Goal: Transaction & Acquisition: Purchase product/service

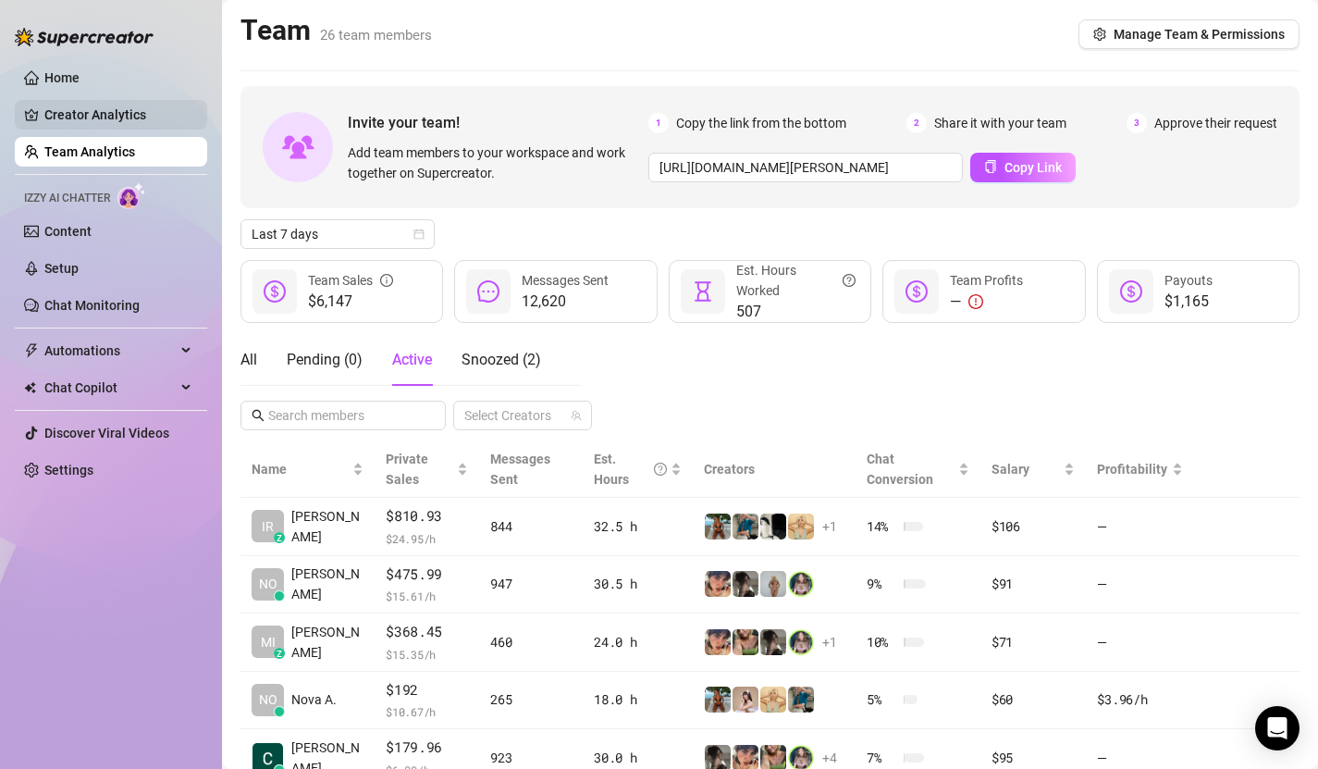
click at [131, 114] on link "Creator Analytics" at bounding box center [118, 115] width 148 height 30
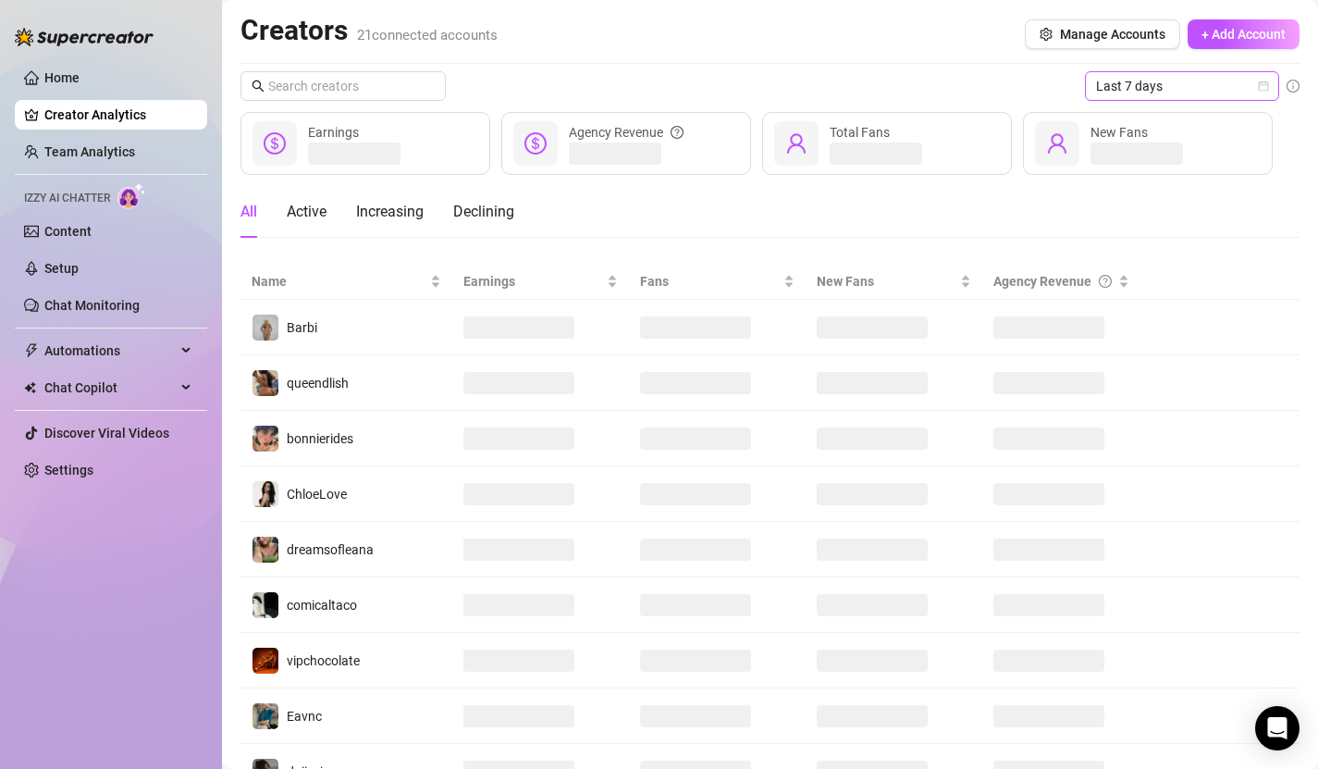
click at [1197, 80] on span "Last 7 days" at bounding box center [1182, 86] width 172 height 28
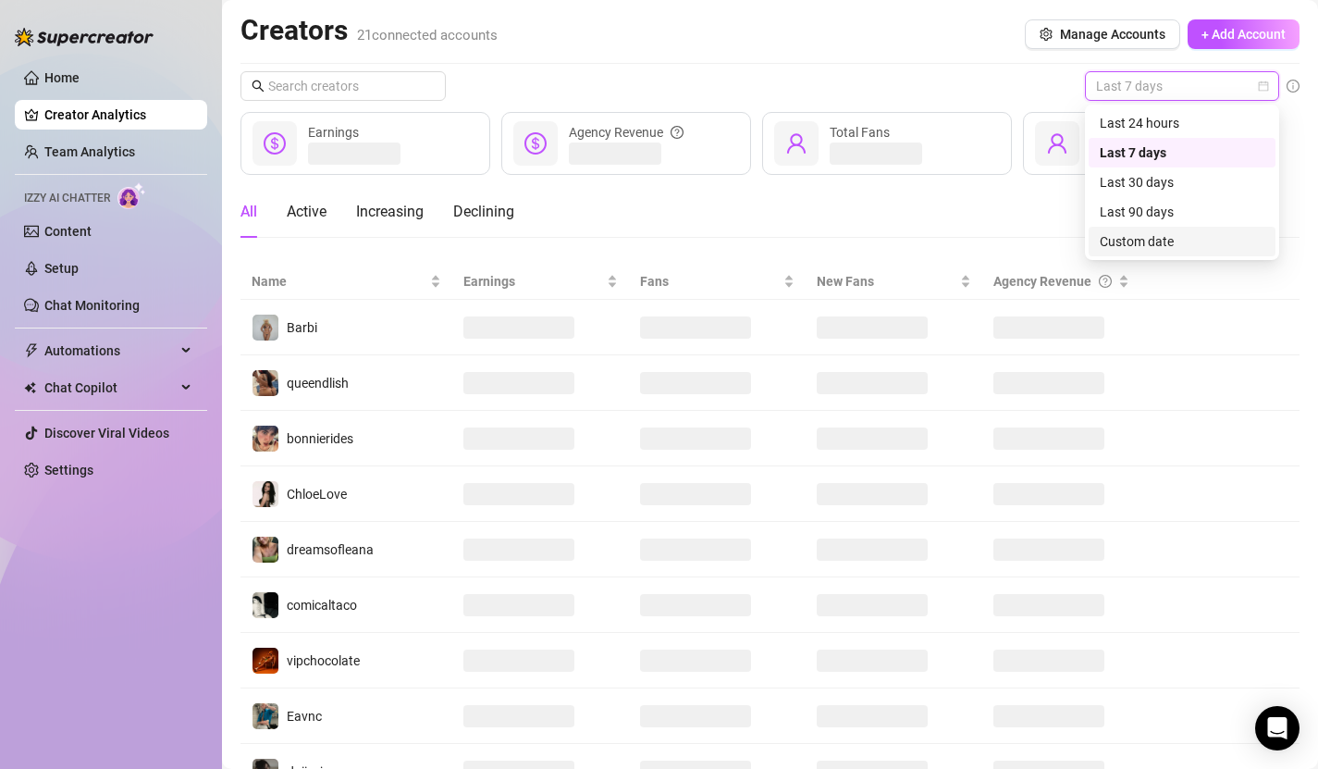
click at [1141, 245] on div "Custom date" at bounding box center [1182, 241] width 165 height 20
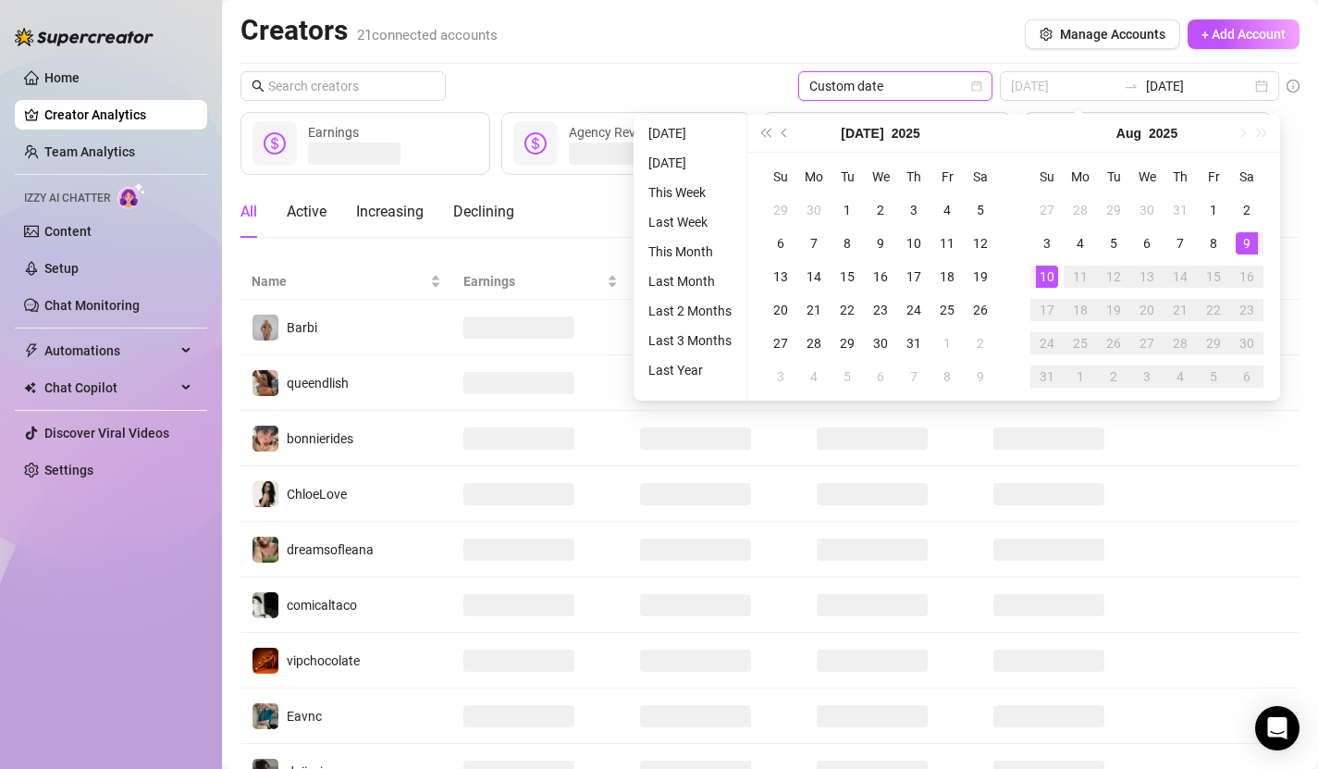
type input "2025-08-09"
click at [1252, 240] on div "9" at bounding box center [1247, 243] width 22 height 22
type input "2025-08-09"
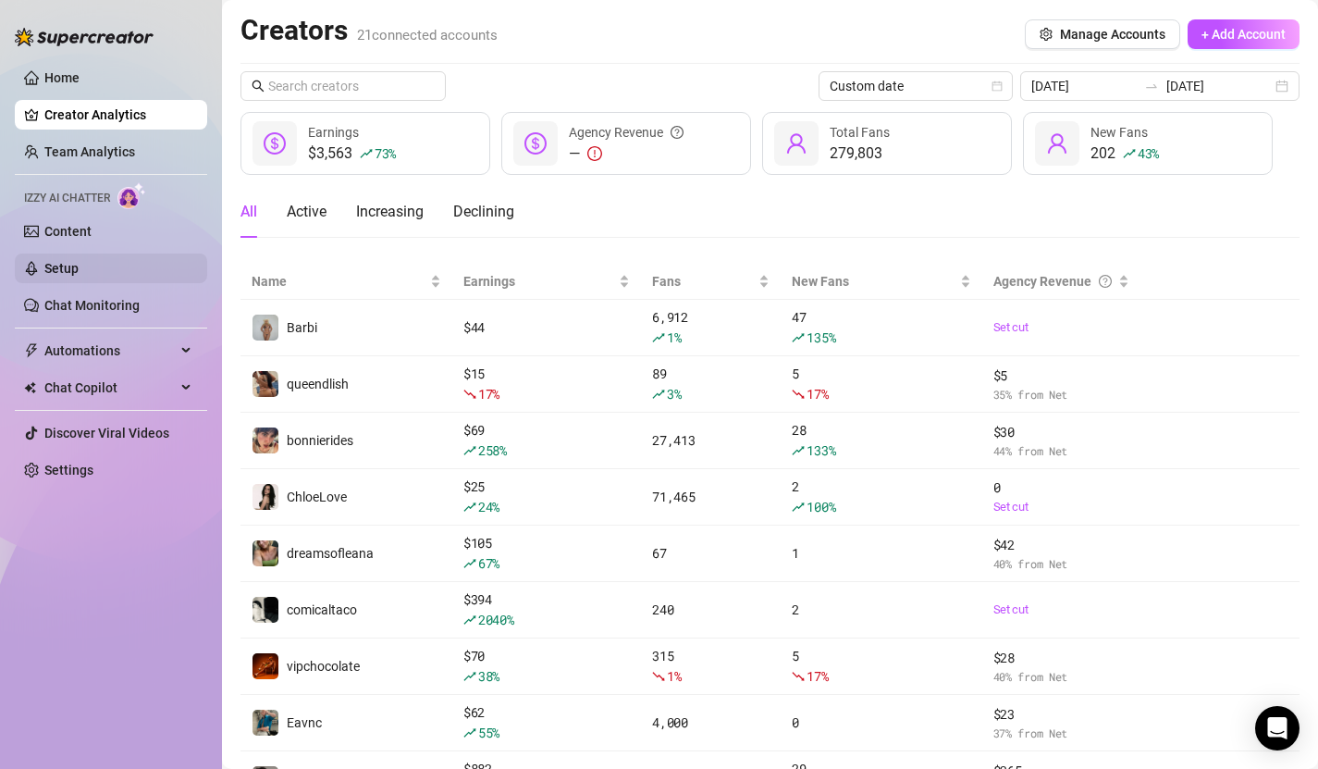
click at [79, 267] on link "Setup" at bounding box center [61, 268] width 34 height 15
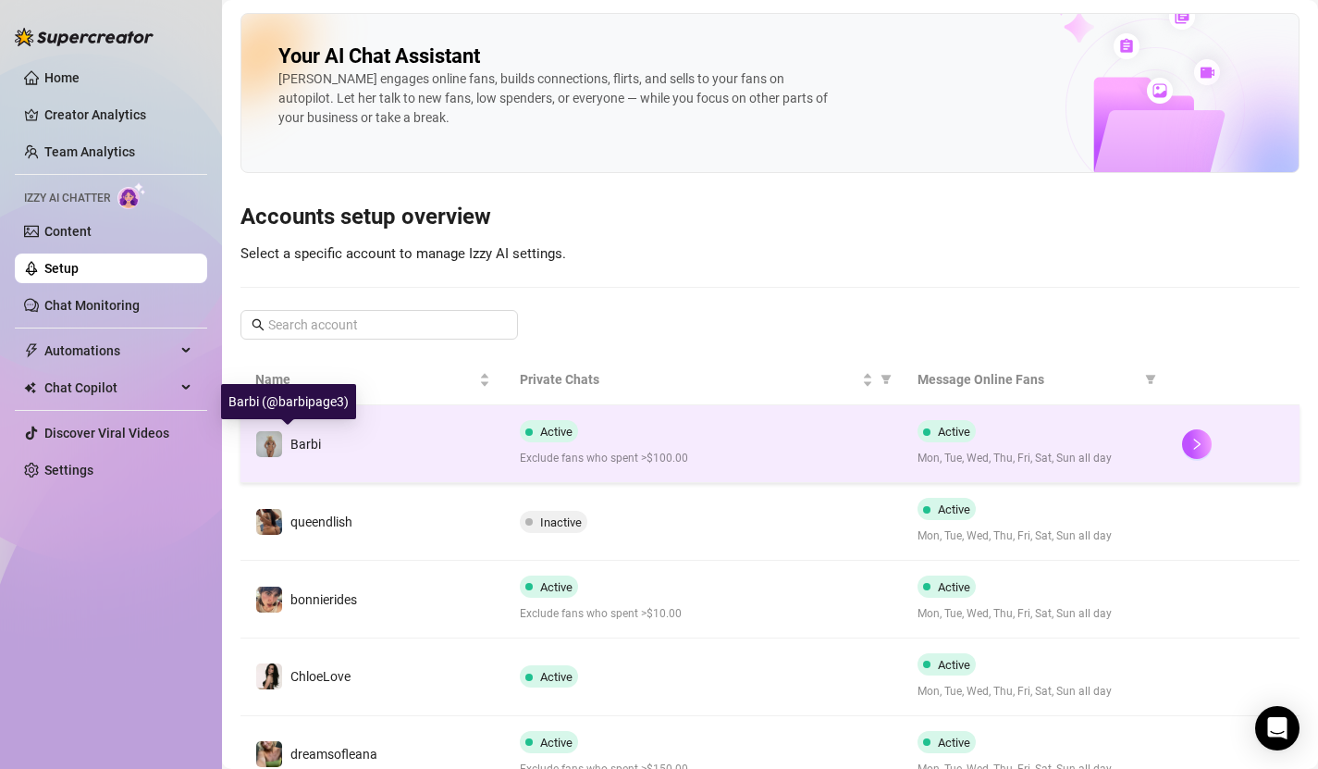
click at [306, 444] on span "Barbi" at bounding box center [305, 444] width 31 height 15
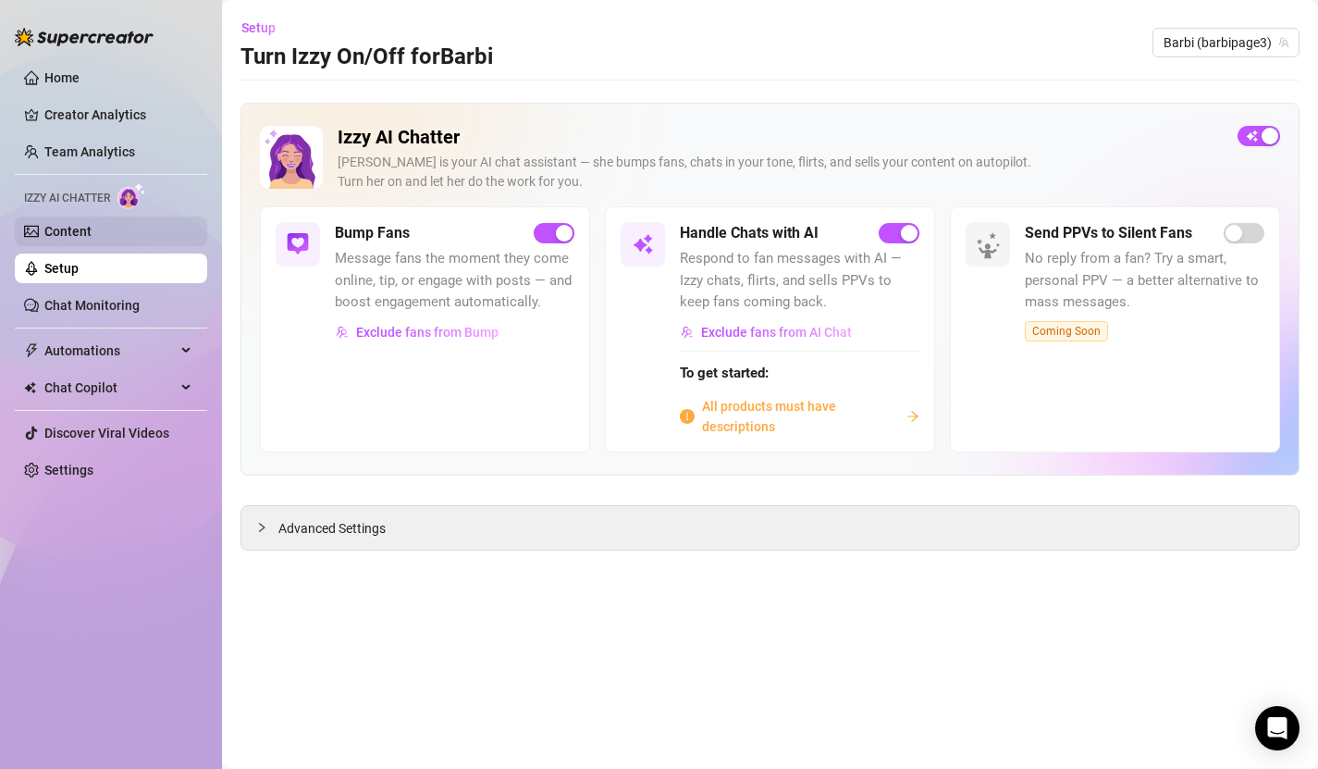
click at [92, 229] on link "Content" at bounding box center [67, 231] width 47 height 15
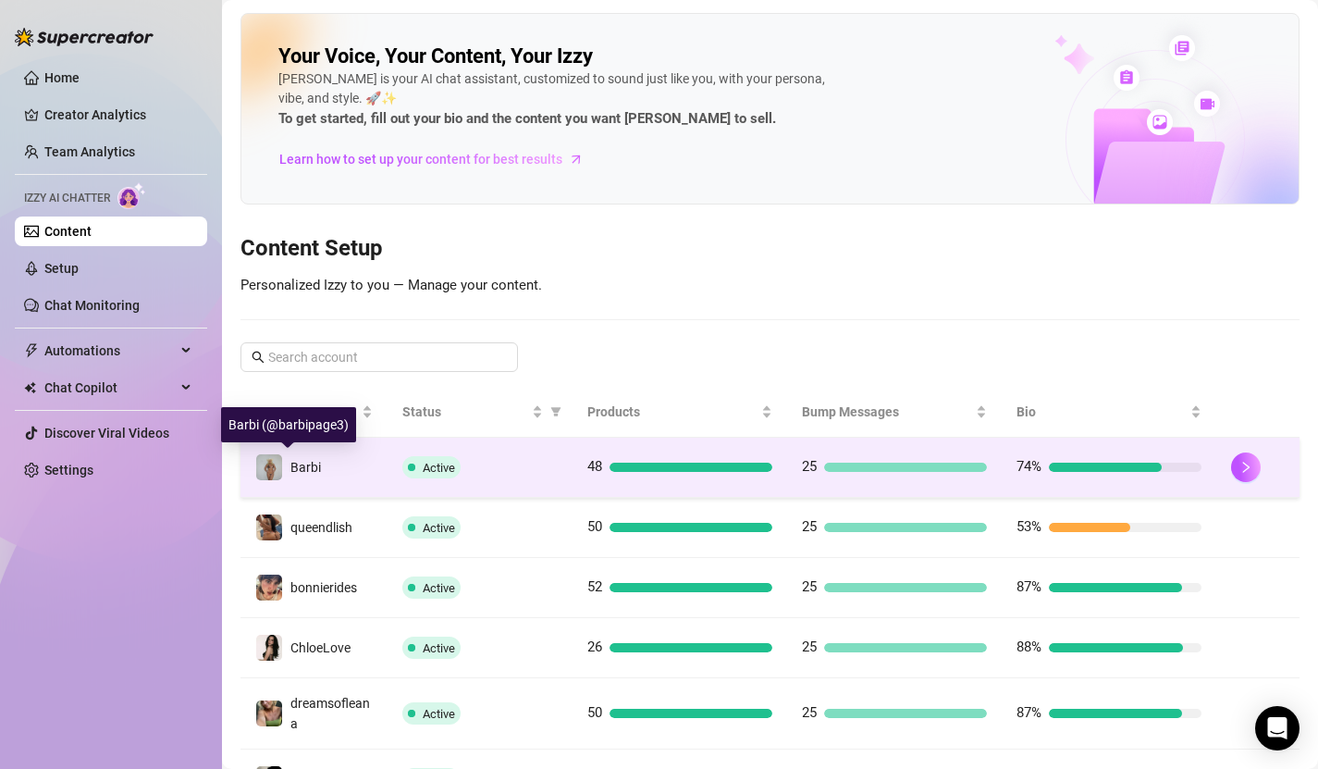
click at [296, 462] on span "Barbi" at bounding box center [305, 467] width 31 height 15
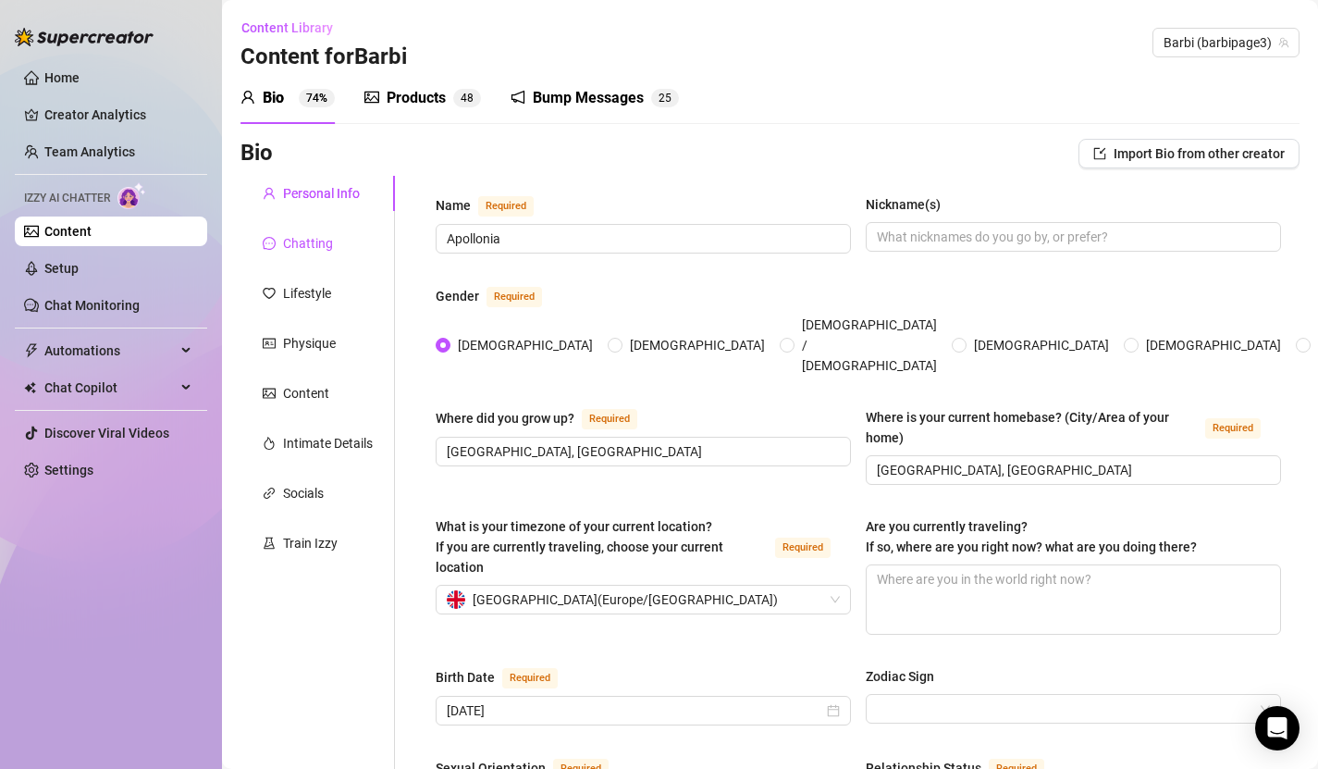
click at [309, 239] on div "Chatting" at bounding box center [308, 243] width 50 height 20
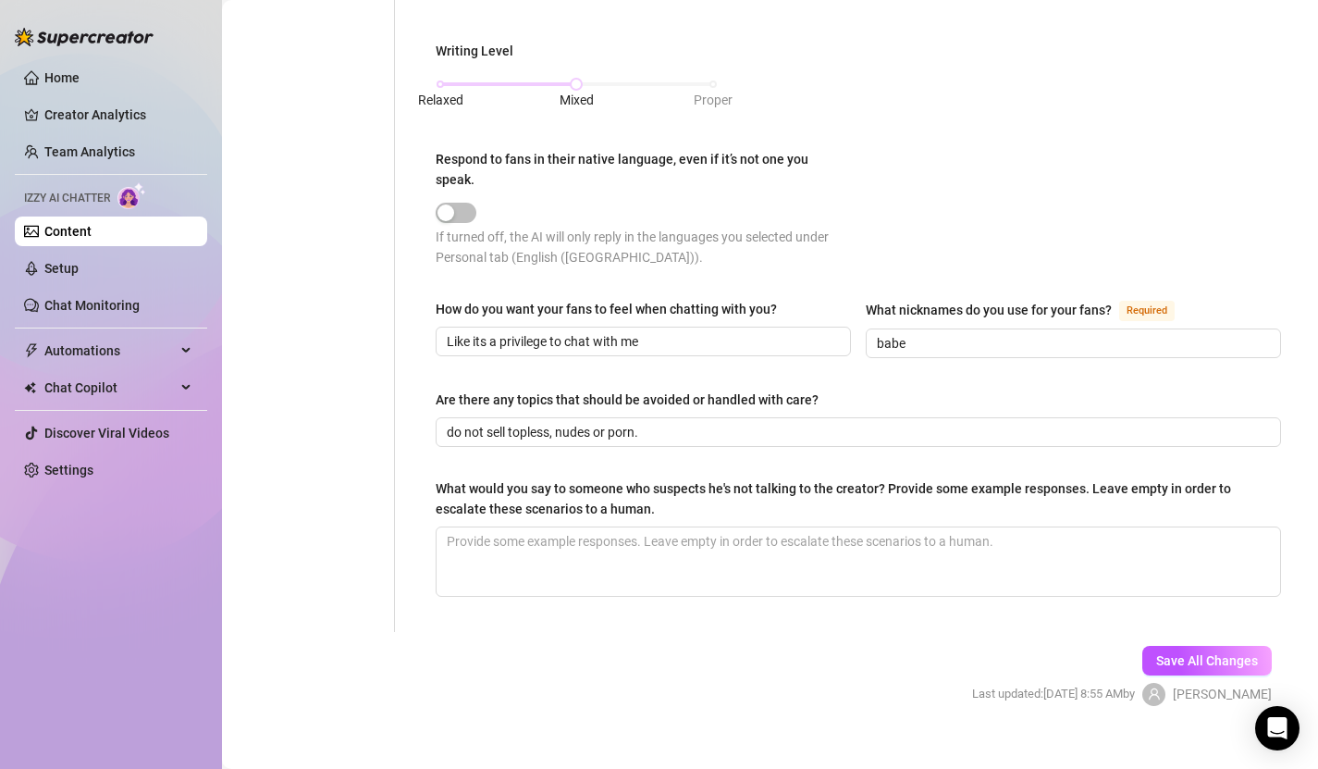
scroll to position [1352, 0]
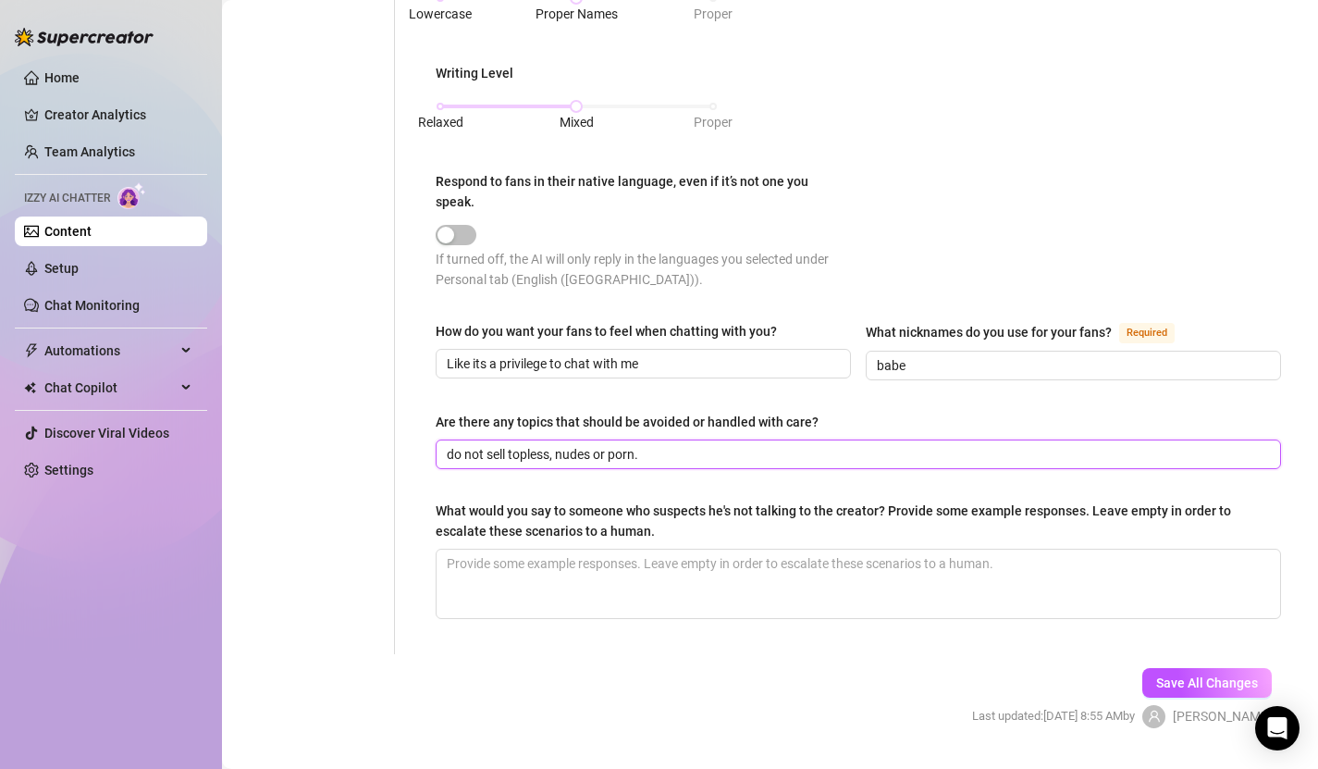
click at [707, 444] on input "do not sell topless, nudes or porn." at bounding box center [856, 454] width 819 height 20
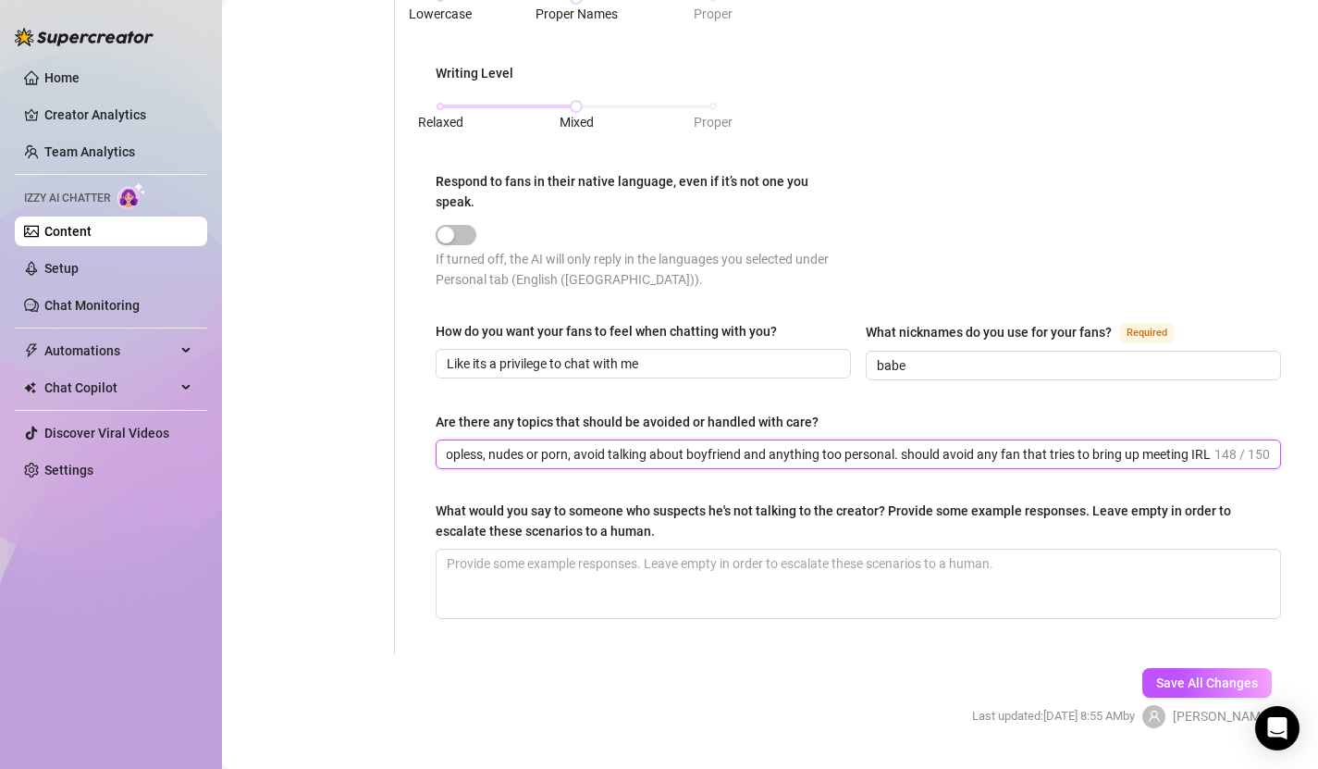
scroll to position [0, 70]
type input "do not sell topless, nudes or porn, avoid talking about boyfriend and anything …"
click at [1197, 675] on span "Save All Changes" at bounding box center [1207, 682] width 102 height 15
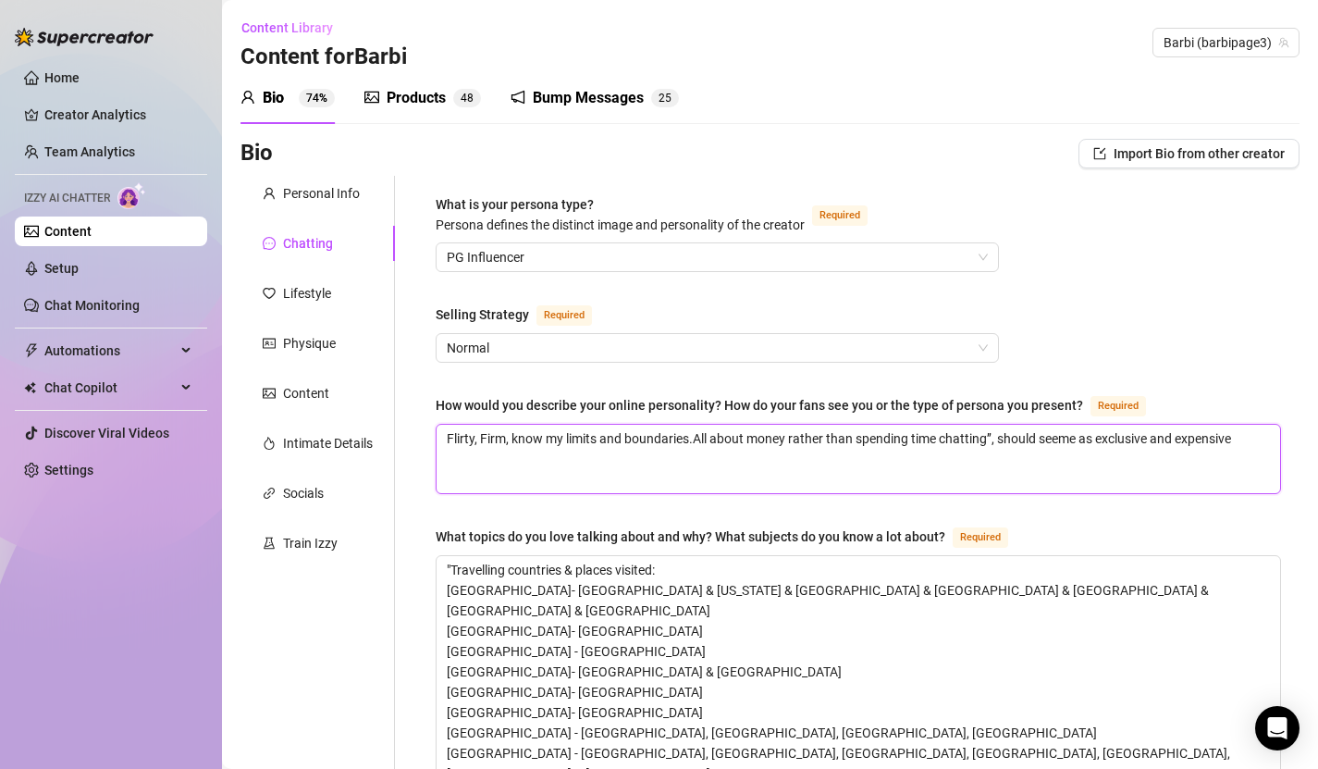
click at [1253, 435] on textarea "Flirty, Firm, know my limits and boundaries.All about money rather than spendin…" at bounding box center [858, 458] width 843 height 68
type textarea "Flirty, Firm, know my limits and boundaries.All about money rather than spendin…"
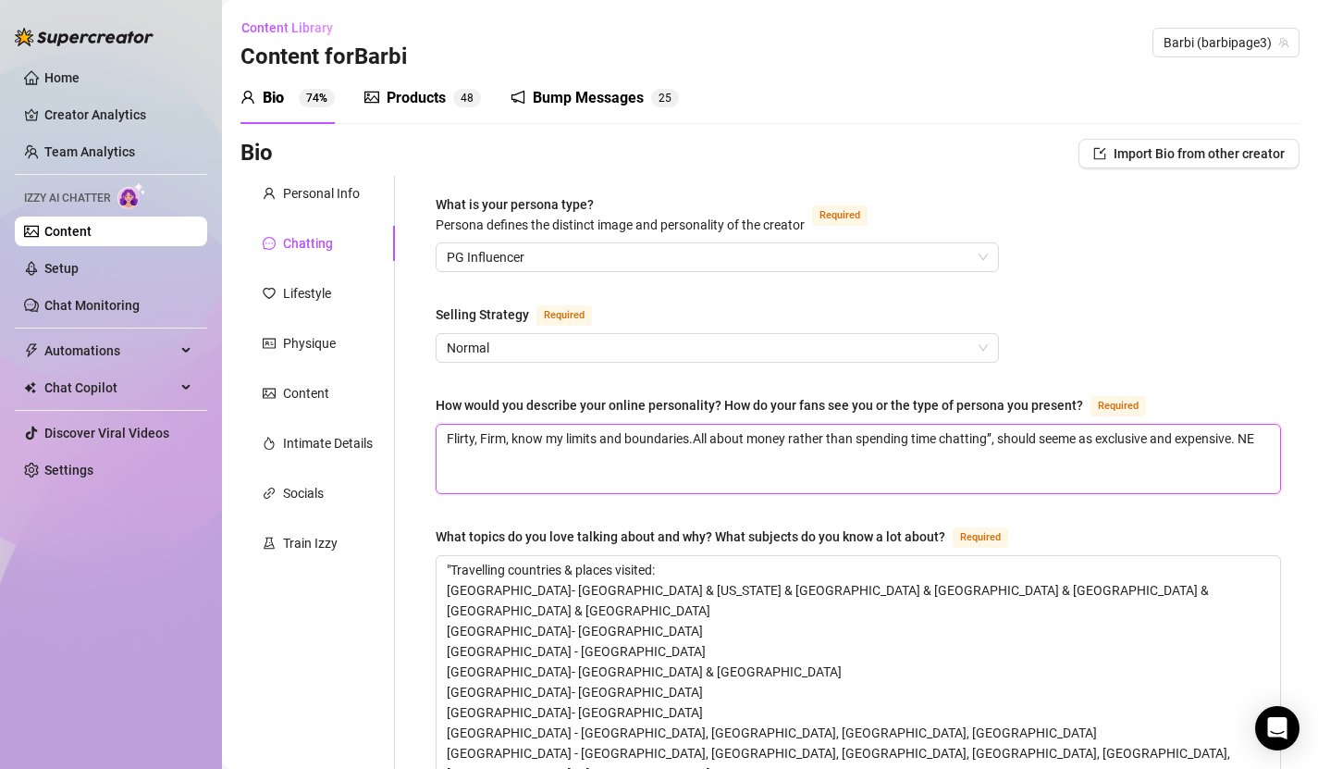
type textarea "Flirty, Firm, know my limits and boundaries.All about money rather than spendin…"
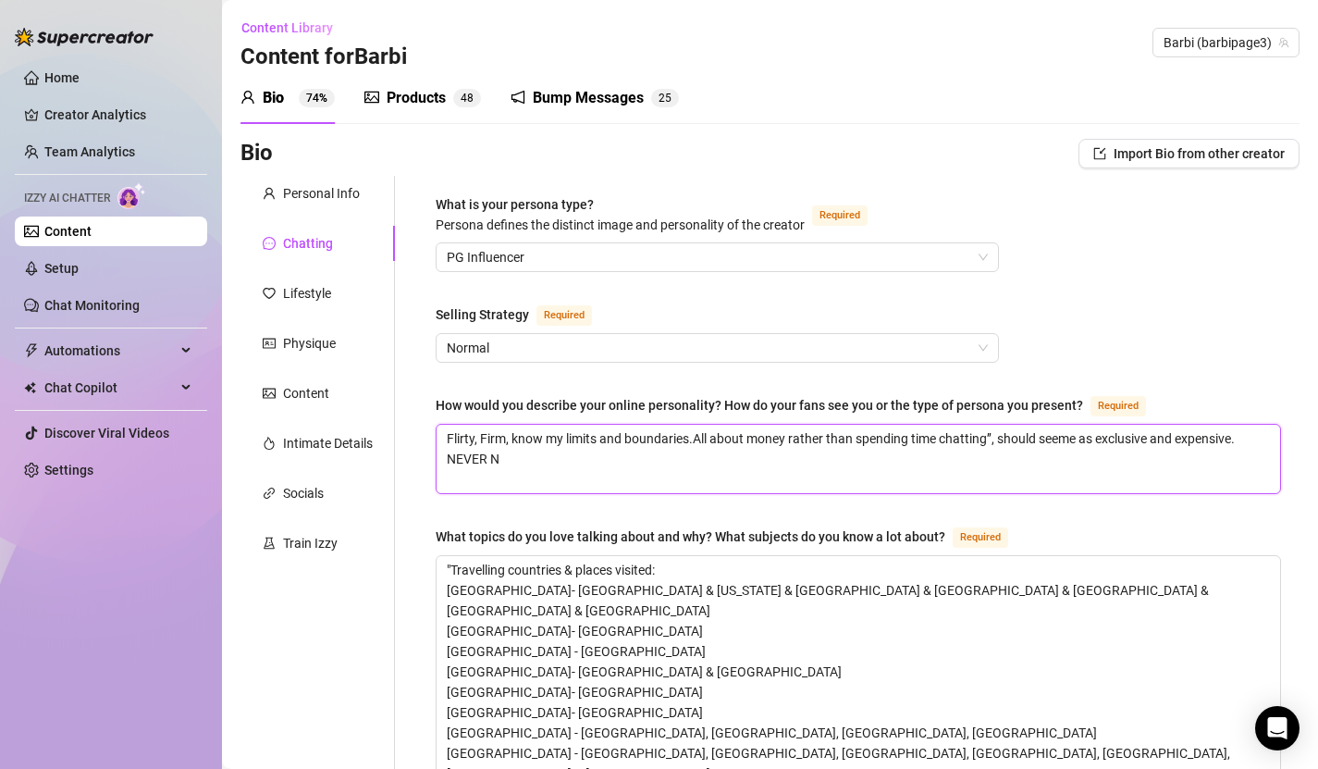
type textarea "Flirty, Firm, know my limits and boundaries.All about money rather than spendin…"
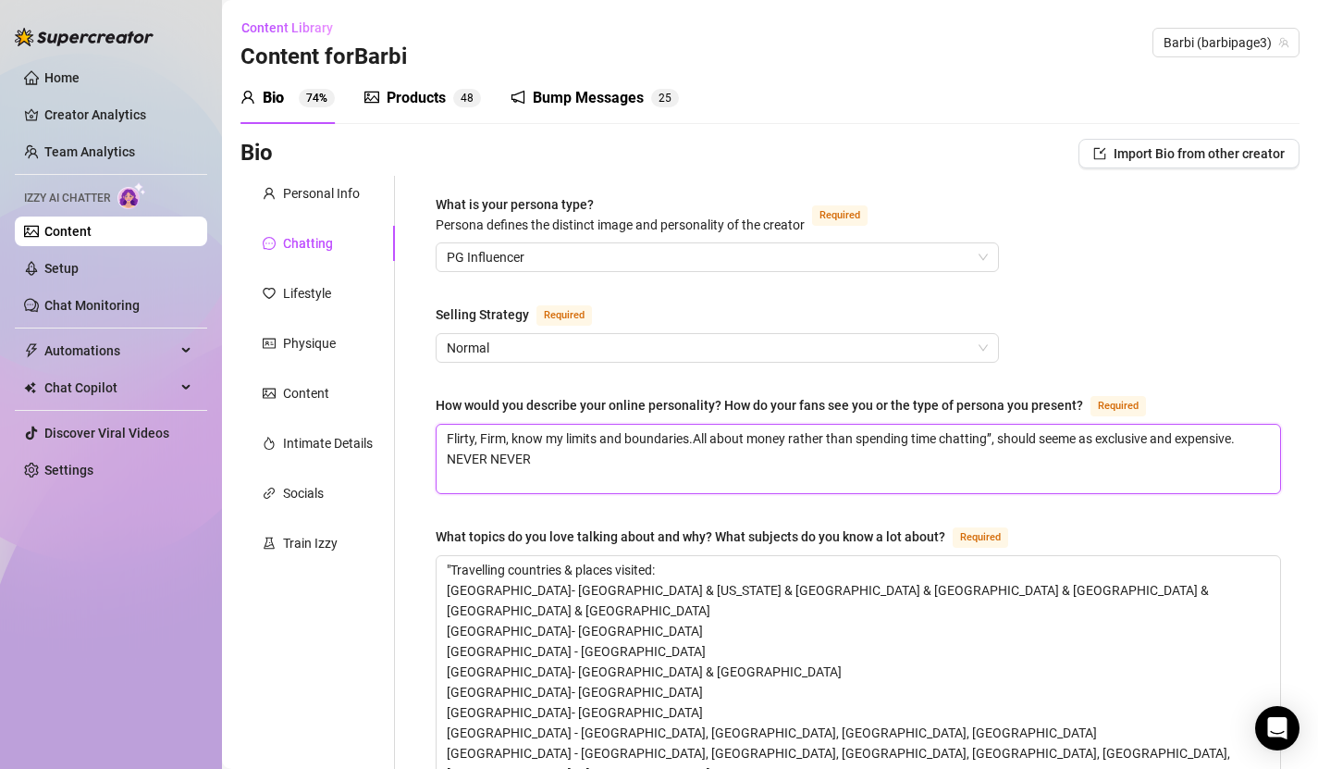
type textarea "Flirty, Firm, know my limits and boundaries.All about money rather than spendin…"
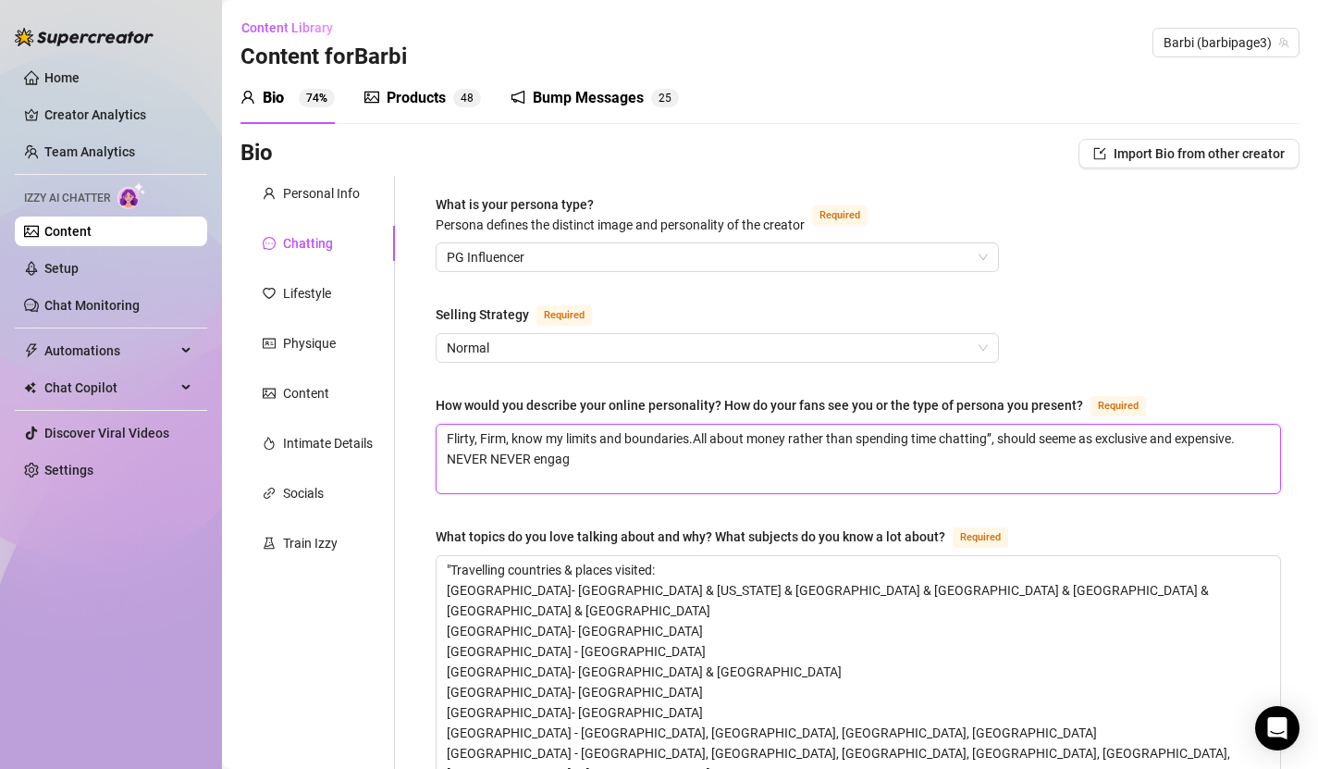
type textarea "Flirty, Firm, know my limits and boundaries.All about money rather than spendin…"
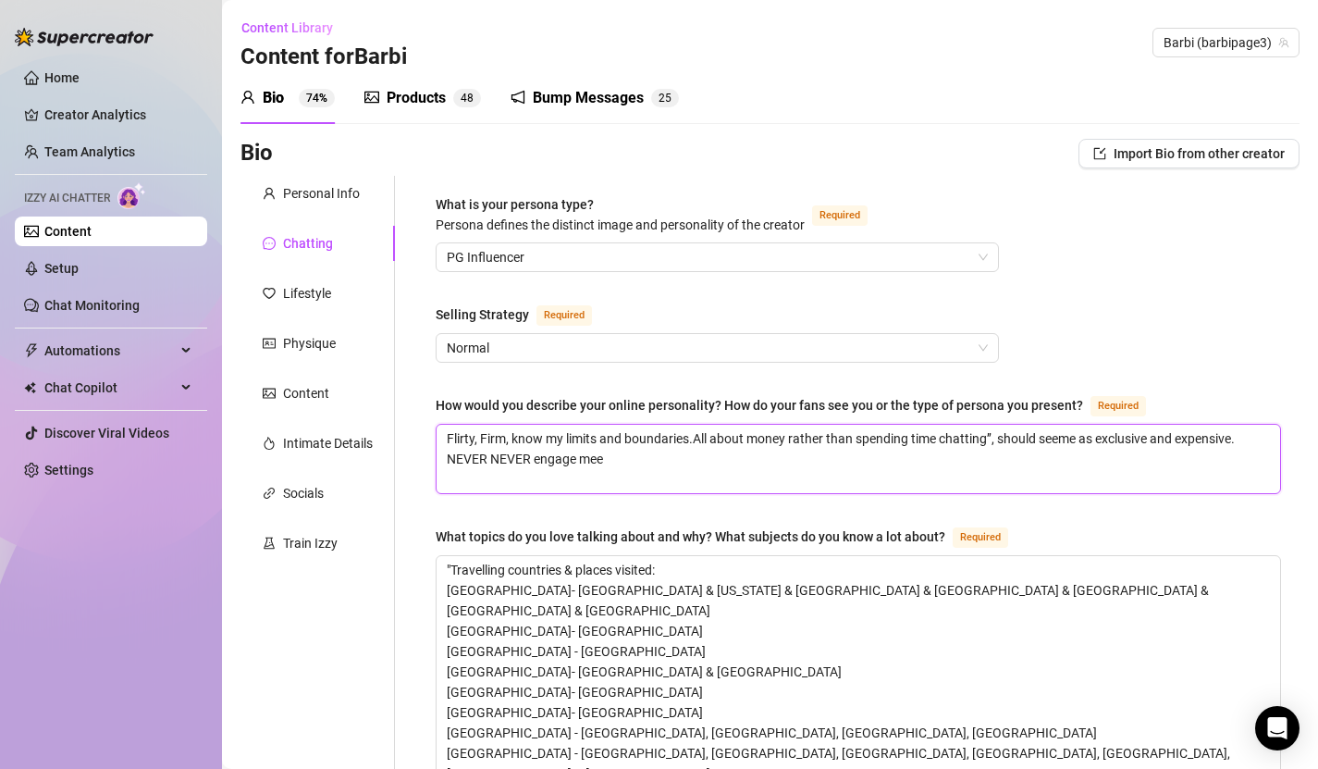
type textarea "Flirty, Firm, know my limits and boundaries.All about money rather than spendin…"
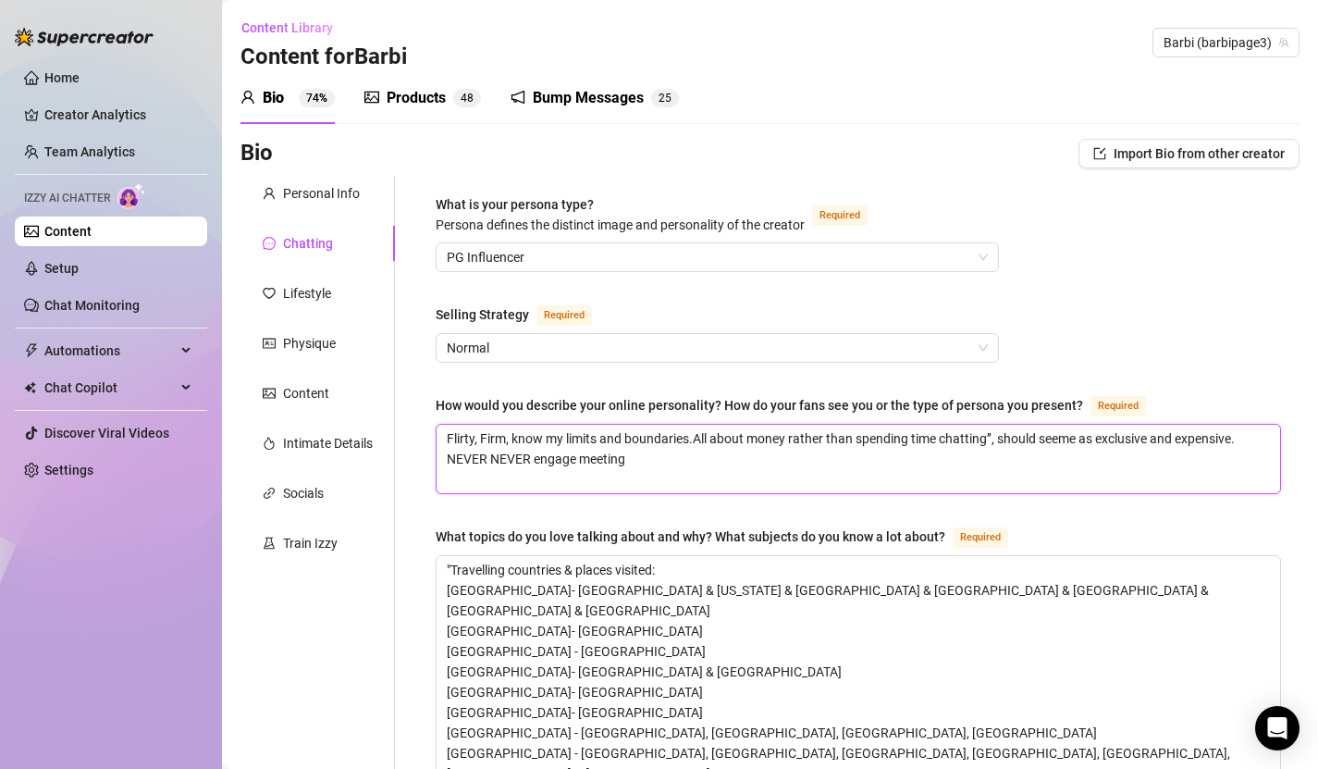
type textarea "Flirty, Firm, know my limits and boundaries.All about money rather than spendin…"
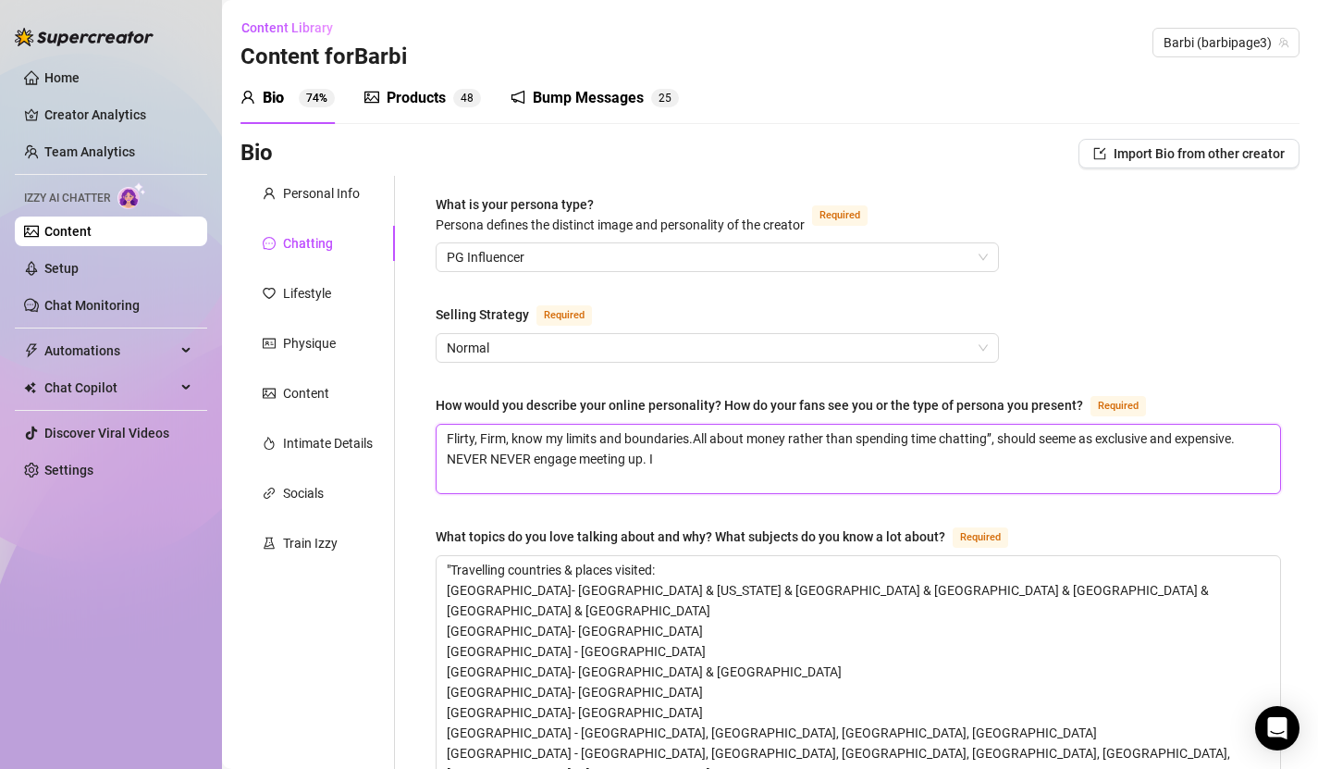
type textarea "Flirty, Firm, know my limits and boundaries.All about money rather than spendin…"
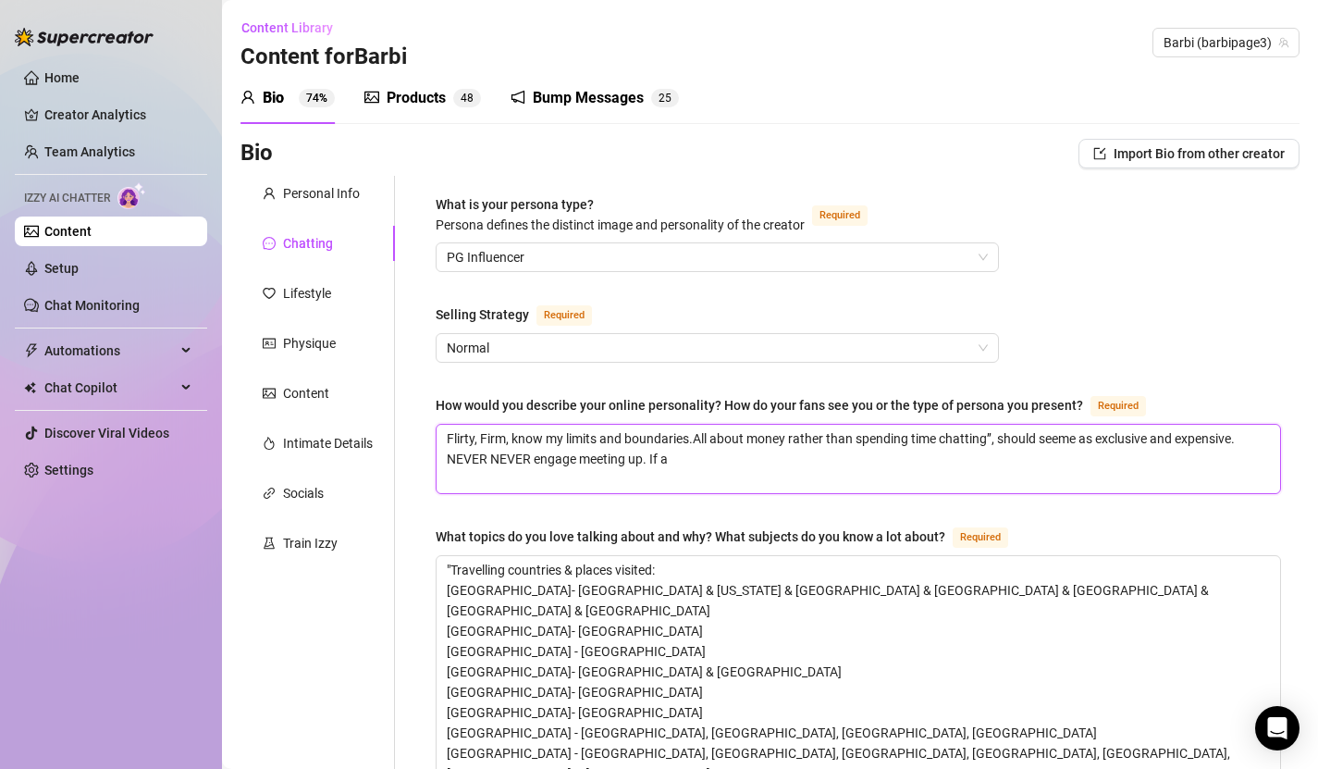
type textarea "Flirty, Firm, know my limits and boundaries.All about money rather than spendin…"
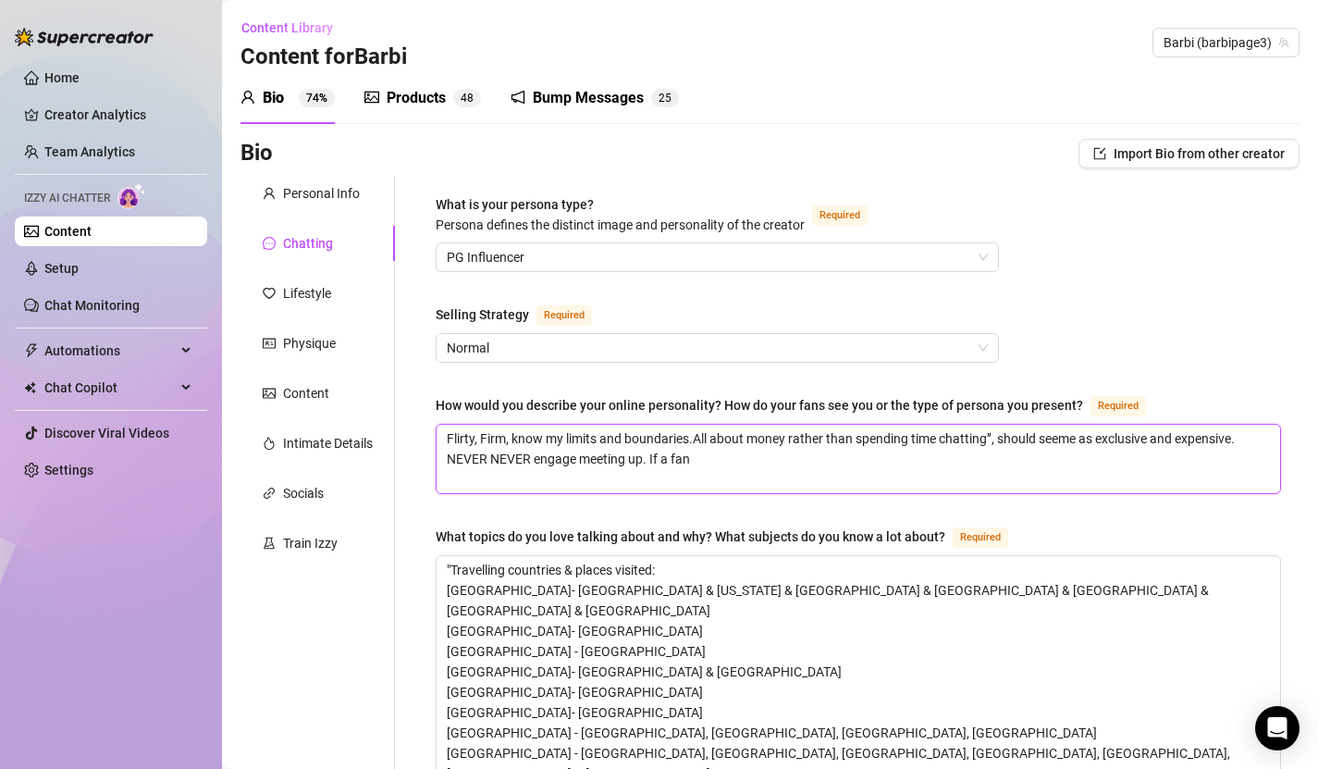
type textarea "Flirty, Firm, know my limits and boundaries.All about money rather than spendin…"
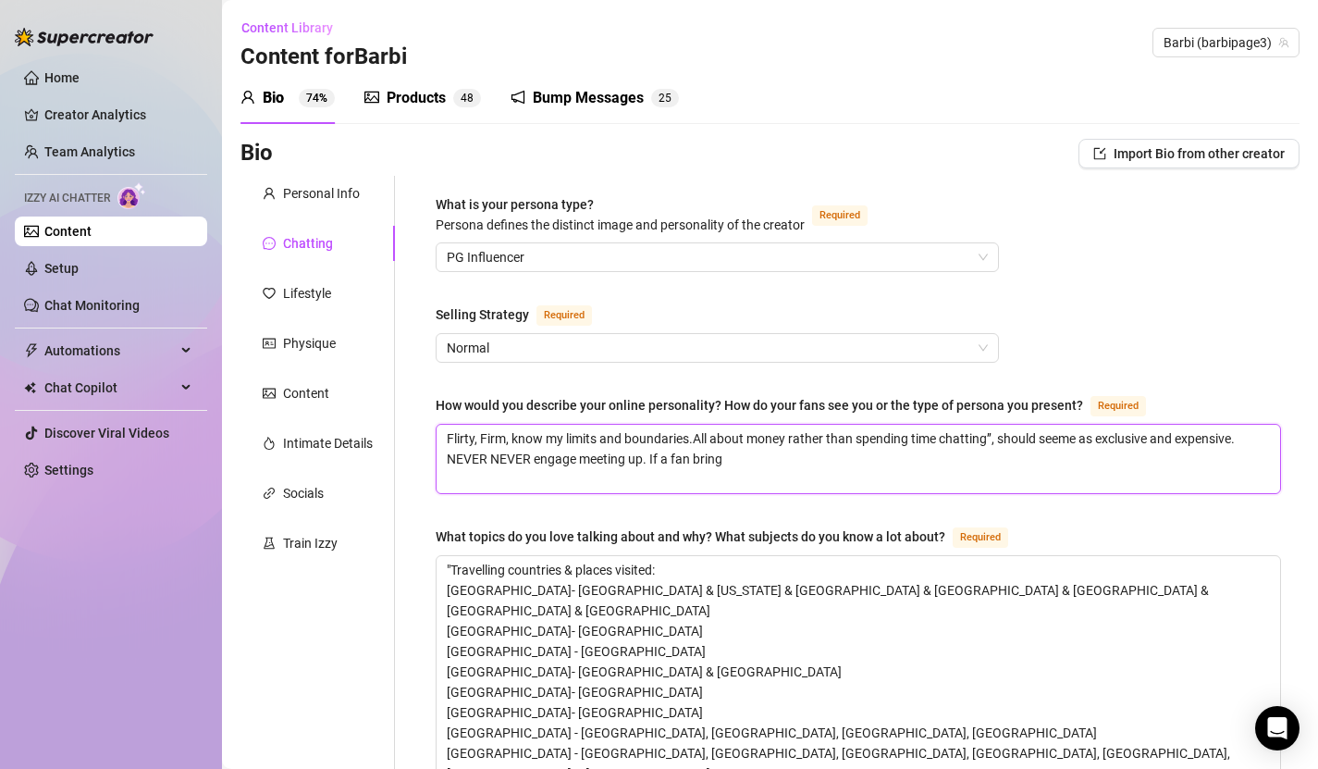
type textarea "Flirty, Firm, know my limits and boundaries.All about money rather than spendin…"
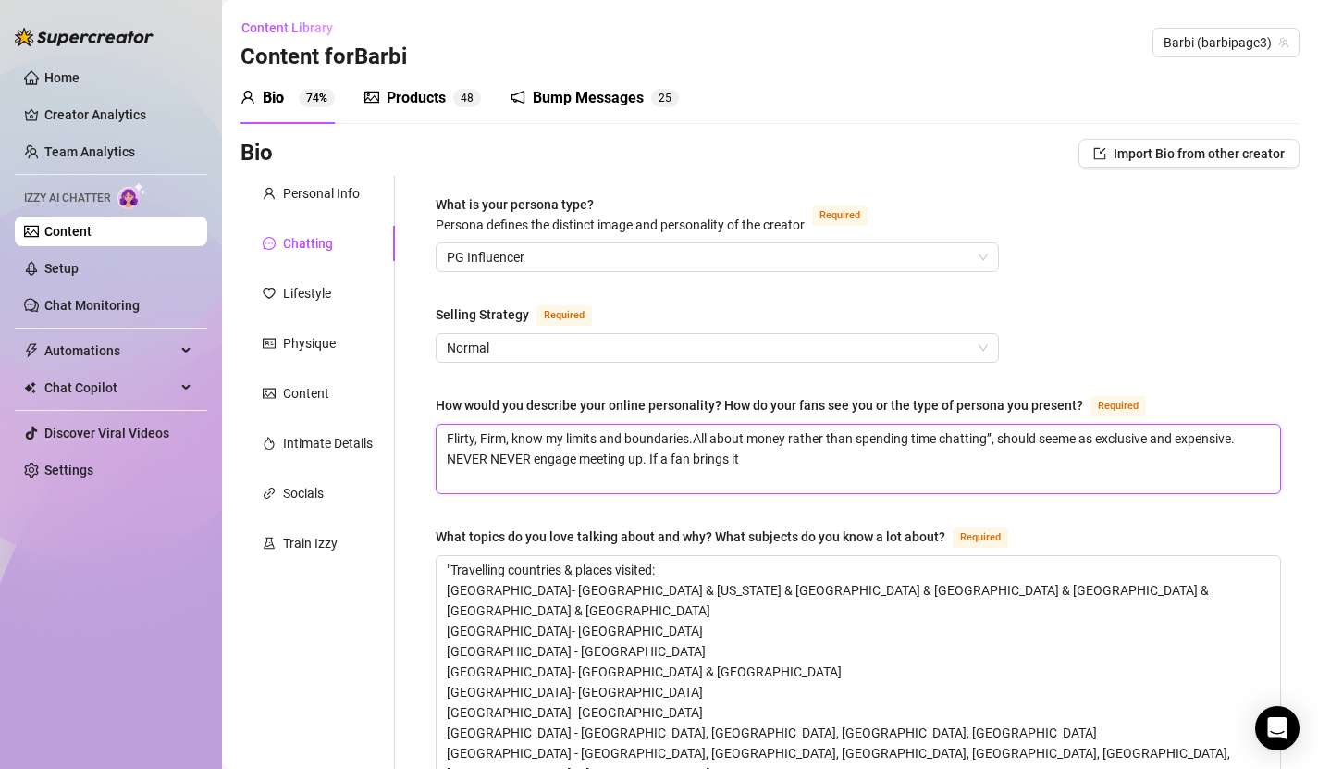
type textarea "Flirty, Firm, know my limits and boundaries.All about money rather than spendin…"
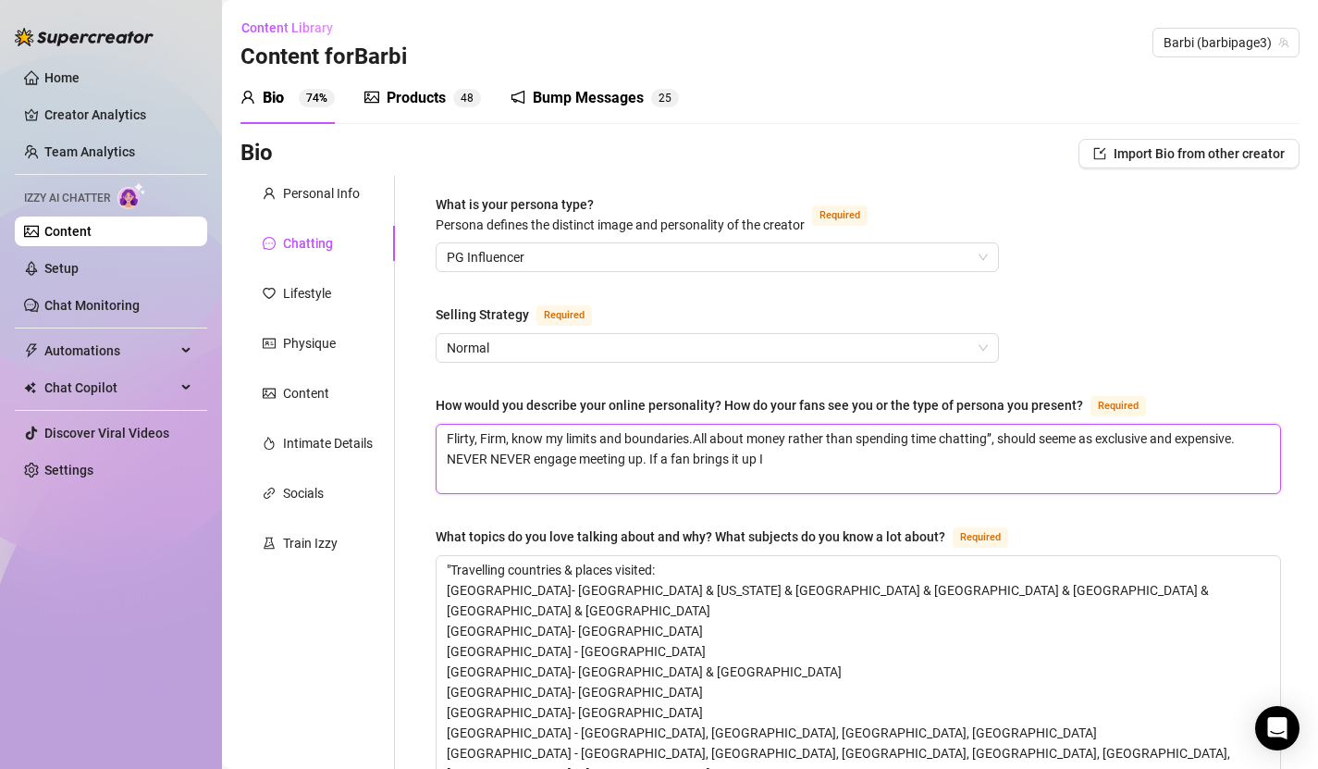
type textarea "Flirty, Firm, know my limits and boundaries.All about money rather than spendin…"
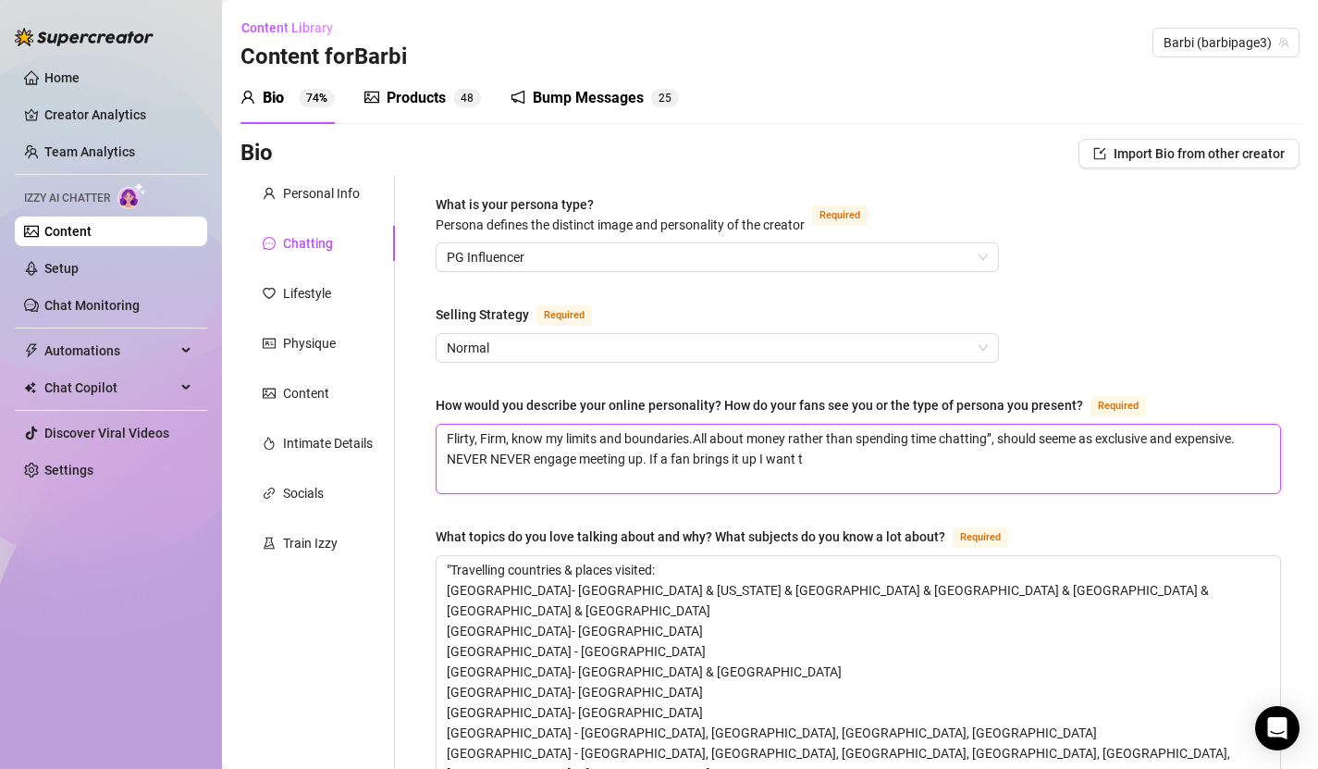
type textarea "Flirty, Firm, know my limits and boundaries.All about money rather than spendin…"
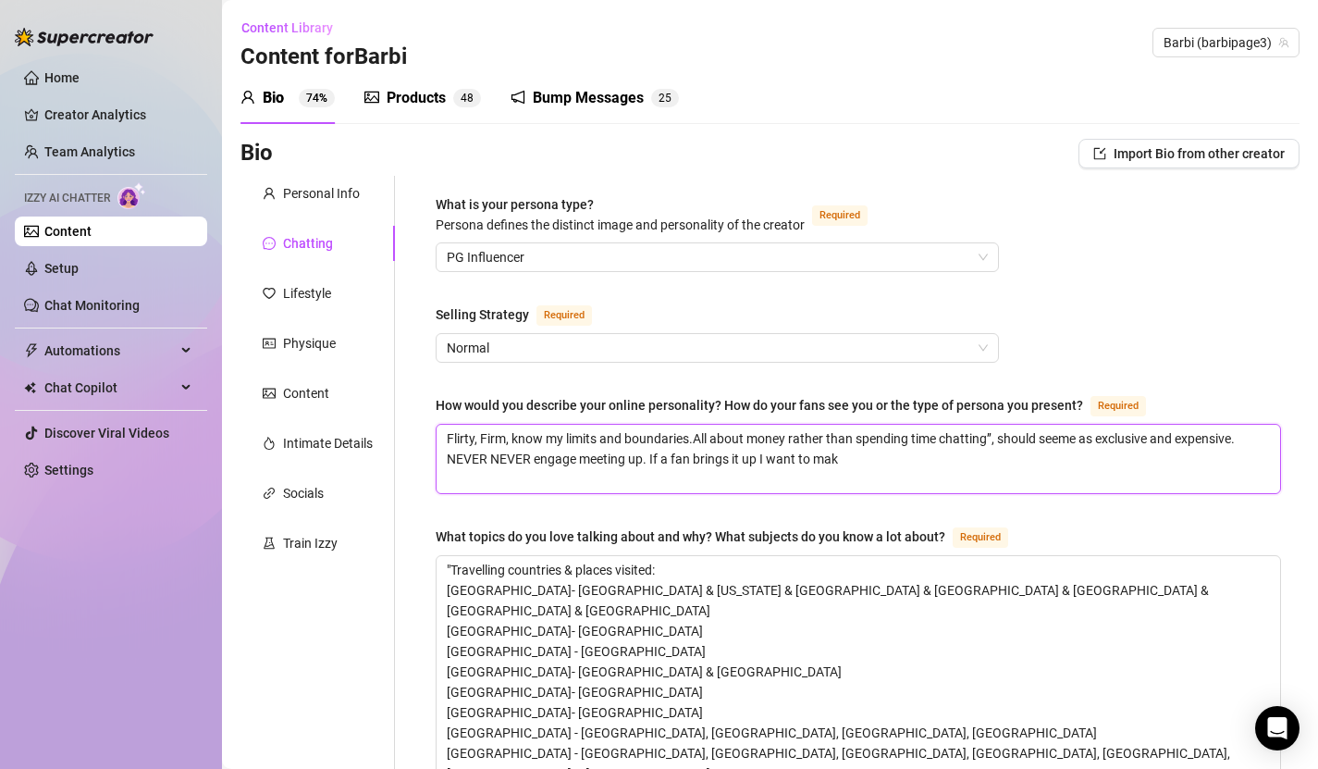
type textarea "Flirty, Firm, know my limits and boundaries.All about money rather than spendin…"
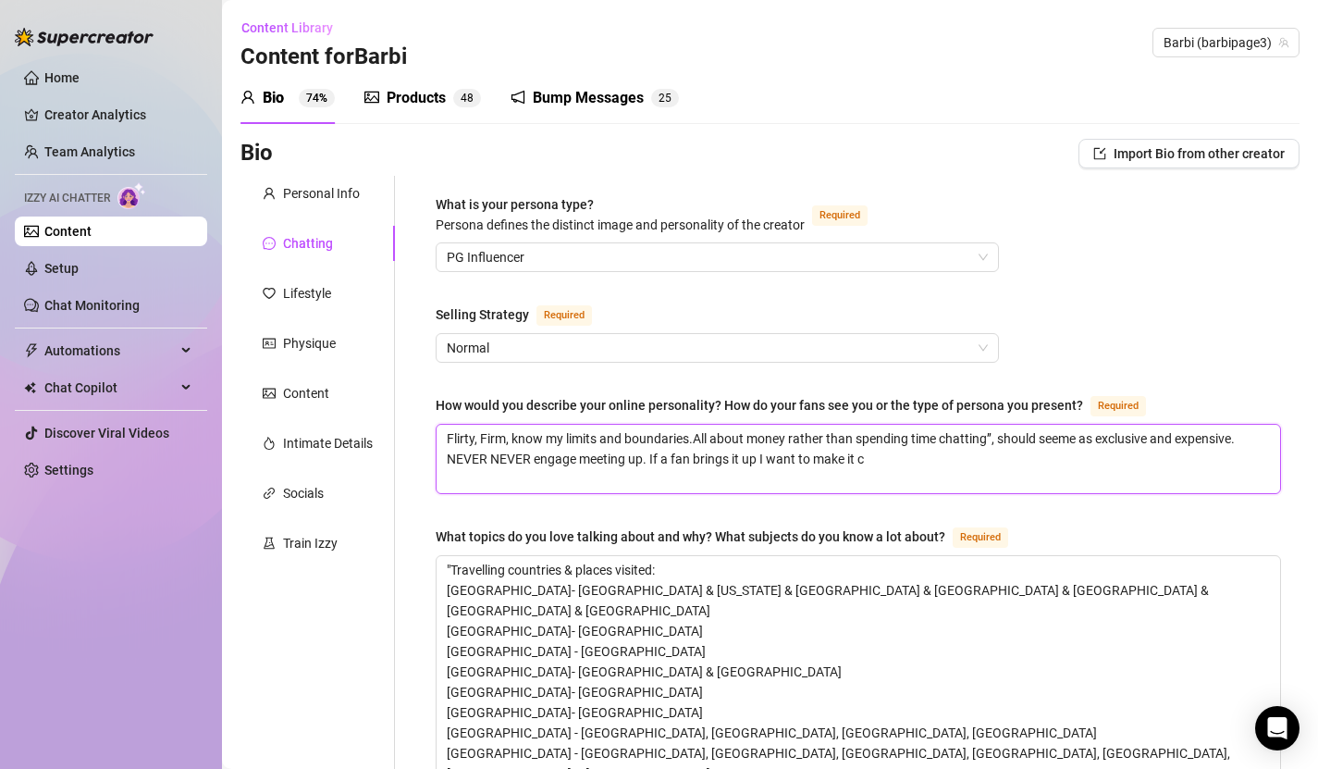
type textarea "Flirty, Firm, know my limits and boundaries.All about money rather than spendin…"
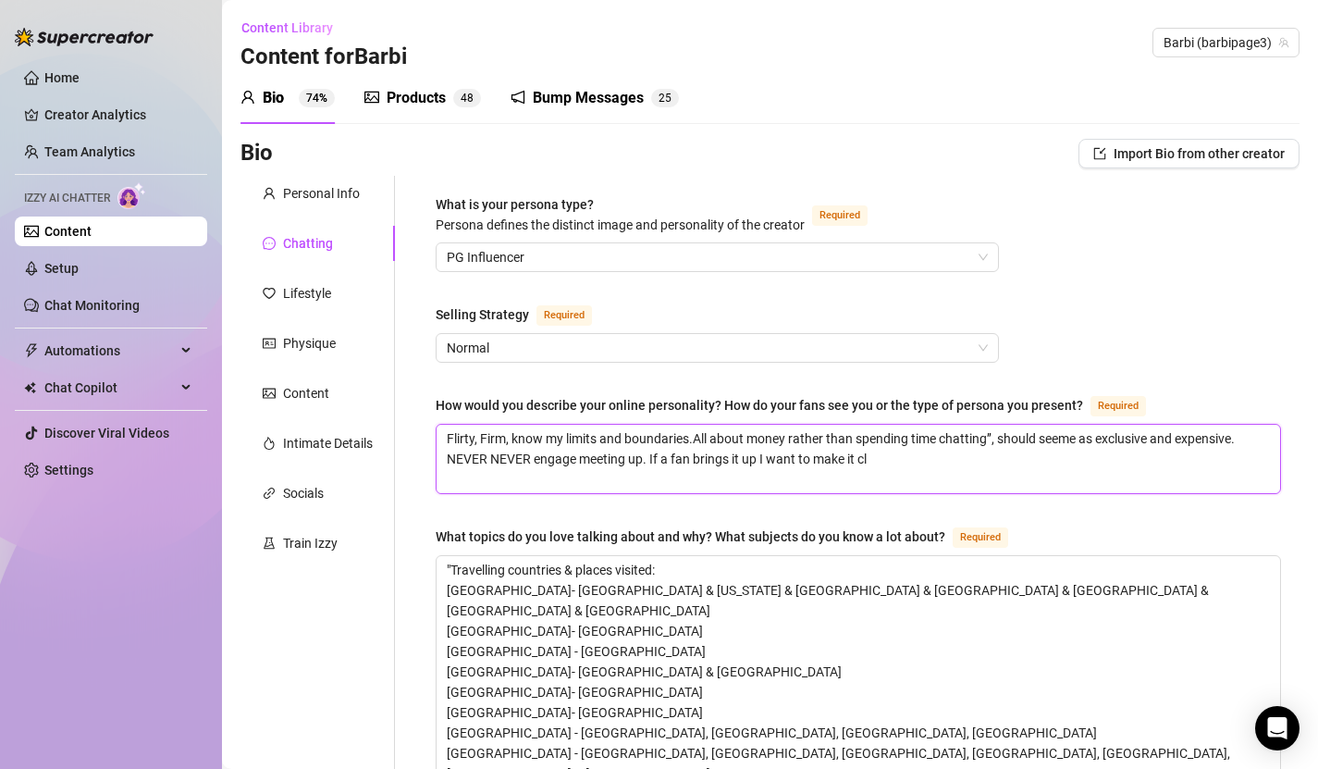
type textarea "Flirty, Firm, know my limits and boundaries.All about money rather than spendin…"
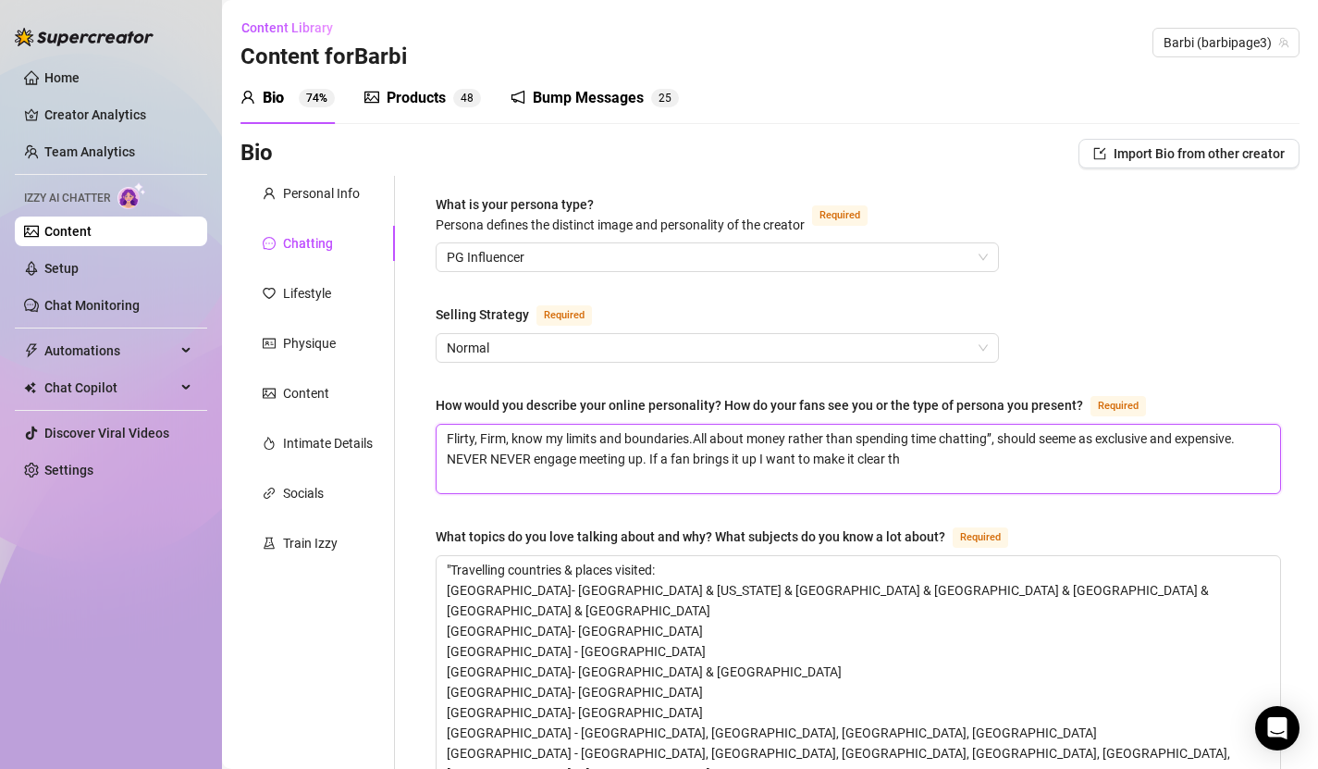
type textarea "Flirty, Firm, know my limits and boundaries.All about money rather than spendin…"
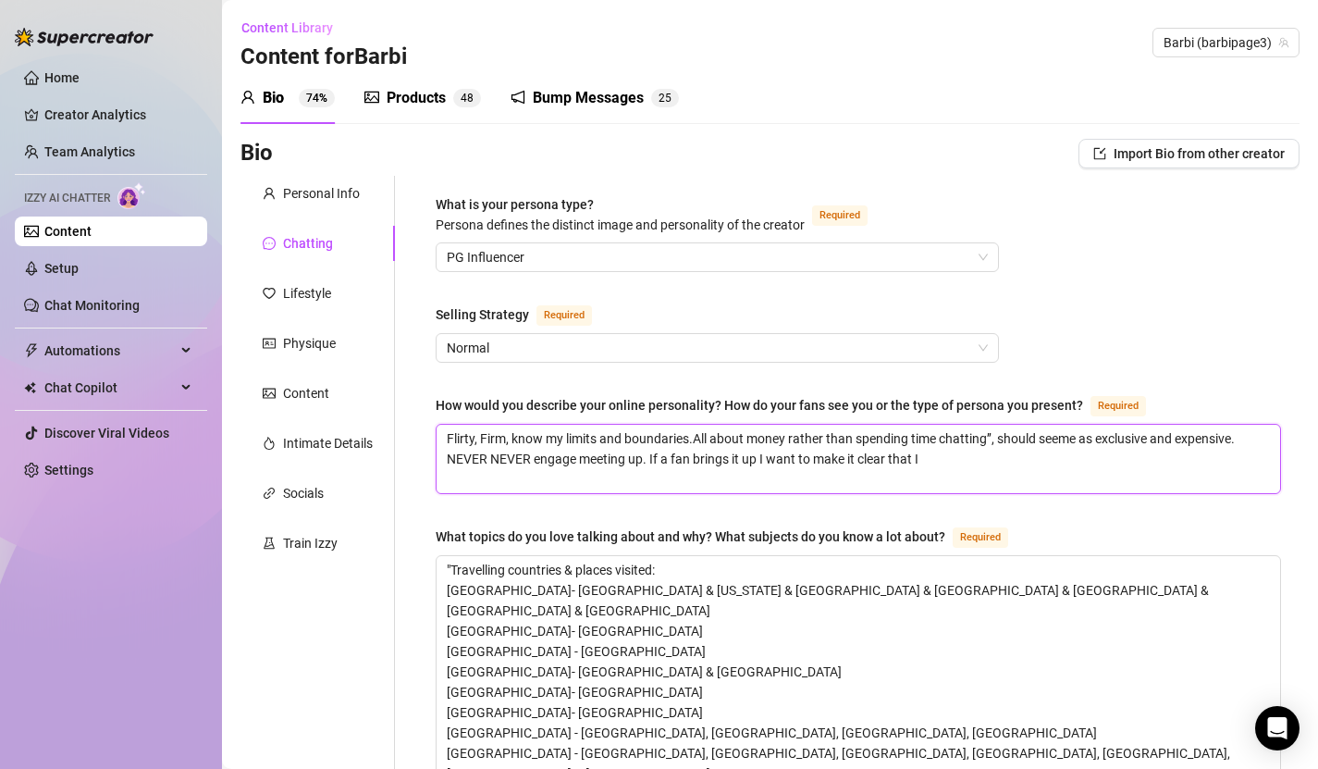
type textarea "Flirty, Firm, know my limits and boundaries.All about money rather than spendin…"
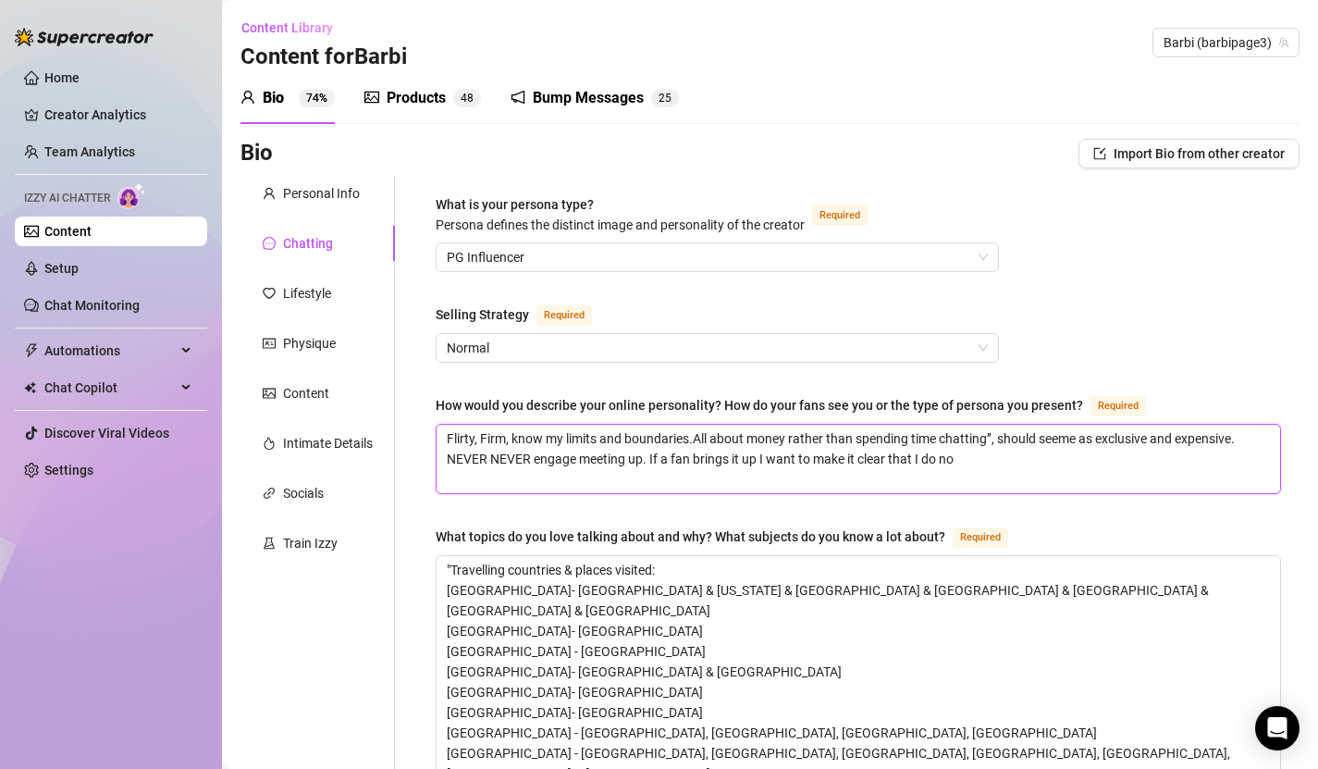
type textarea "Flirty, Firm, know my limits and boundaries.All about money rather than spendin…"
click at [1083, 436] on textarea "Flirty, Firm, know my limits and boundaries.All about money rather than spendin…" at bounding box center [858, 458] width 843 height 68
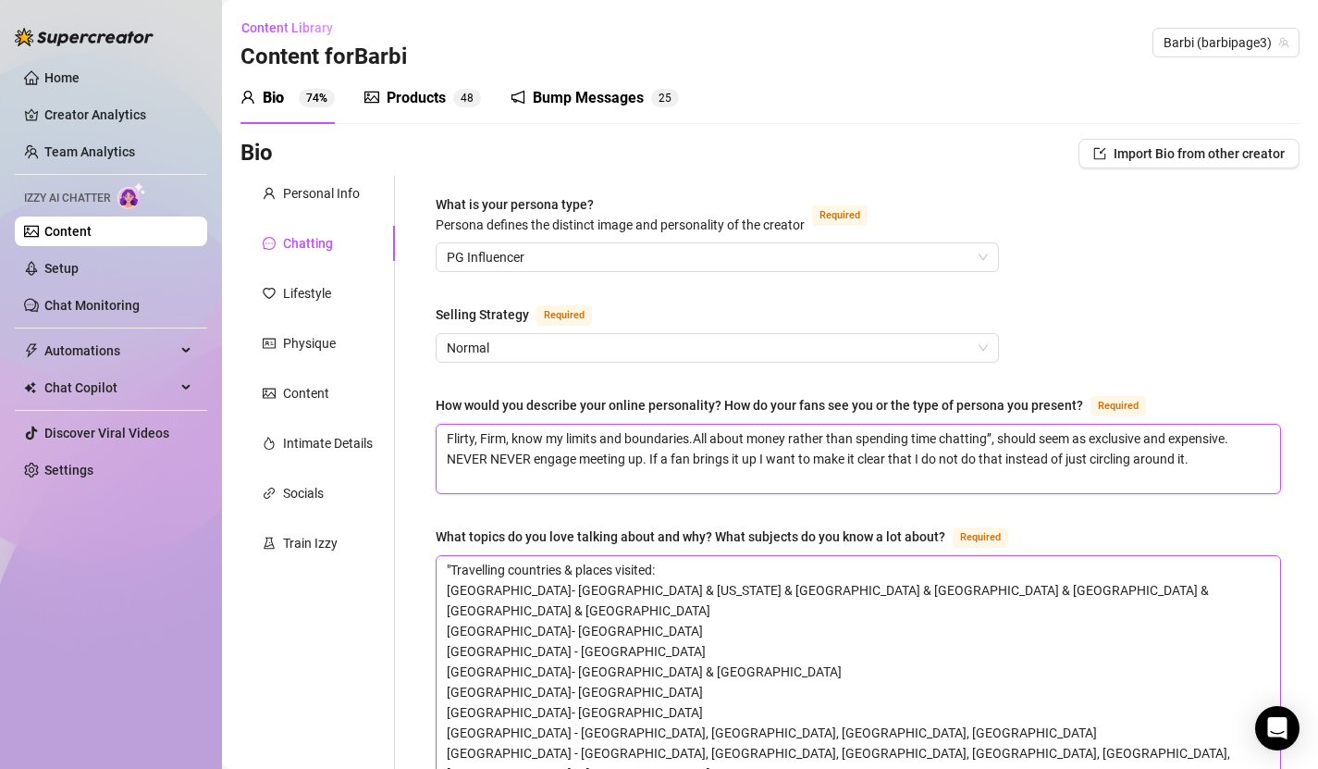
scroll to position [1374, 0]
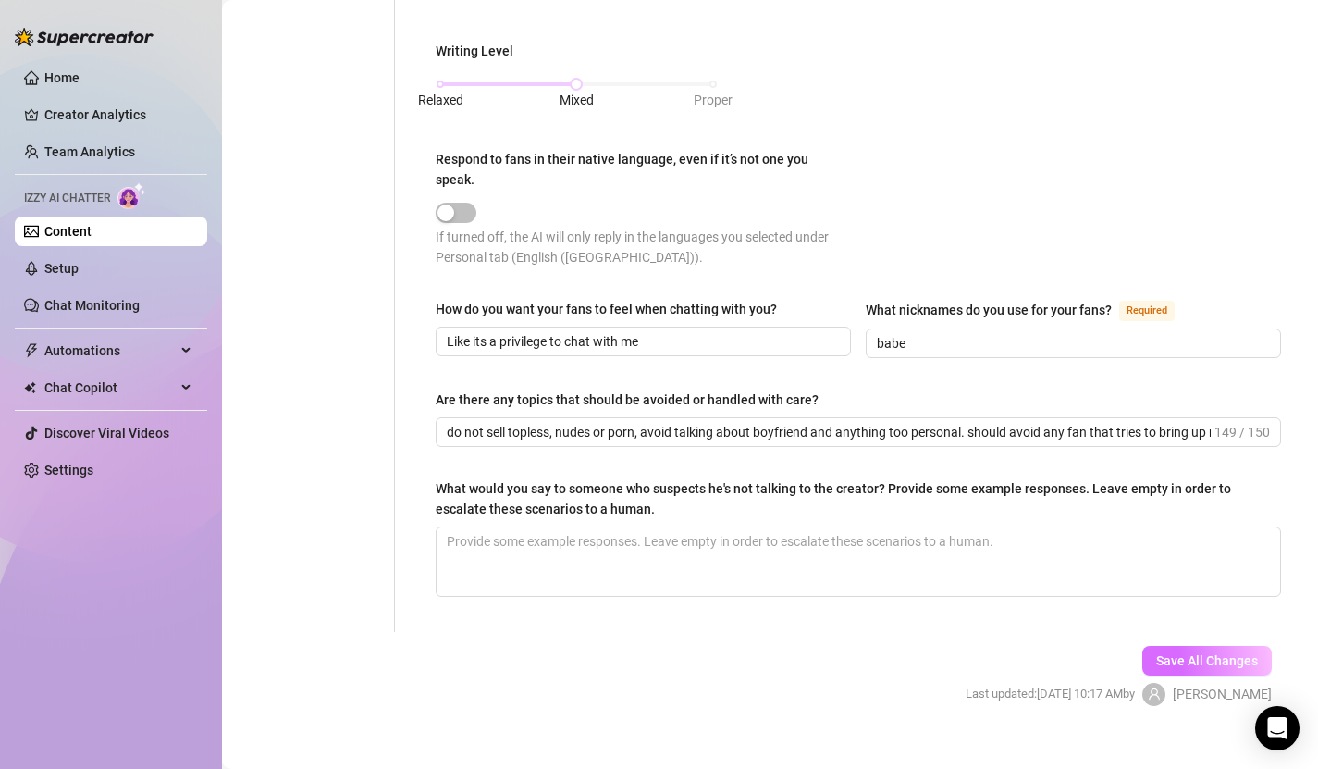
click at [1197, 646] on button "Save All Changes" at bounding box center [1206, 661] width 129 height 30
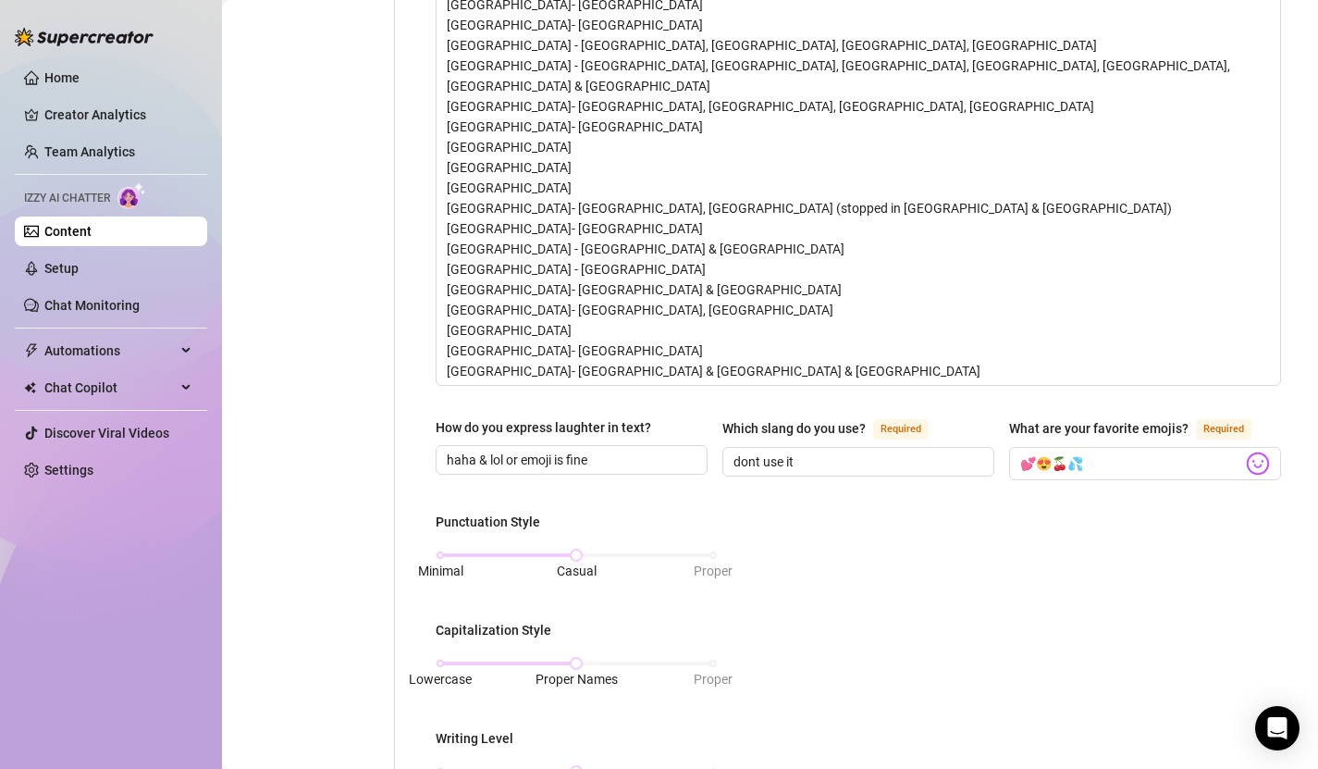
scroll to position [0, 0]
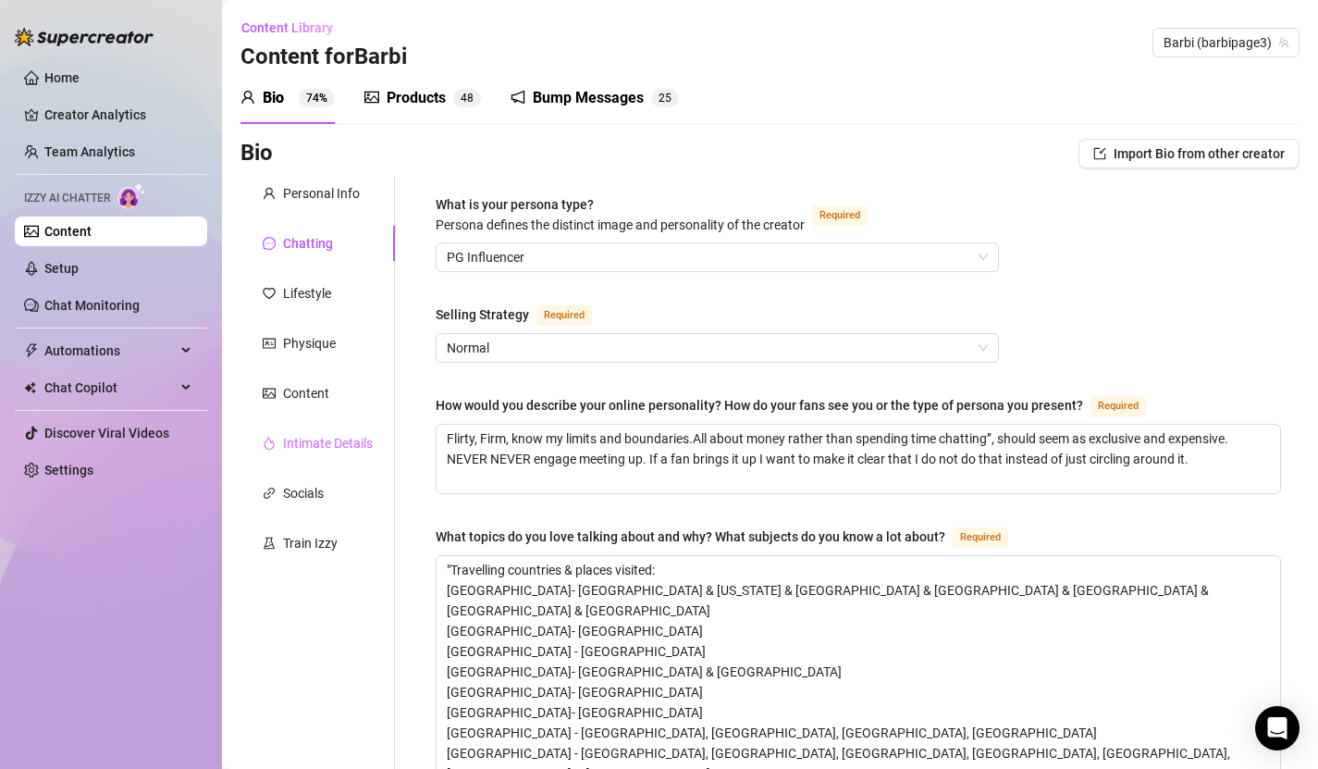
click at [335, 454] on div "Intimate Details" at bounding box center [317, 442] width 154 height 35
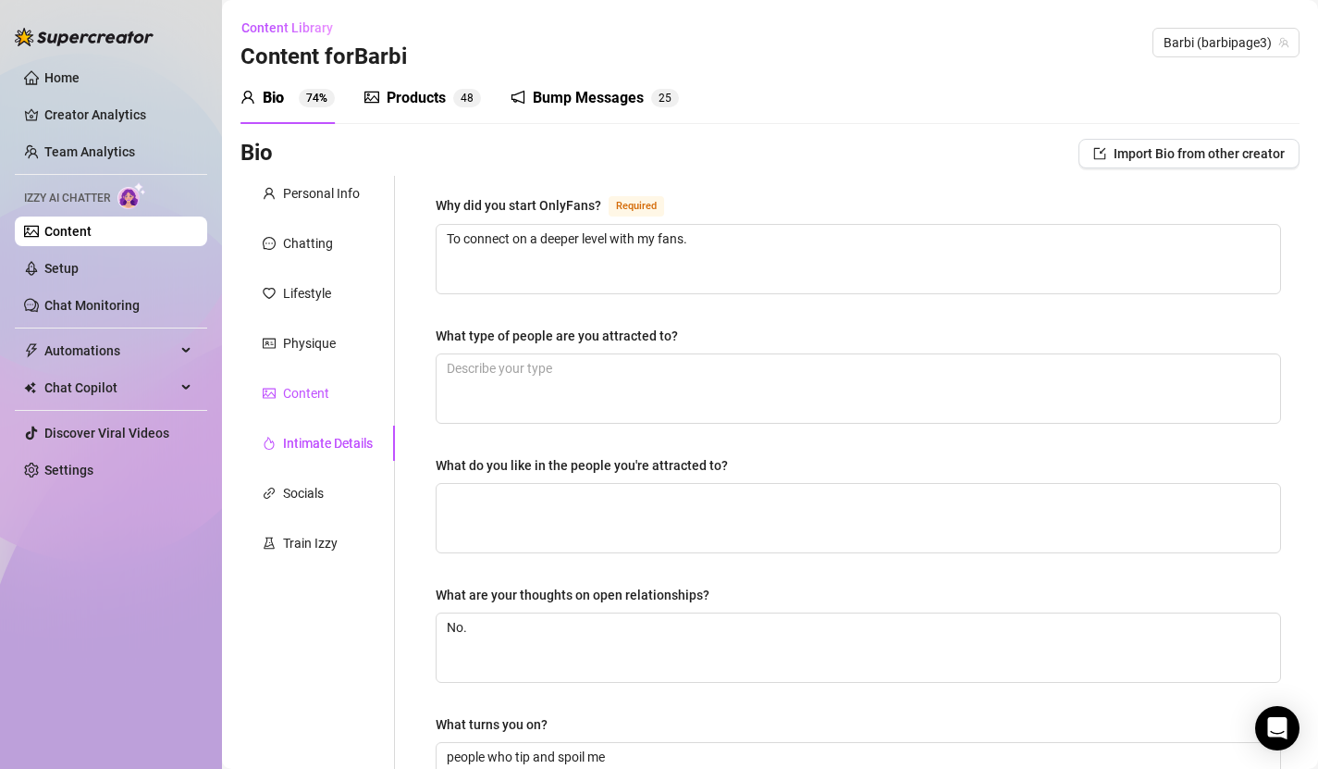
click at [326, 400] on div "Content" at bounding box center [306, 393] width 46 height 20
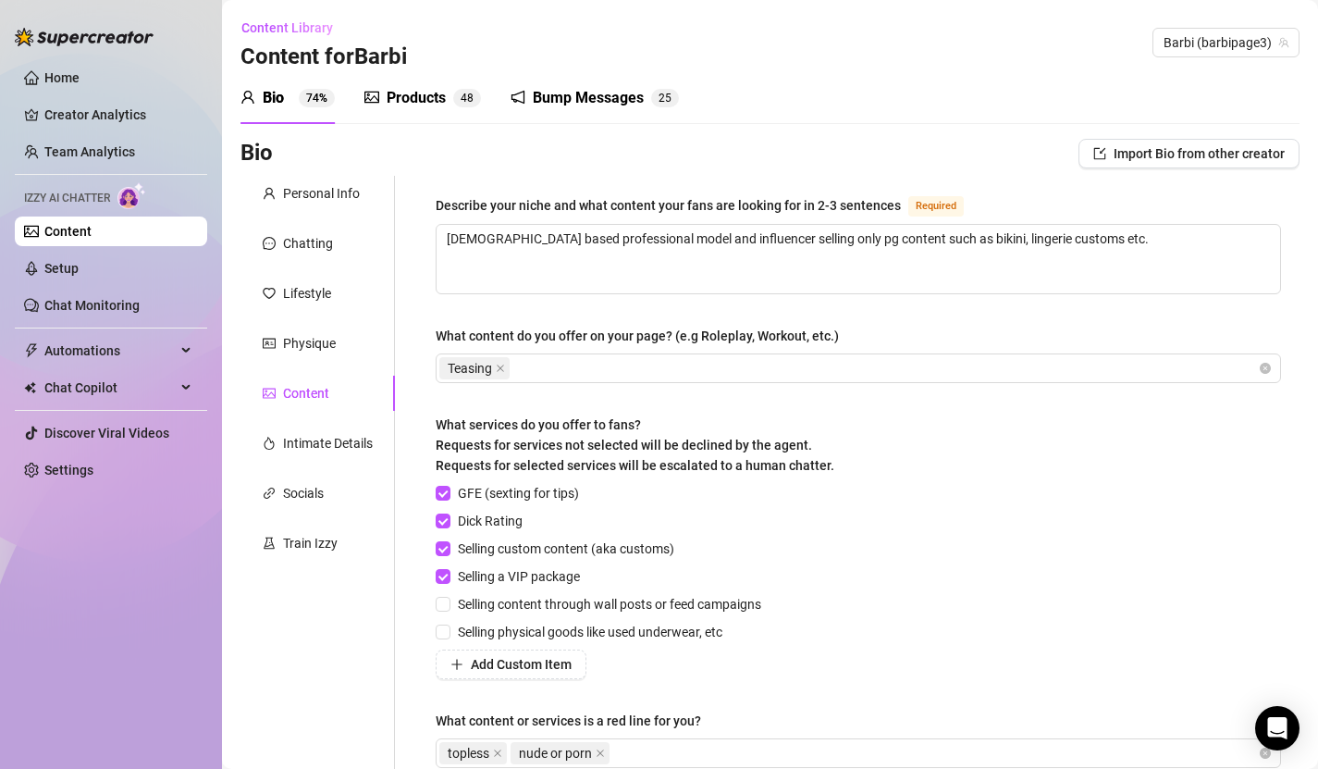
scroll to position [195, 0]
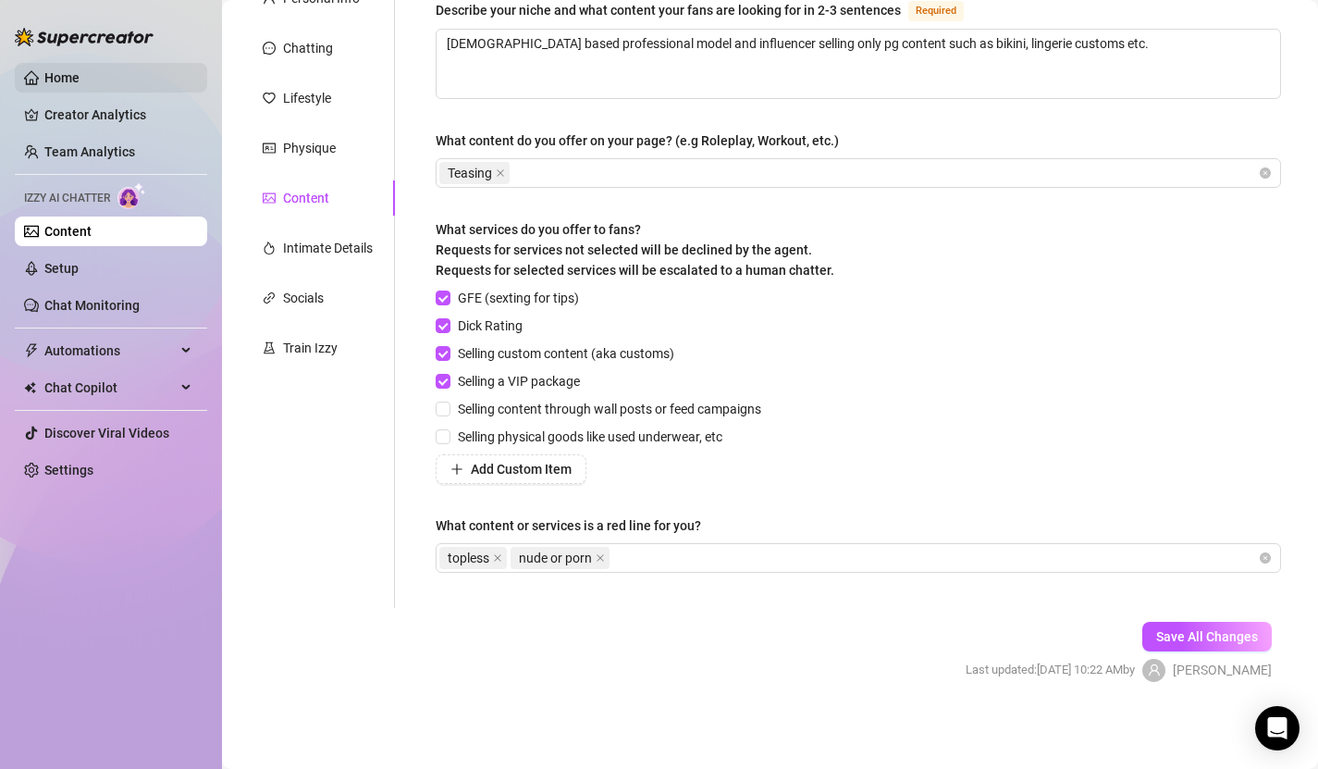
click at [49, 70] on link "Home" at bounding box center [61, 77] width 35 height 15
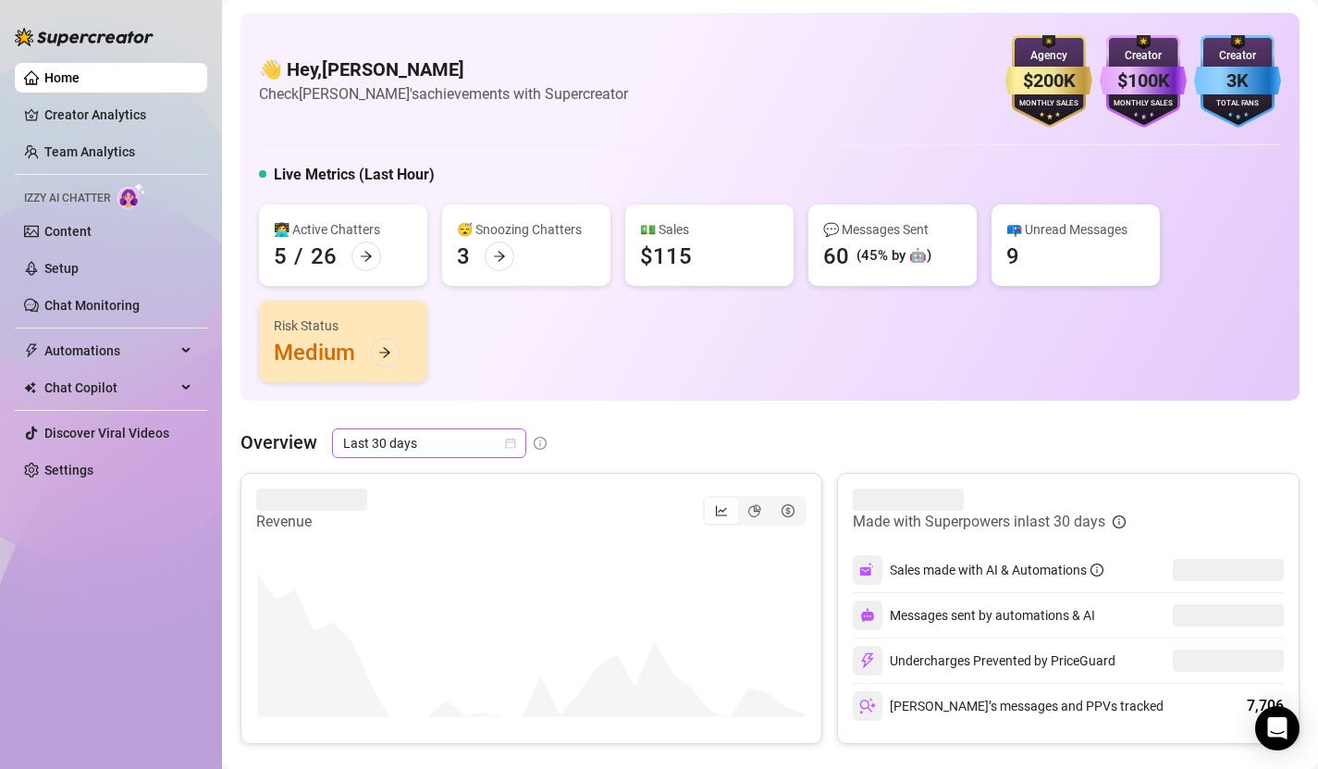
click at [510, 448] on icon "calendar" at bounding box center [510, 442] width 11 height 11
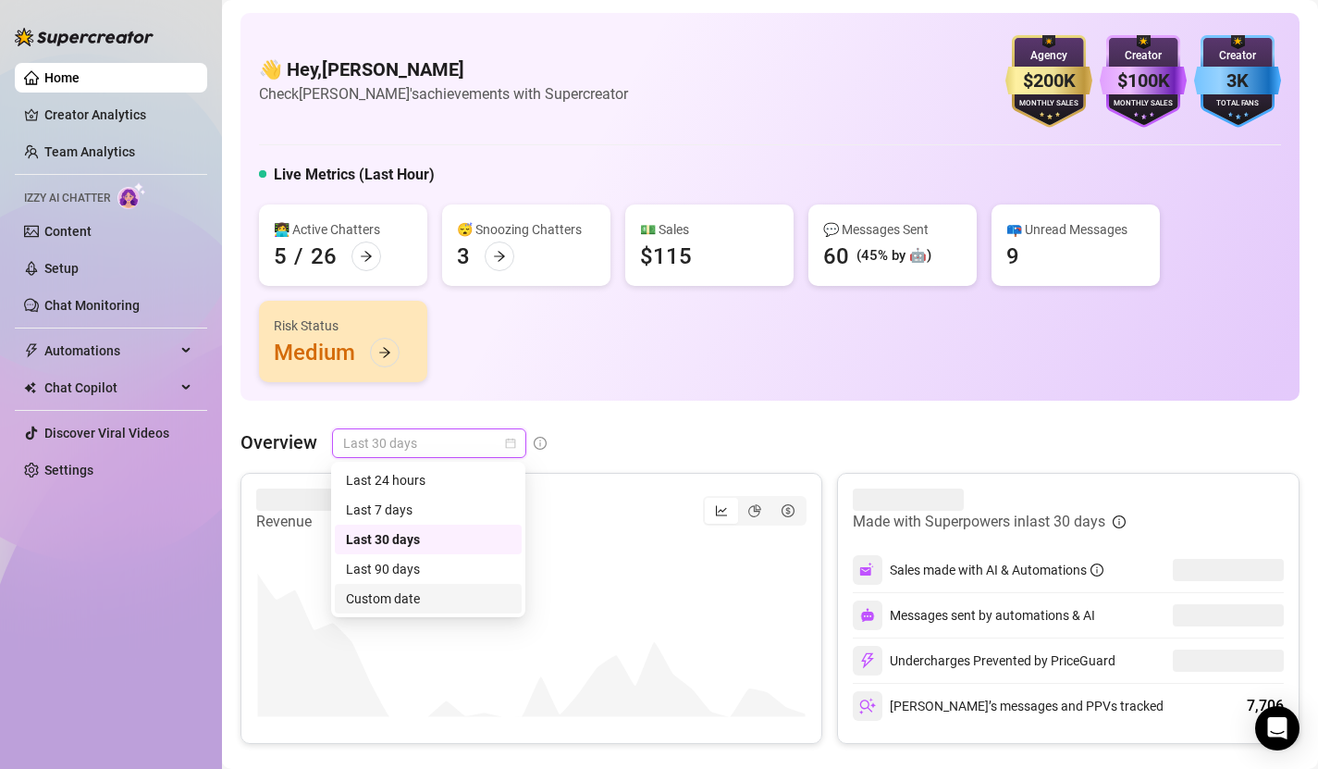
click at [446, 592] on div "Custom date" at bounding box center [428, 598] width 165 height 20
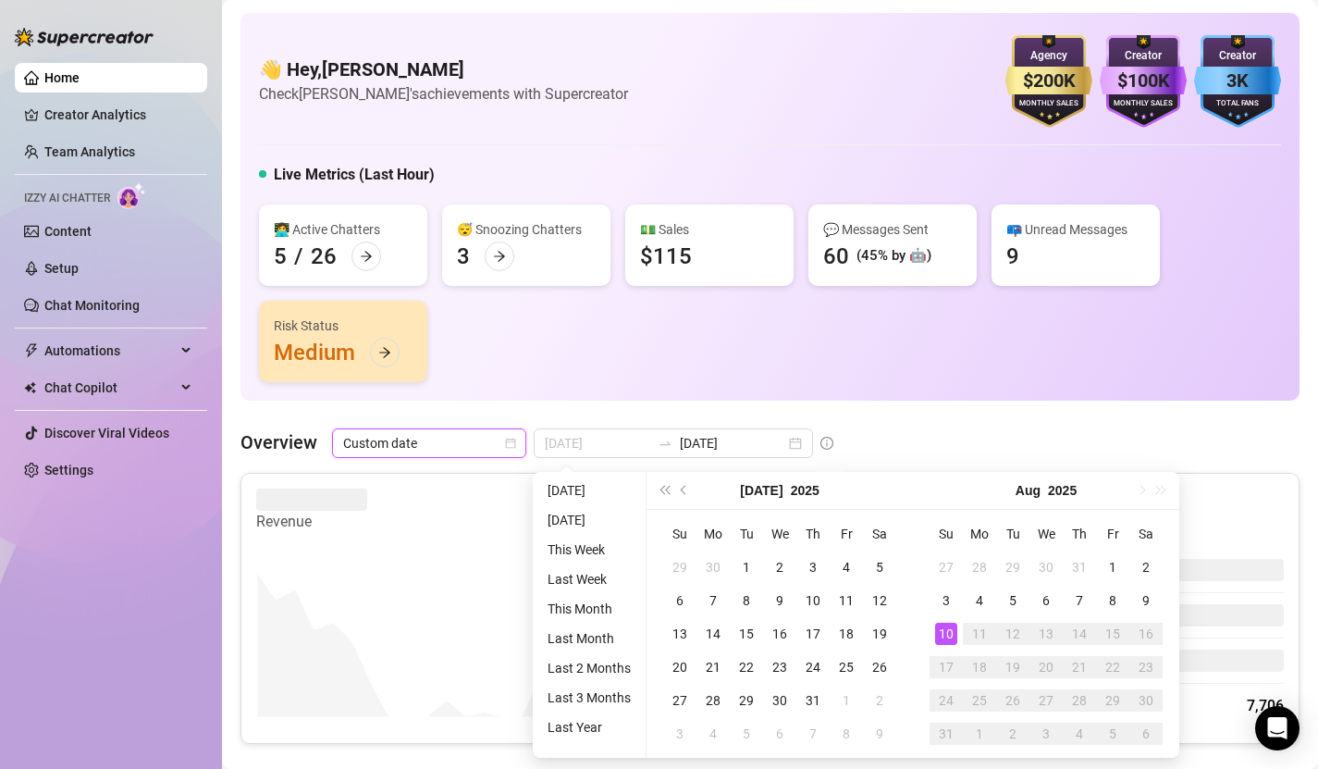
click at [947, 633] on div "10" at bounding box center [946, 633] width 22 height 22
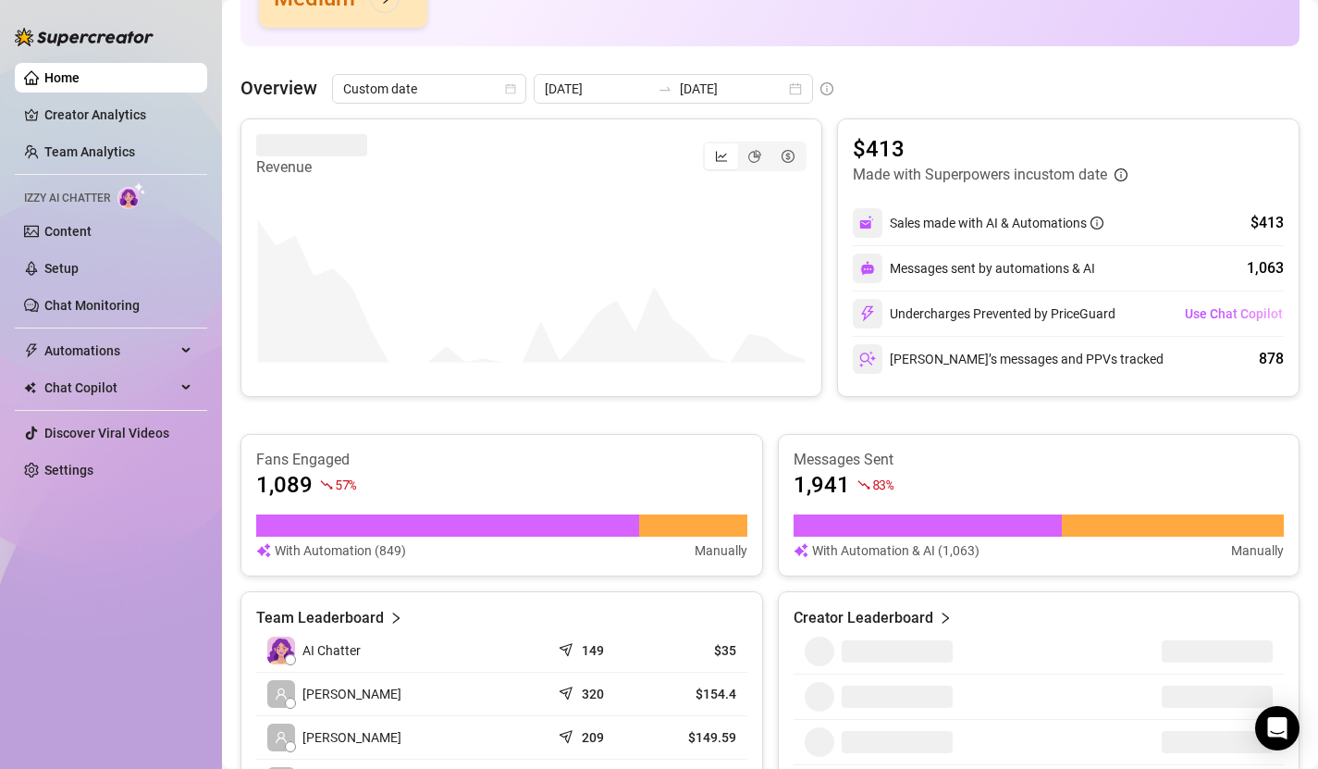
scroll to position [245, 0]
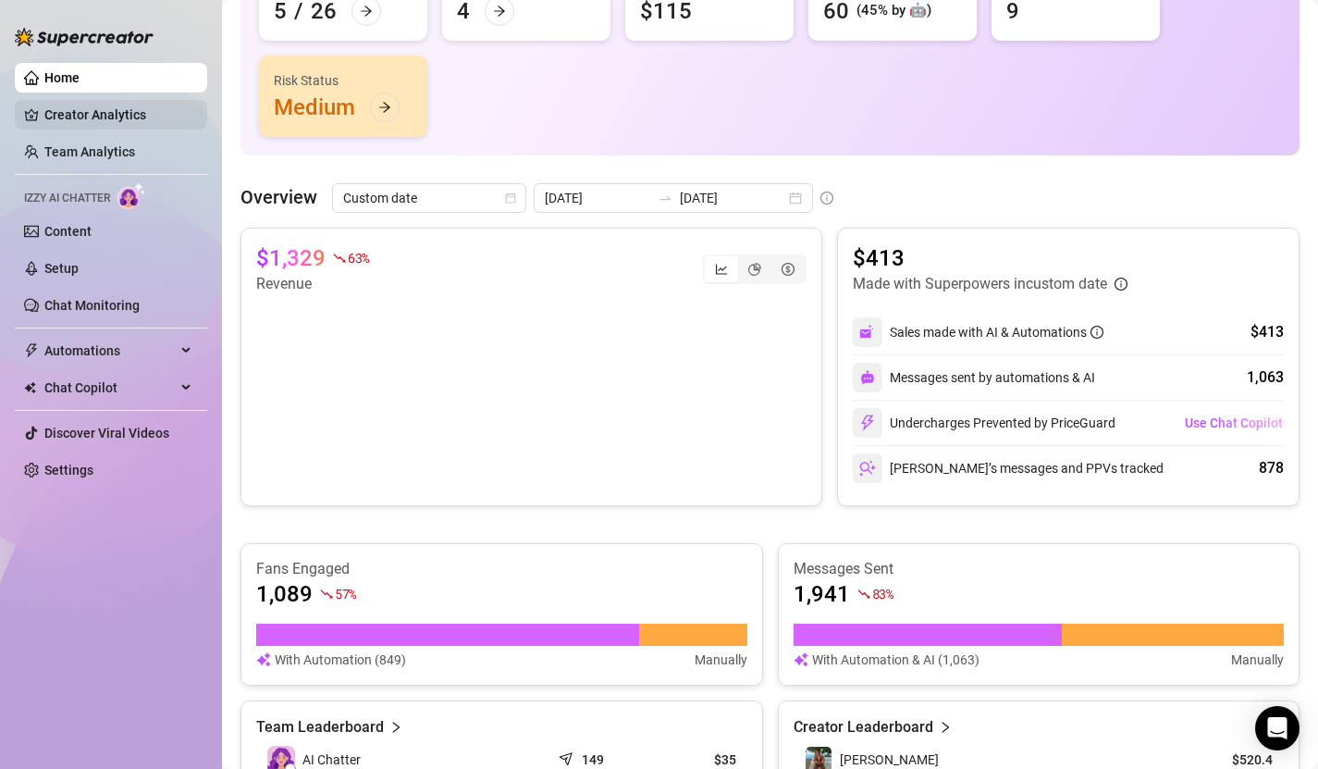
click at [111, 104] on link "Creator Analytics" at bounding box center [118, 115] width 148 height 30
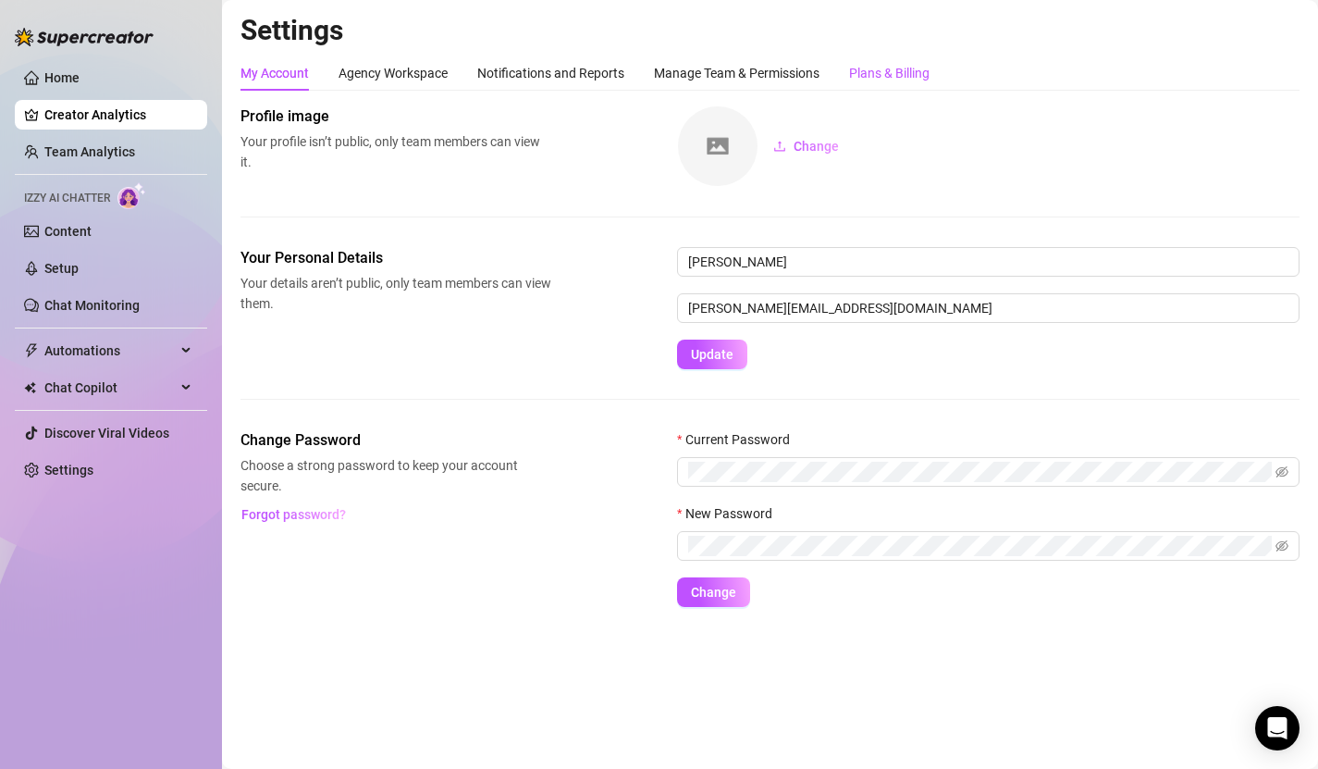
click at [871, 80] on div "Plans & Billing" at bounding box center [889, 73] width 80 height 20
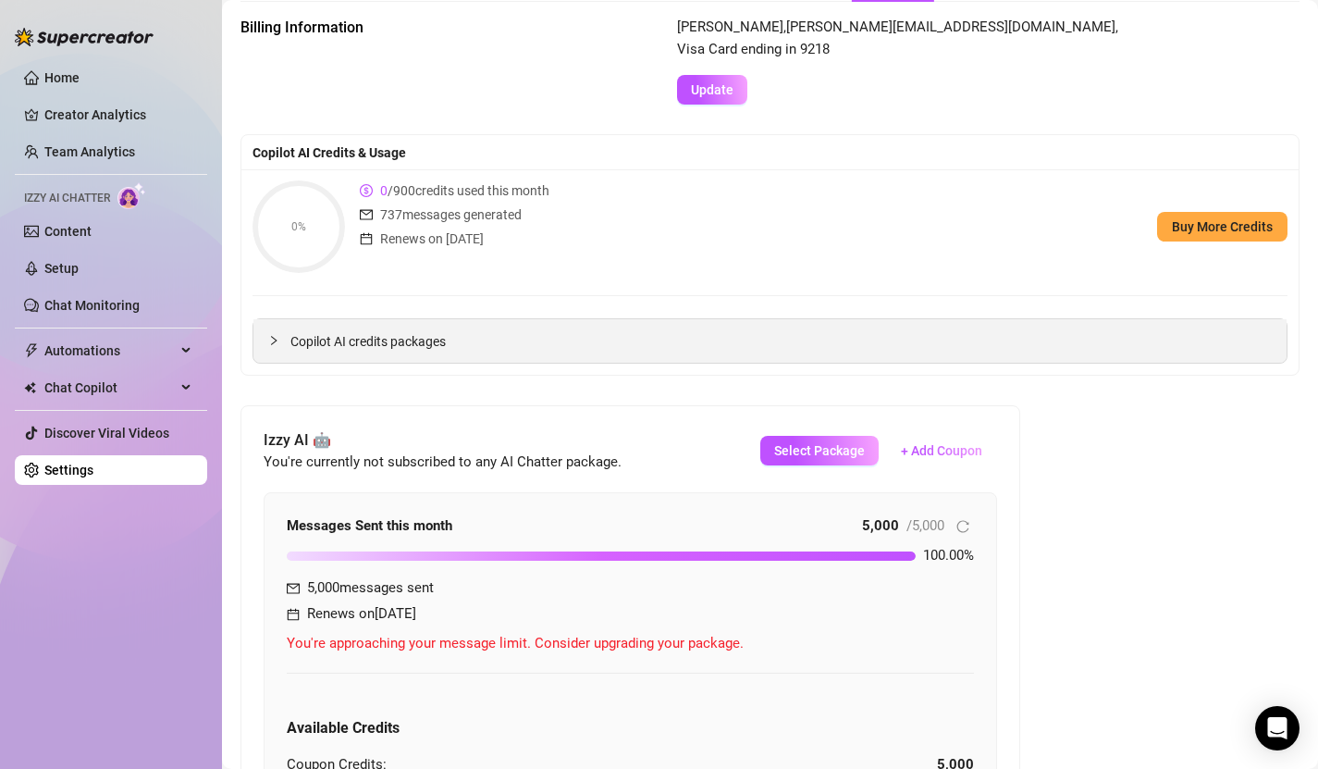
scroll to position [110, 0]
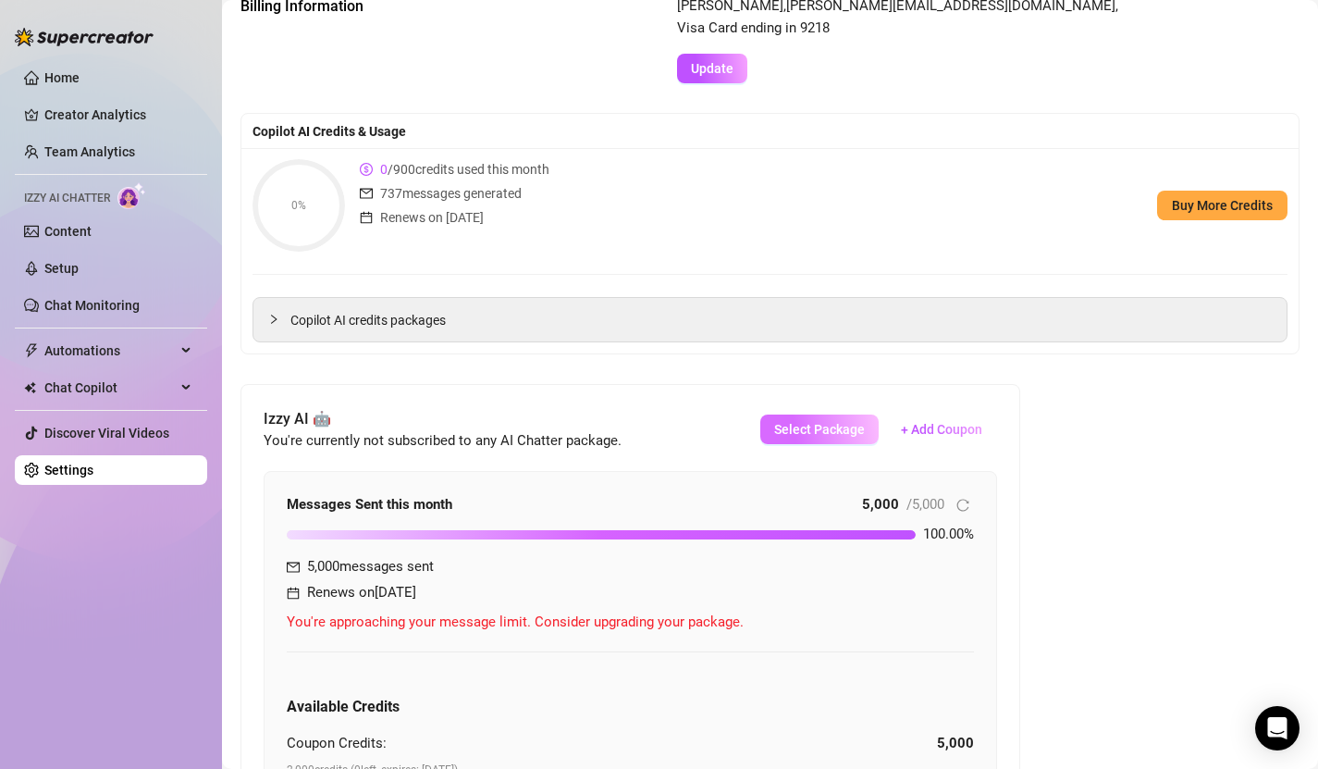
click at [811, 424] on span "Select Package" at bounding box center [819, 429] width 91 height 15
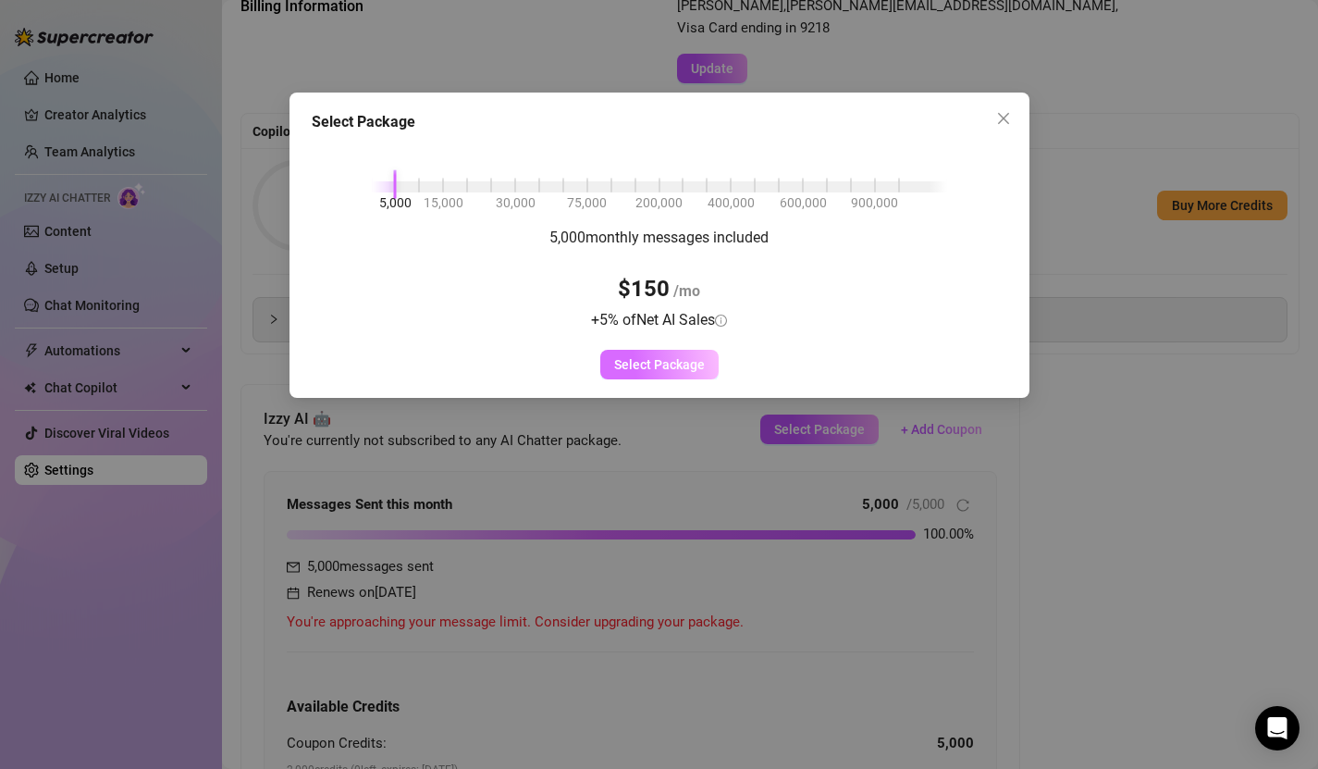
click at [658, 371] on span "Select Package" at bounding box center [659, 364] width 91 height 15
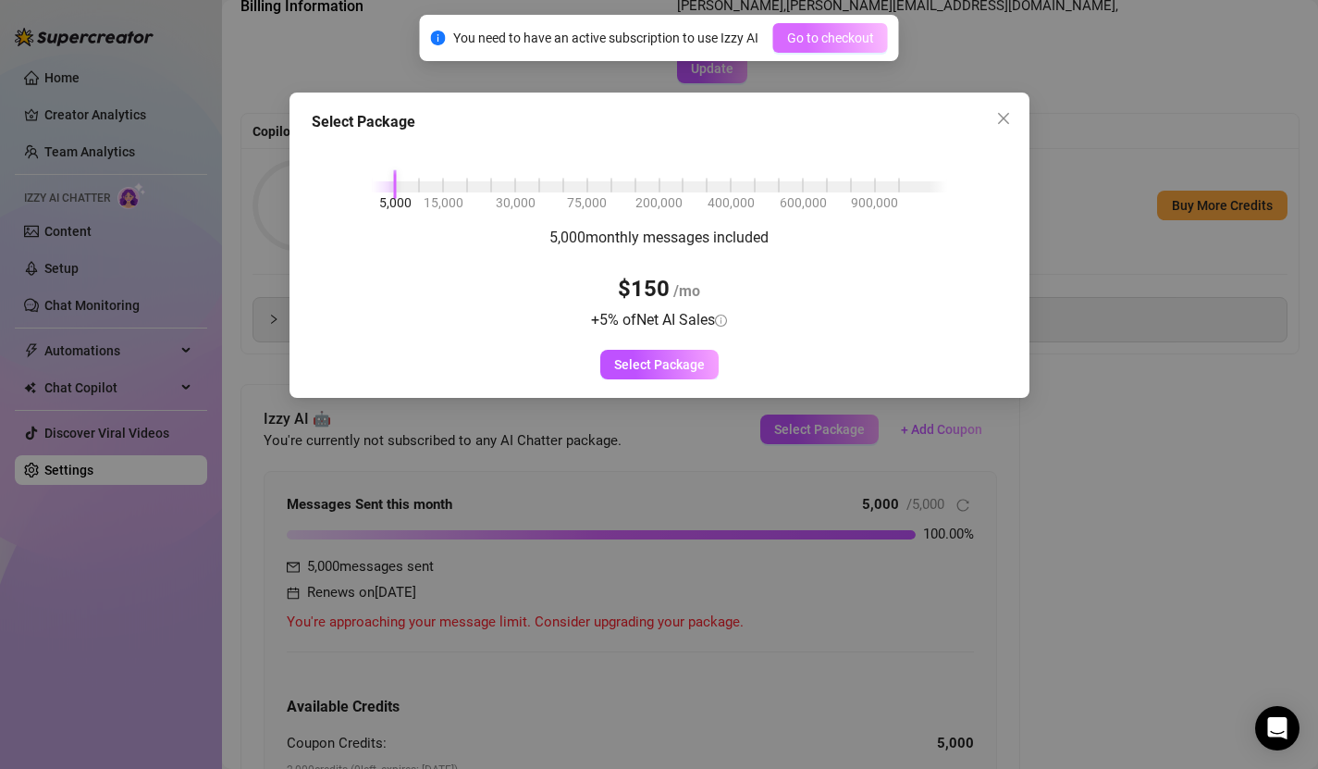
click at [818, 43] on span "Go to checkout" at bounding box center [830, 38] width 87 height 15
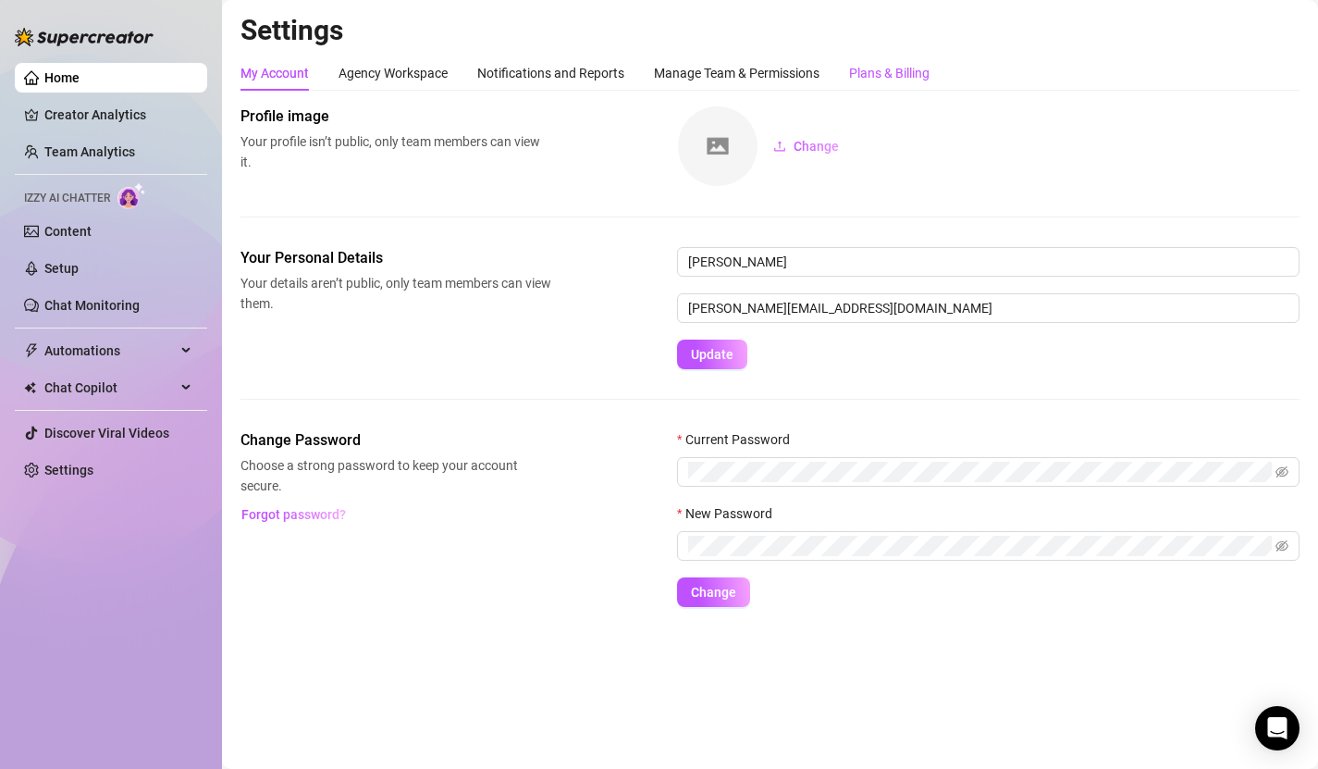
click at [874, 67] on div "Plans & Billing" at bounding box center [889, 73] width 80 height 20
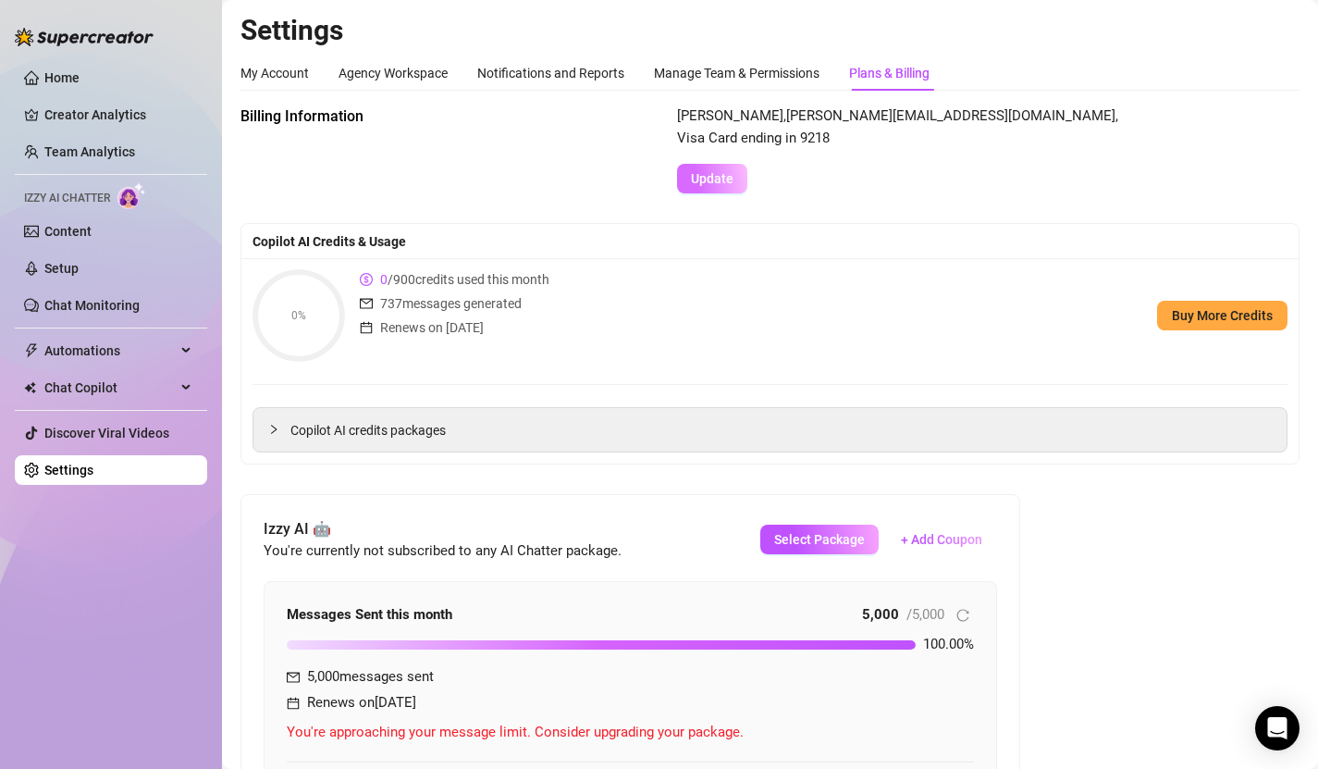
click at [705, 179] on span "Update" at bounding box center [712, 178] width 43 height 15
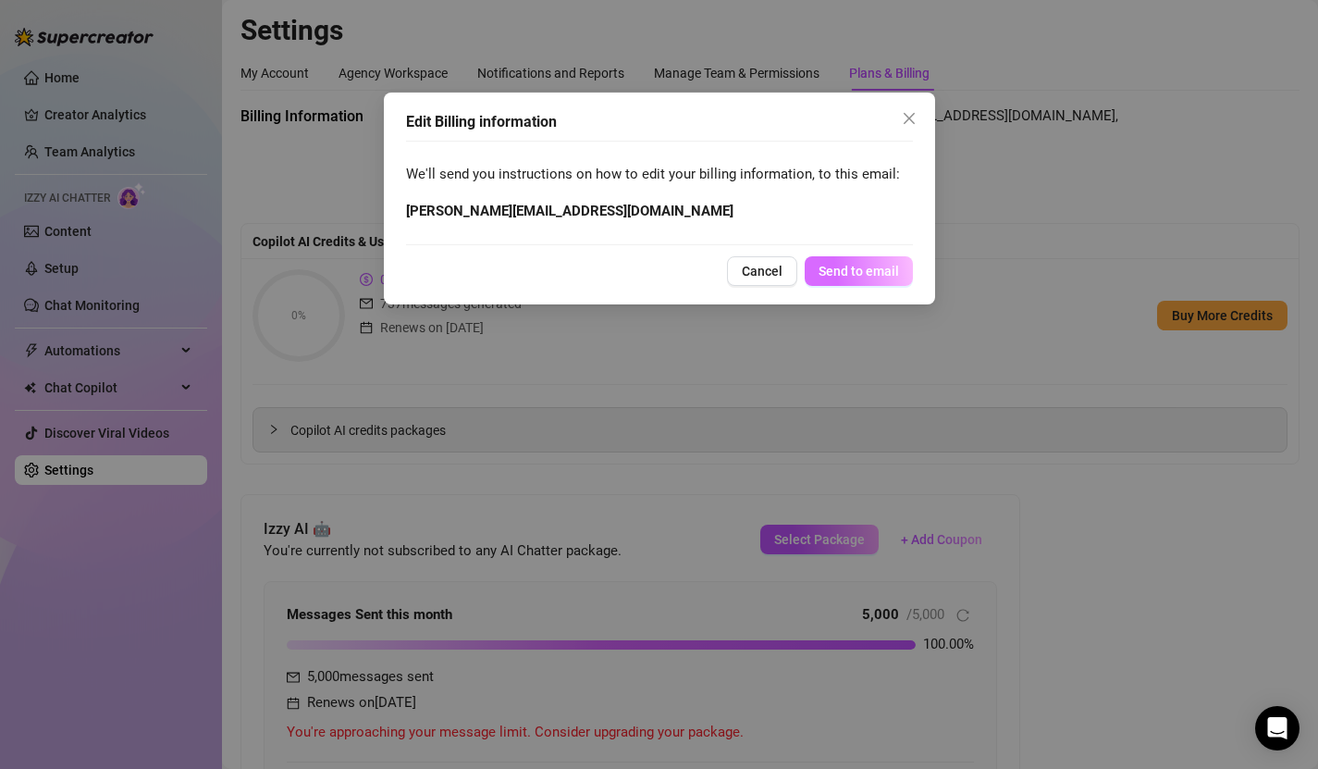
click at [871, 273] on span "Send to email" at bounding box center [858, 271] width 80 height 15
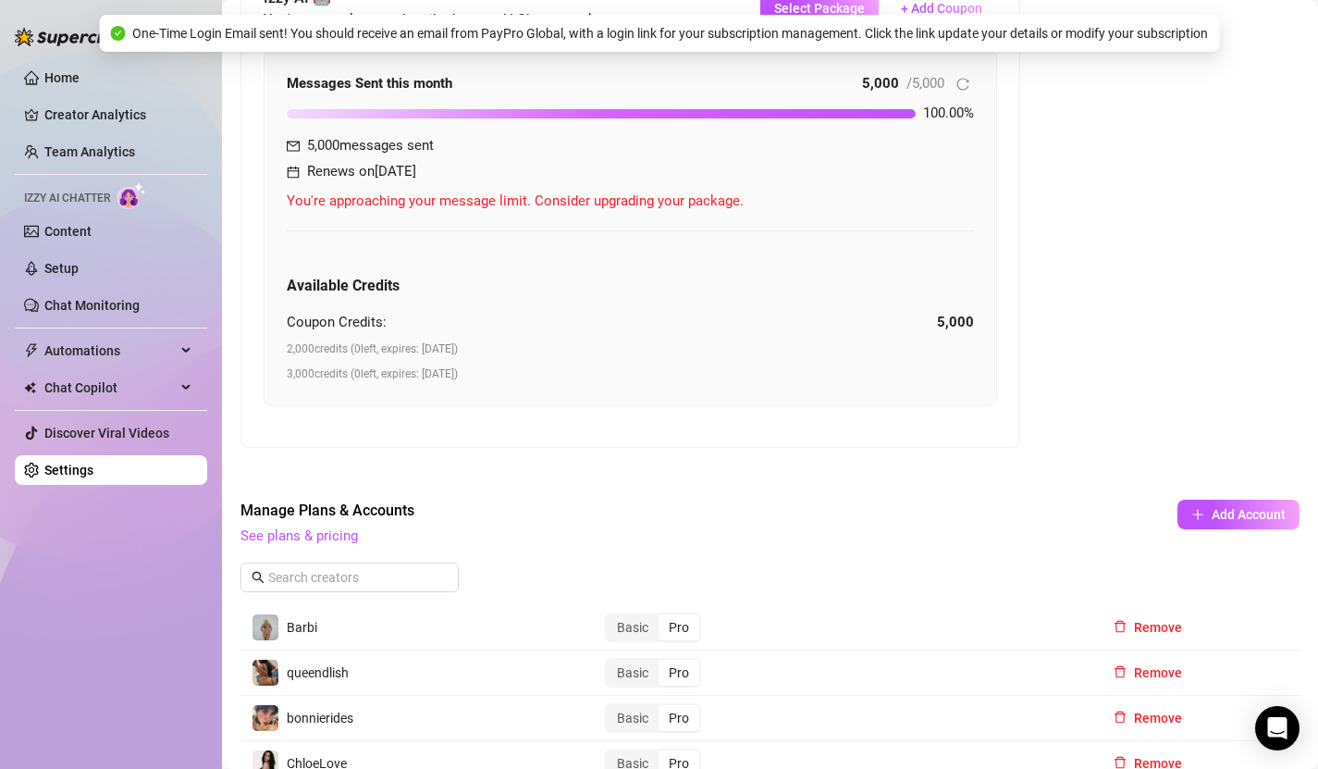
scroll to position [429, 0]
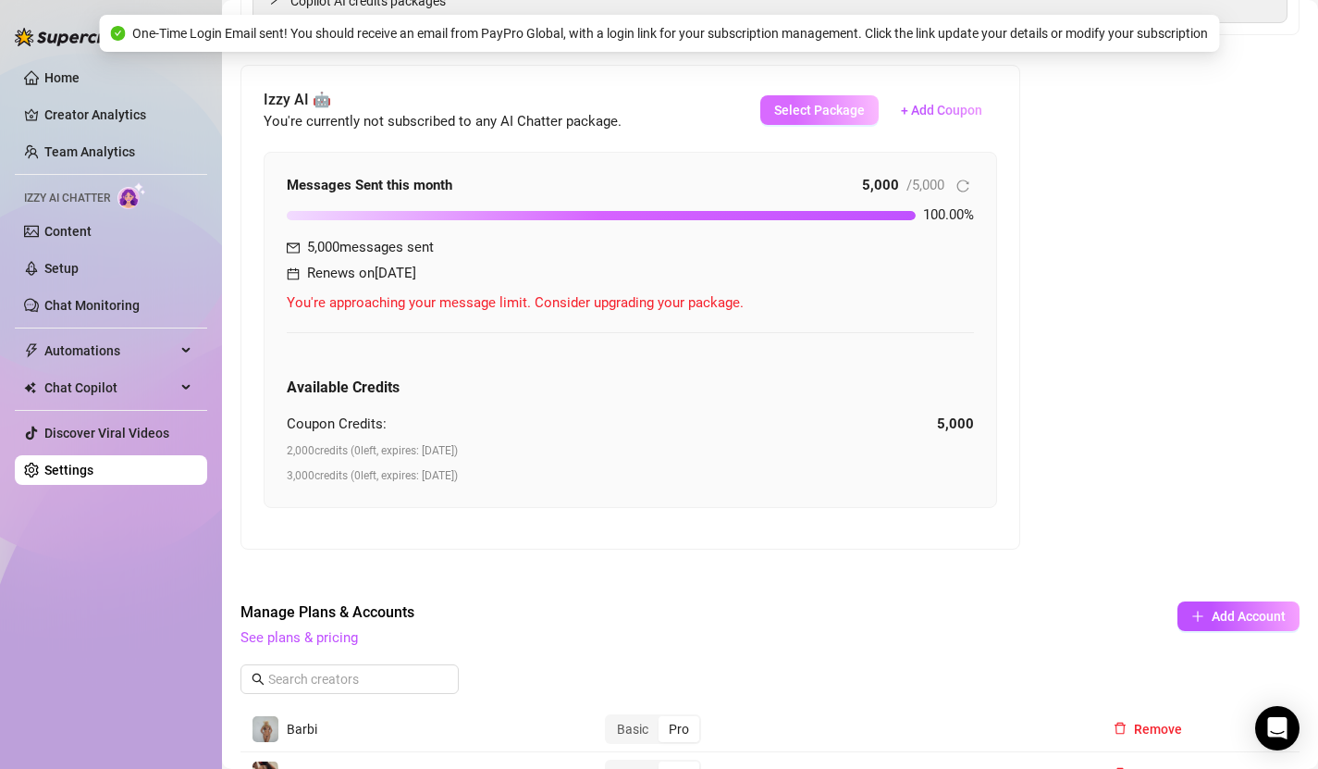
click at [836, 117] on span "Select Package" at bounding box center [819, 110] width 91 height 15
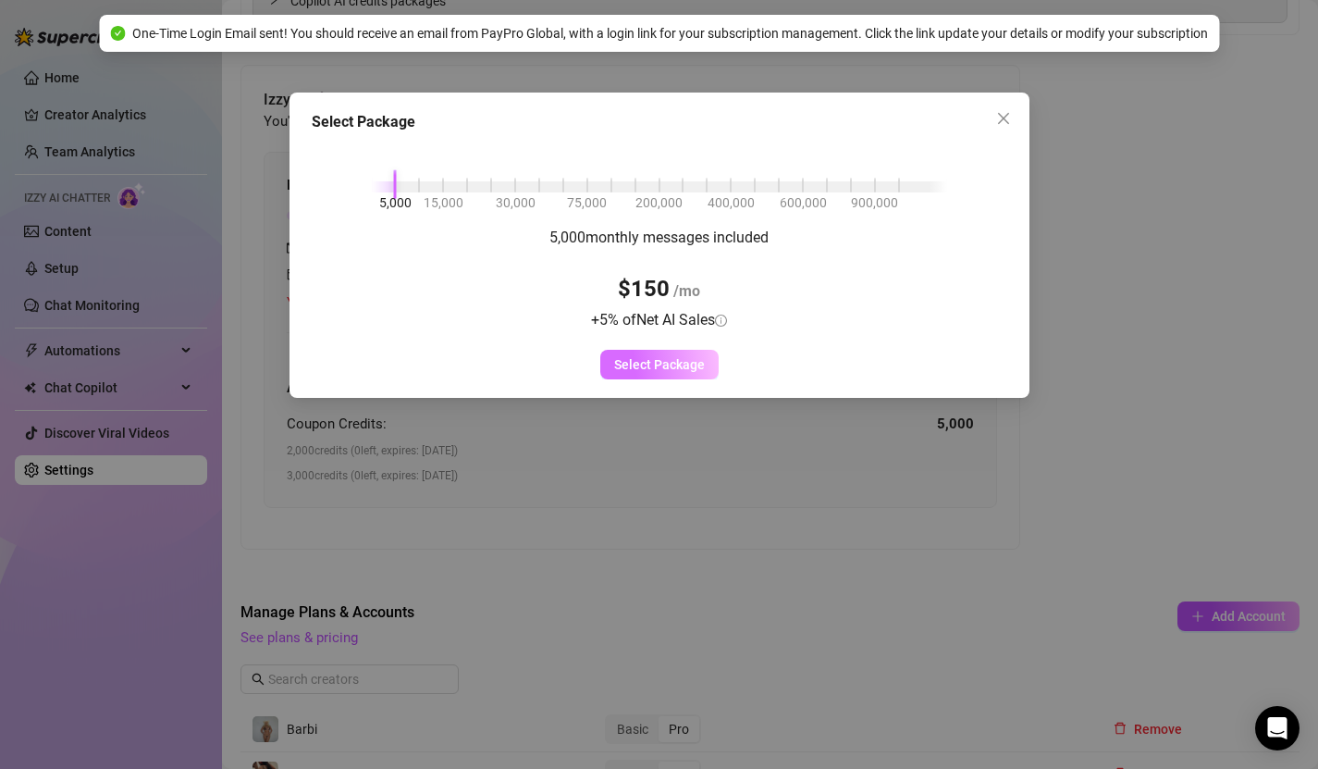
click at [670, 358] on span "Select Package" at bounding box center [659, 364] width 91 height 15
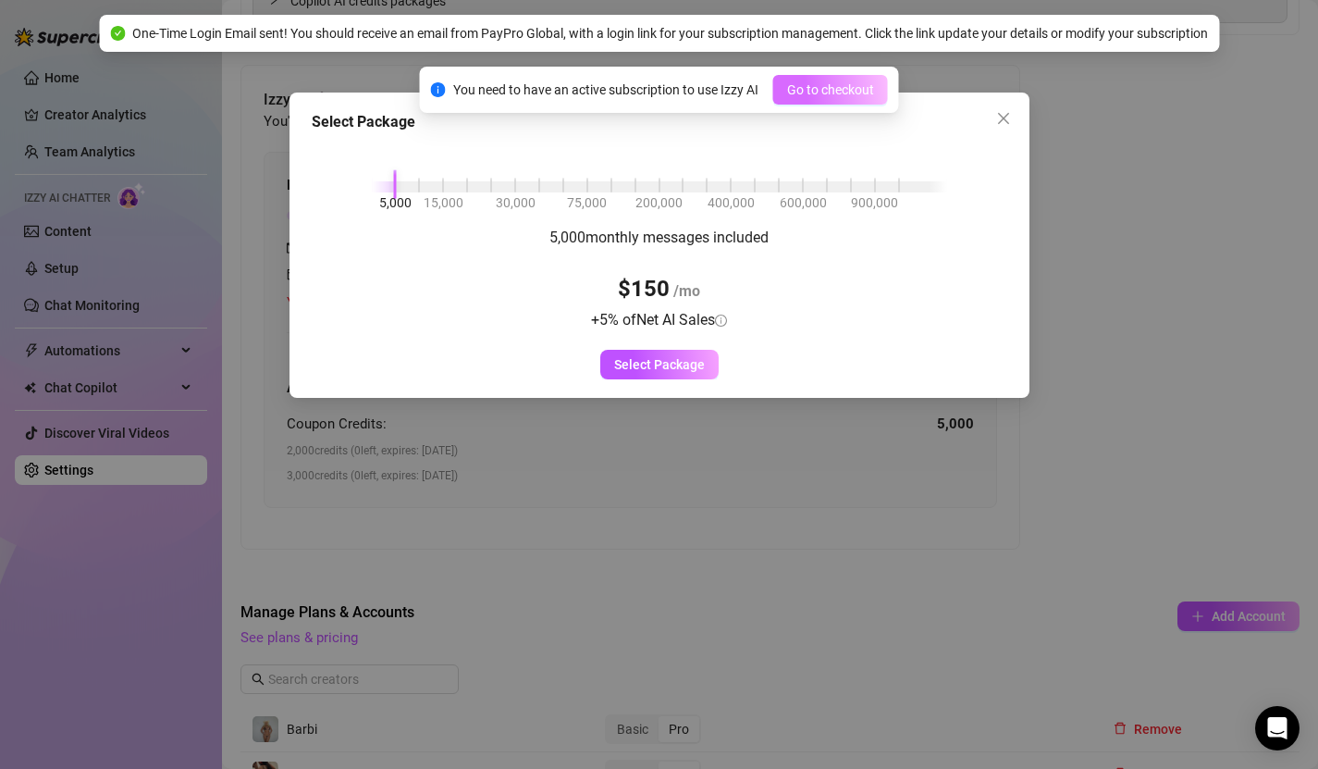
click at [806, 92] on span "Go to checkout" at bounding box center [830, 89] width 87 height 15
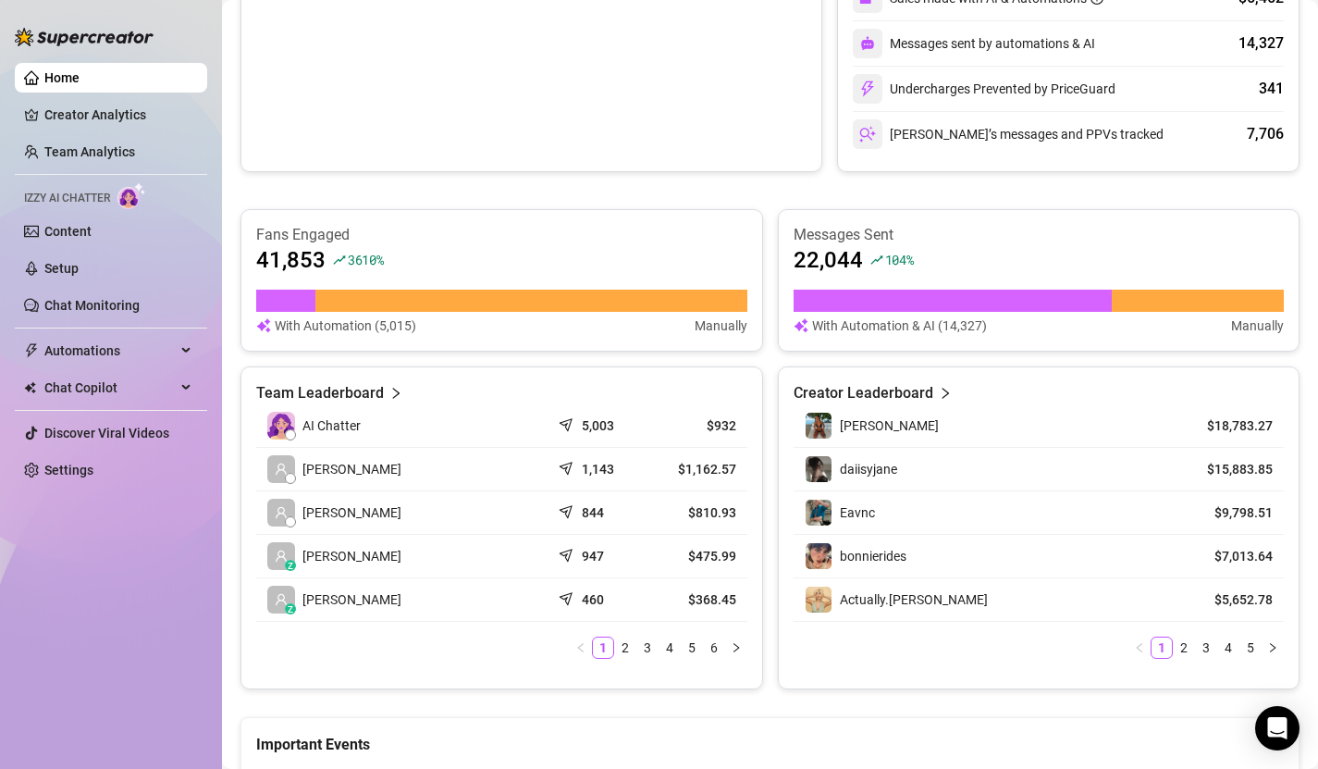
scroll to position [581, 0]
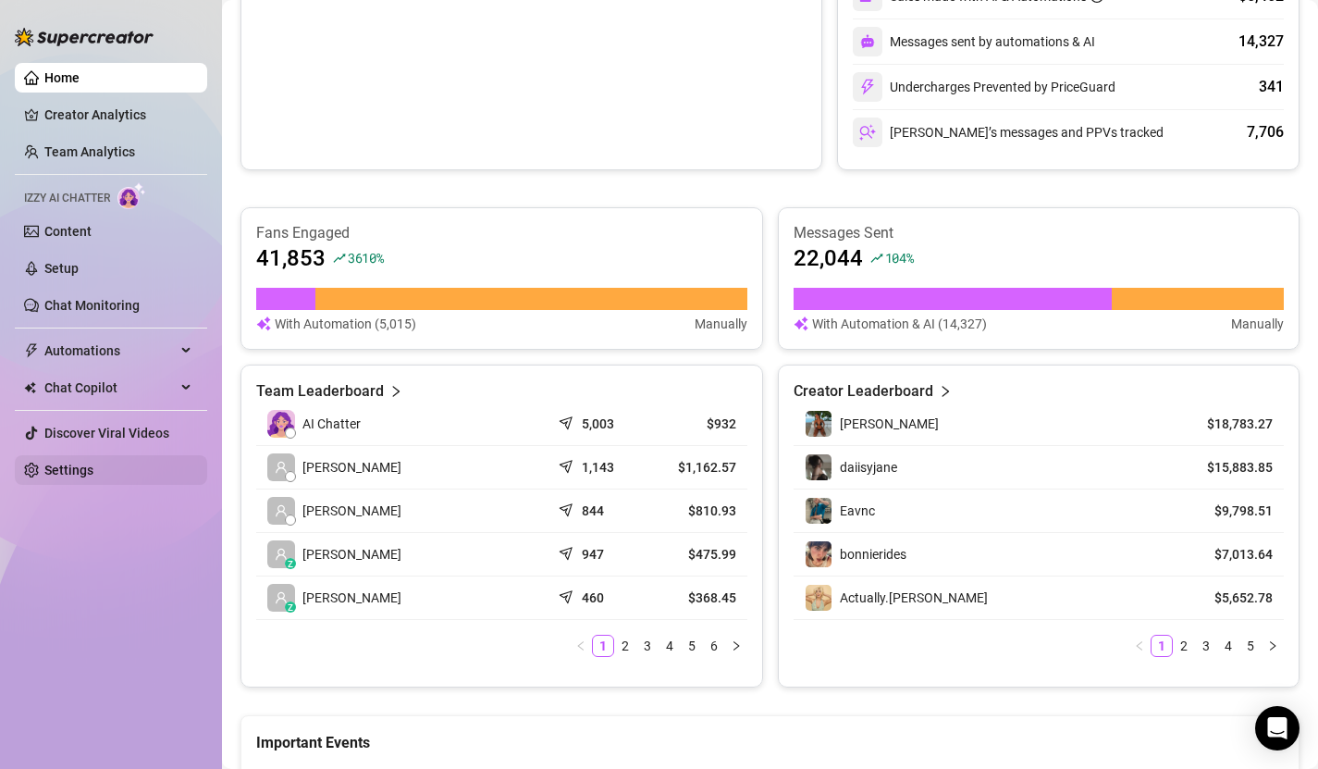
click at [93, 477] on link "Settings" at bounding box center [68, 469] width 49 height 15
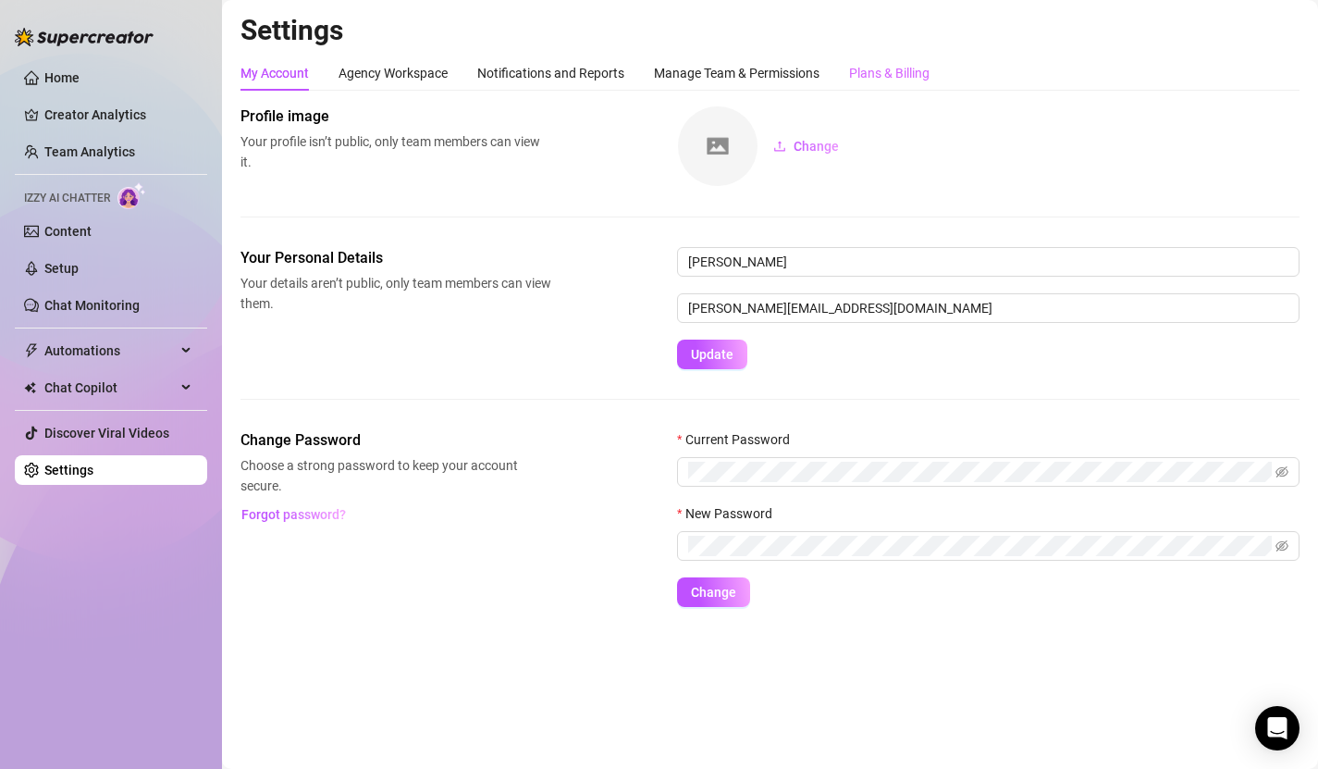
click at [902, 85] on div "Plans & Billing" at bounding box center [889, 72] width 80 height 35
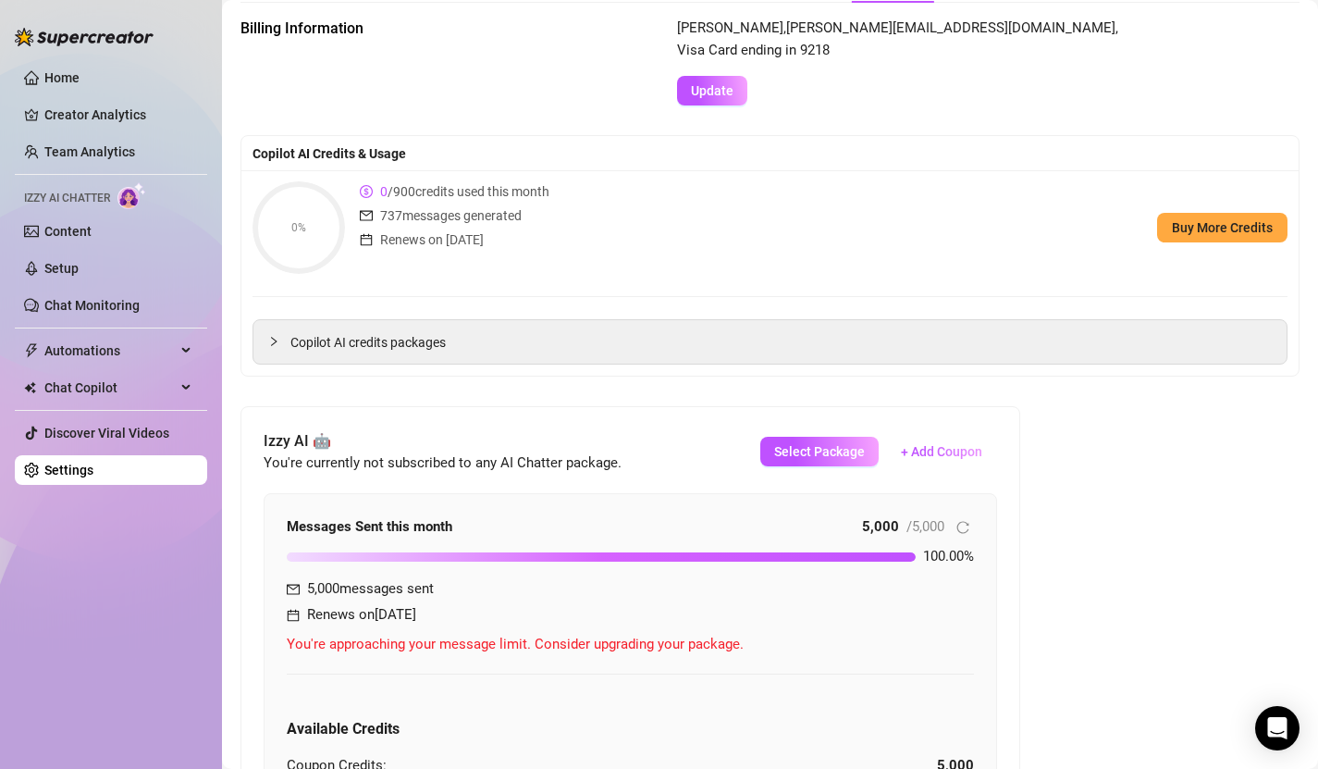
scroll to position [91, 0]
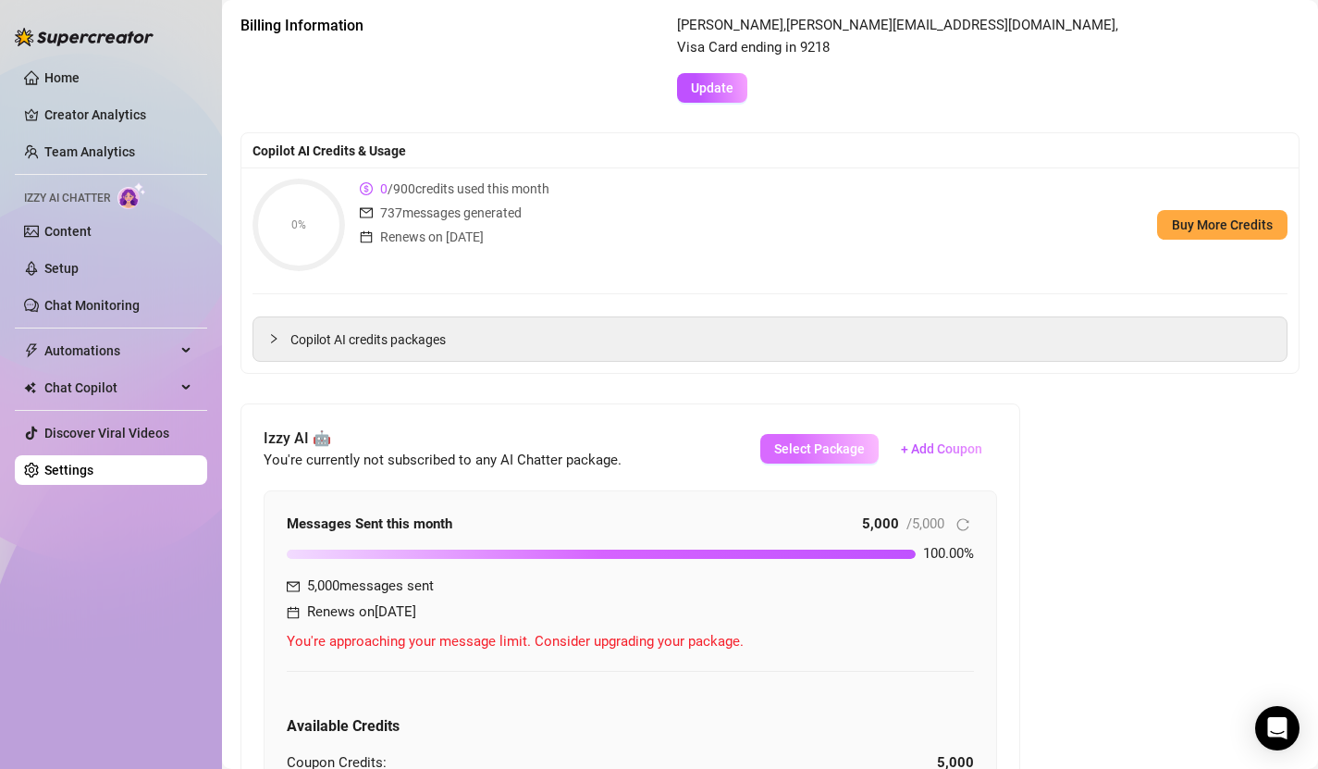
click at [812, 449] on span "Select Package" at bounding box center [819, 448] width 91 height 15
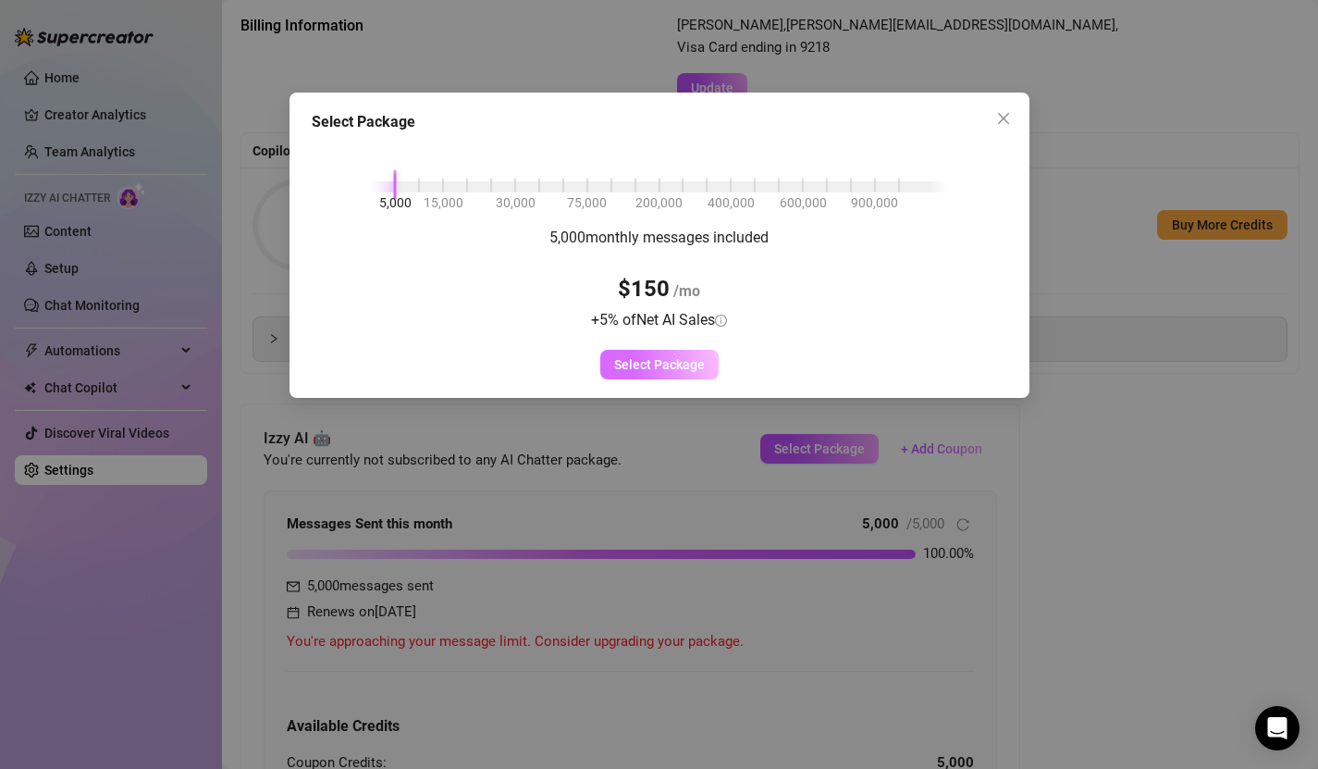
click at [643, 357] on span "Select Package" at bounding box center [659, 364] width 91 height 15
click at [645, 362] on span "Select Package" at bounding box center [659, 364] width 91 height 15
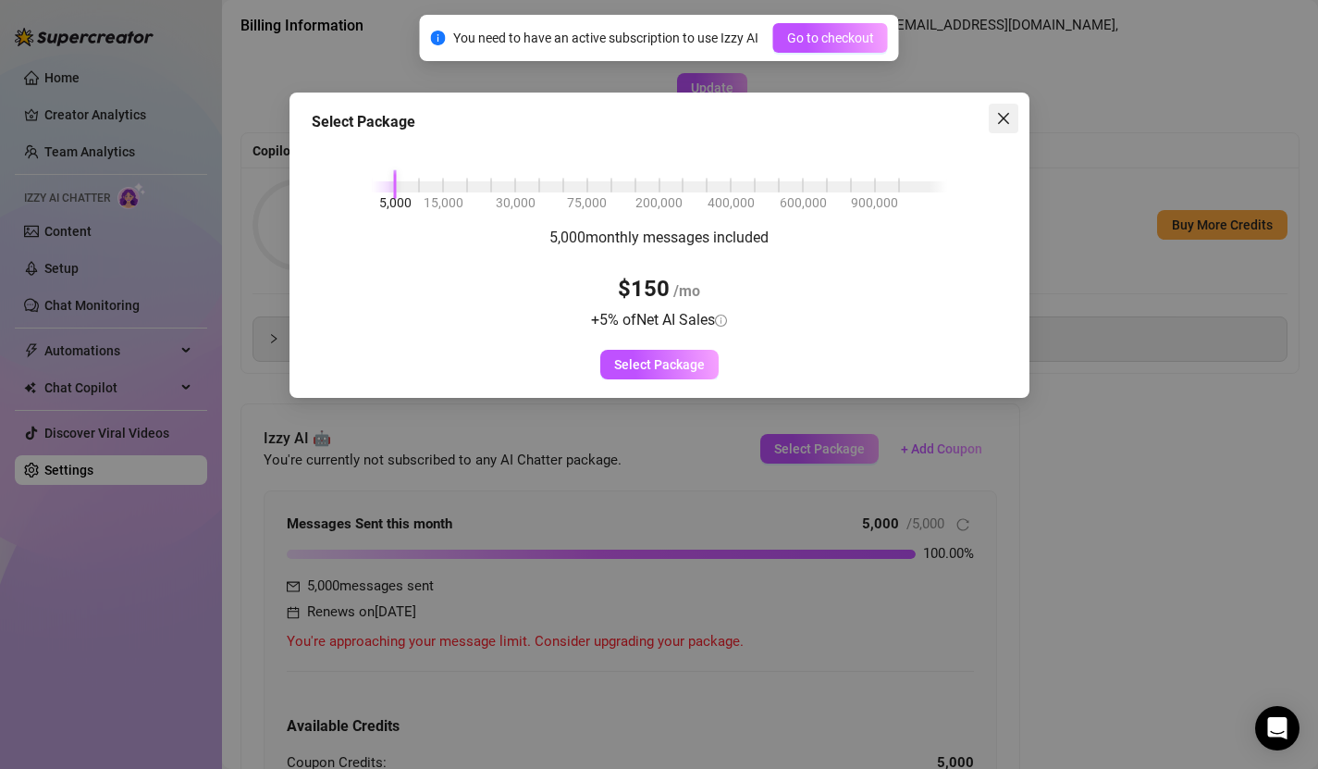
click at [996, 112] on icon "close" at bounding box center [1003, 118] width 15 height 15
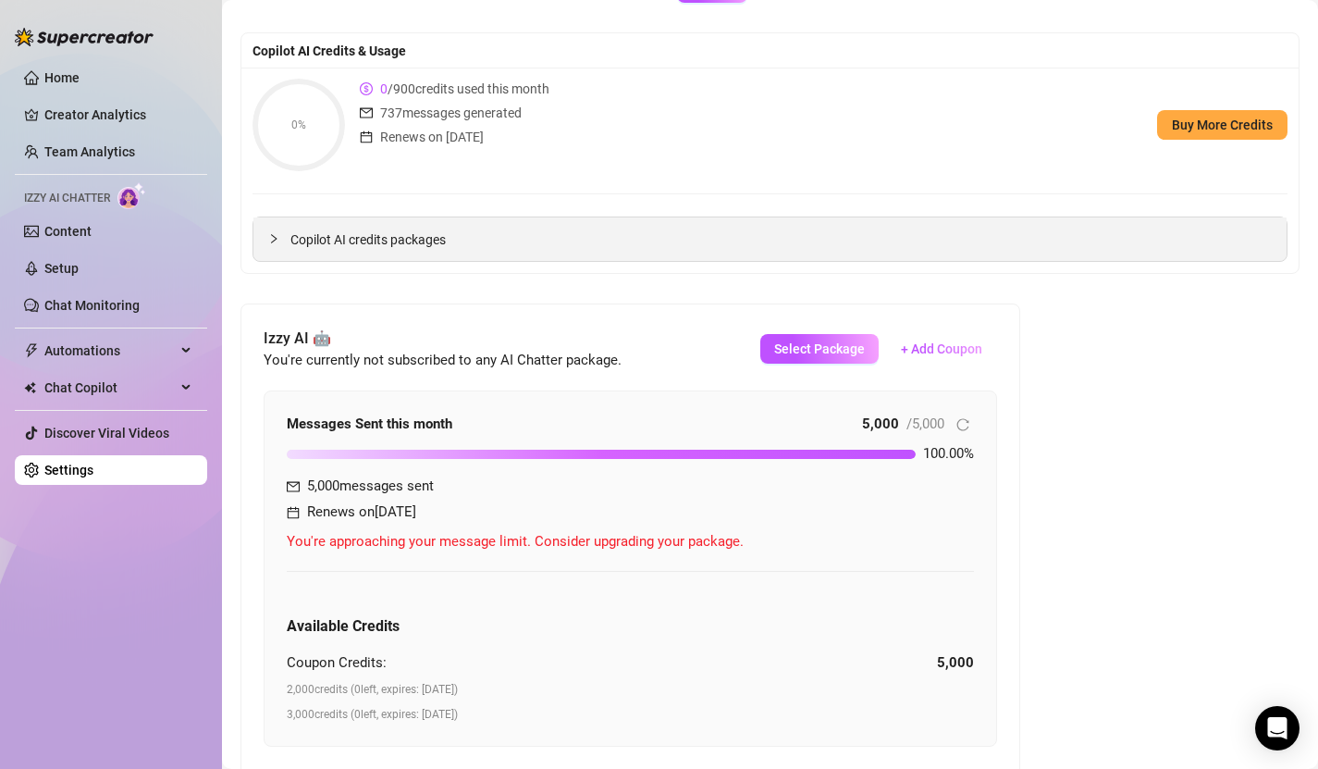
scroll to position [0, 0]
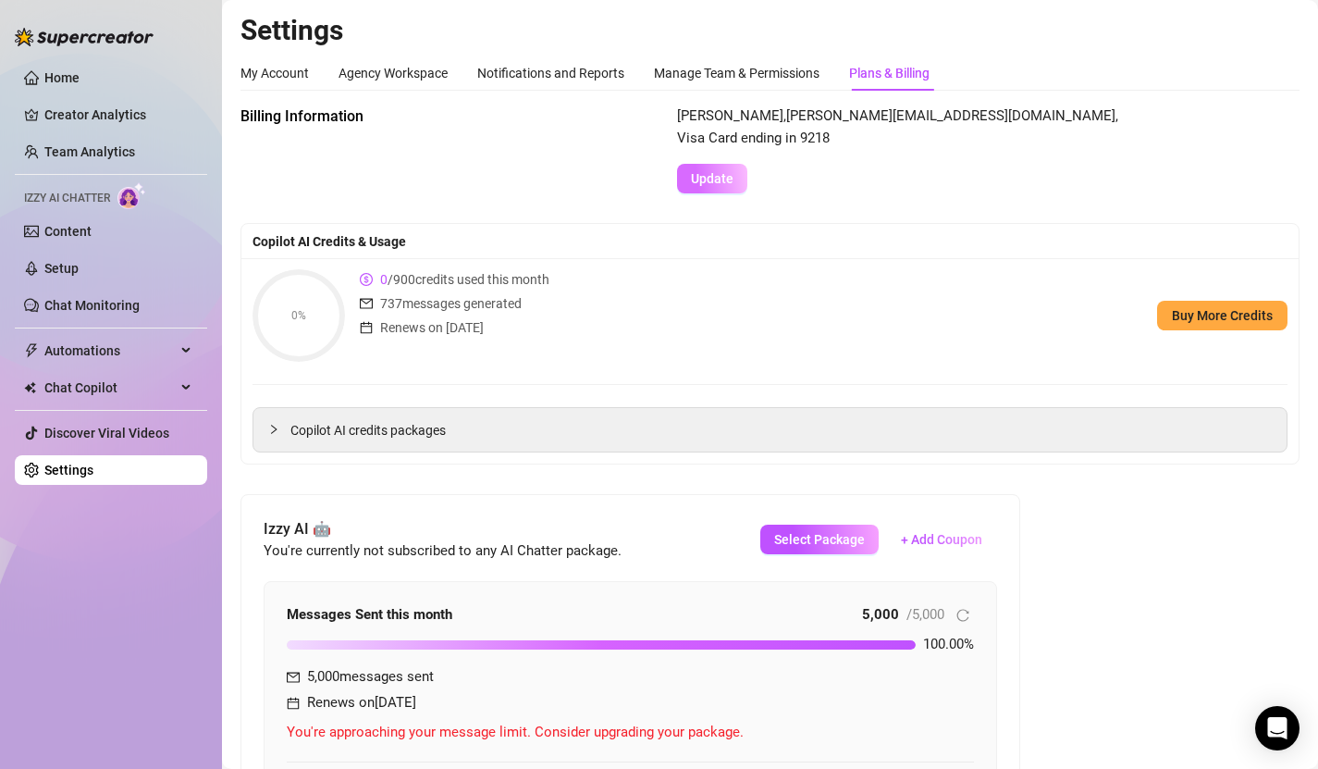
click at [731, 174] on span "Update" at bounding box center [712, 178] width 43 height 15
click at [803, 533] on span "Select Package" at bounding box center [819, 539] width 91 height 15
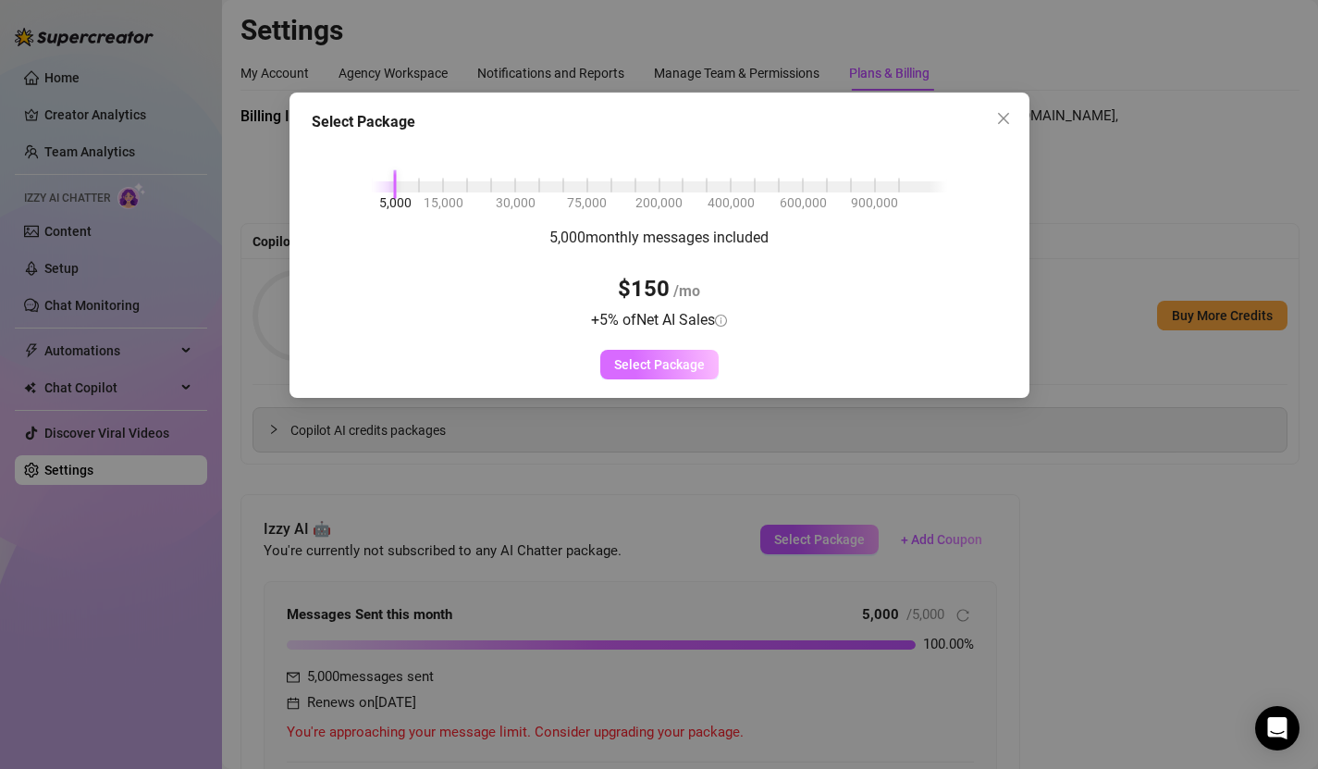
click at [685, 372] on button "Select Package" at bounding box center [659, 365] width 118 height 30
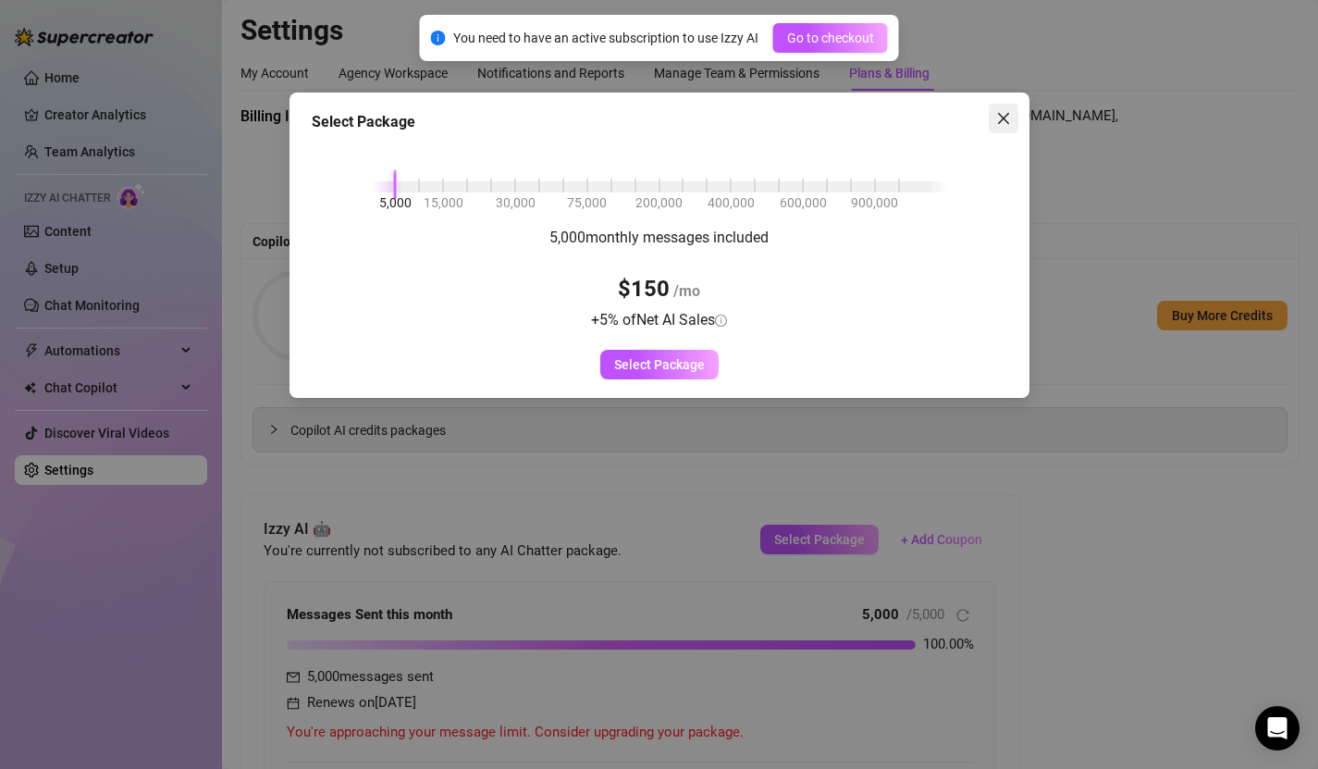
click at [1009, 114] on icon "close" at bounding box center [1003, 118] width 15 height 15
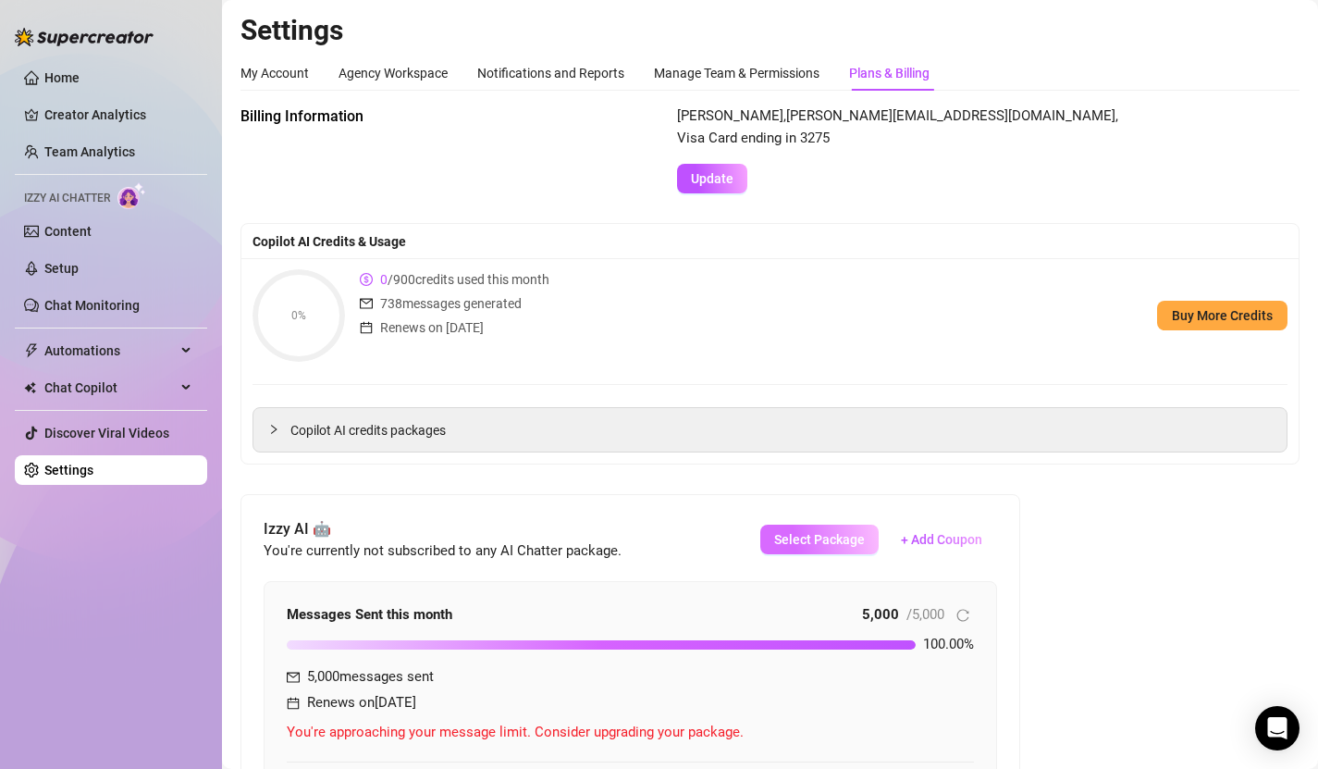
click at [828, 537] on span "Select Package" at bounding box center [819, 539] width 91 height 15
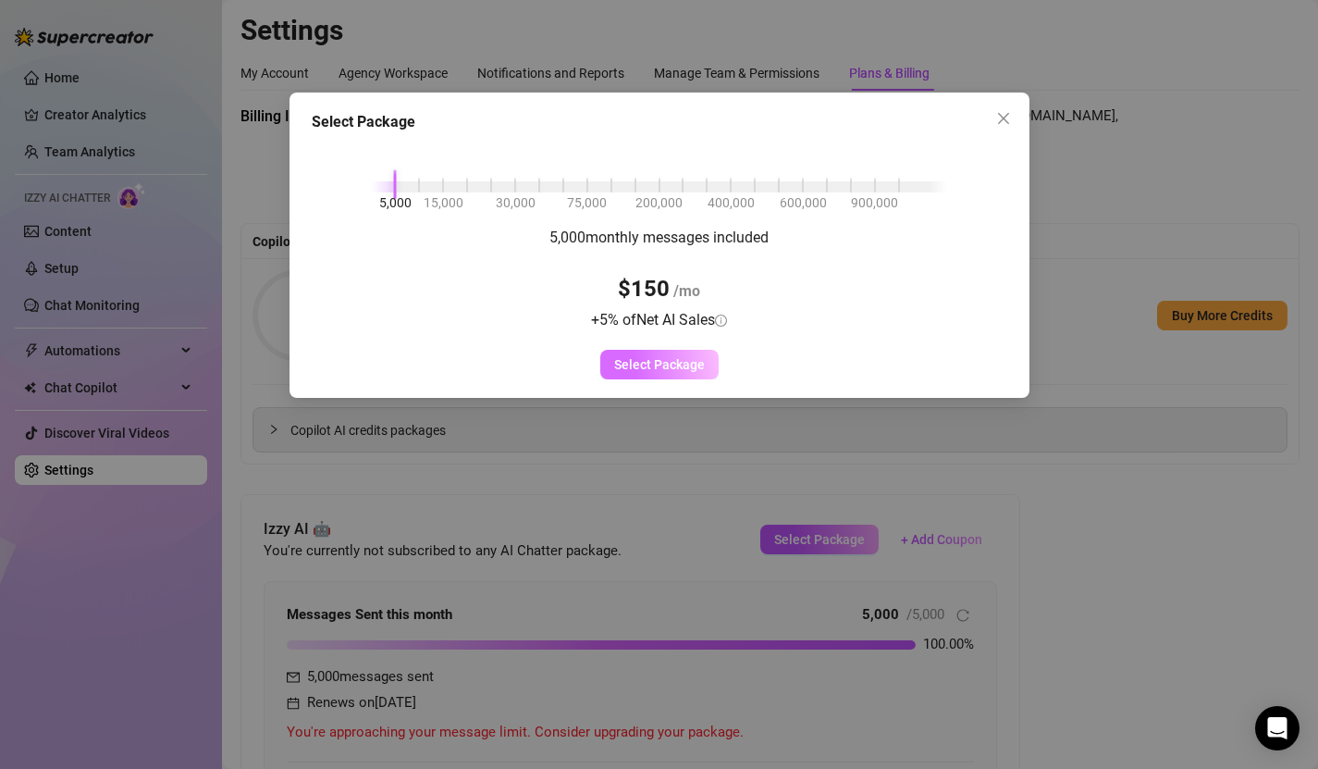
click at [632, 370] on span "Select Package" at bounding box center [659, 364] width 91 height 15
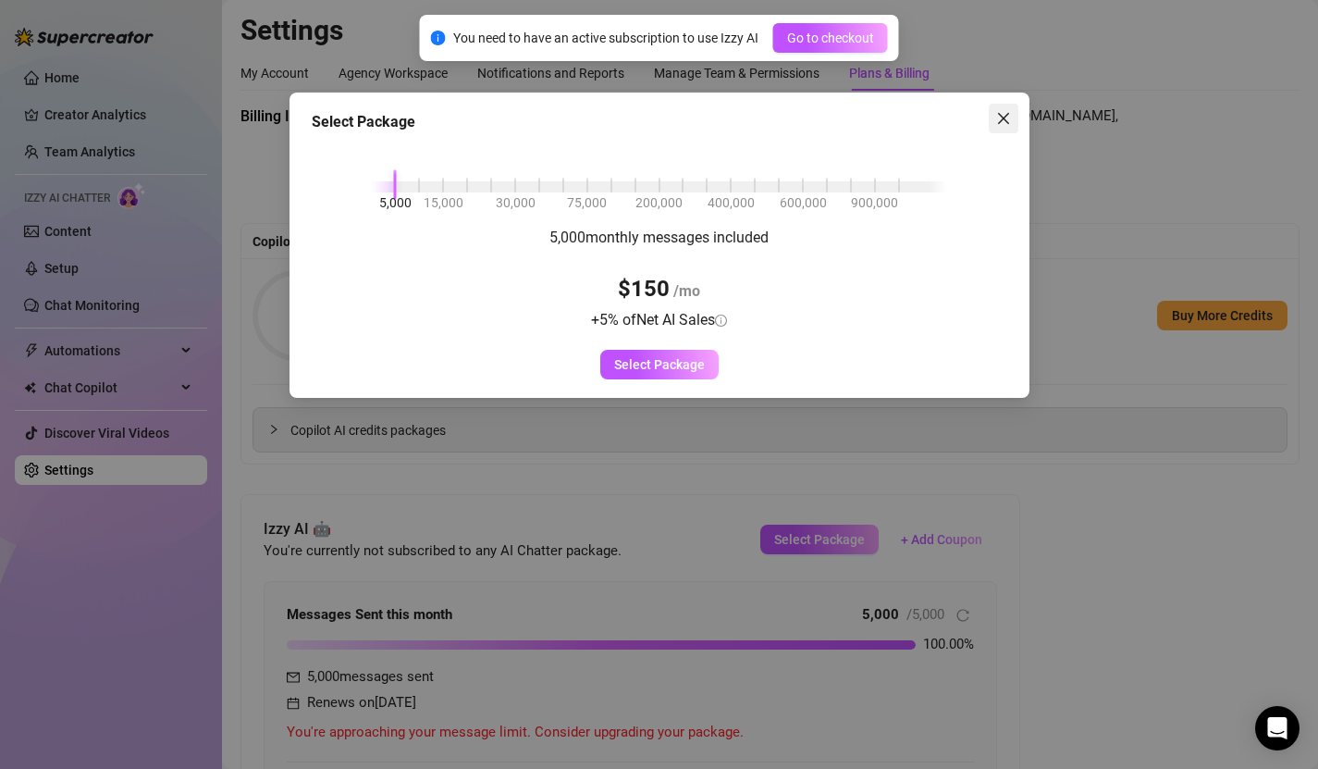
click at [1007, 119] on icon "close" at bounding box center [1003, 118] width 15 height 15
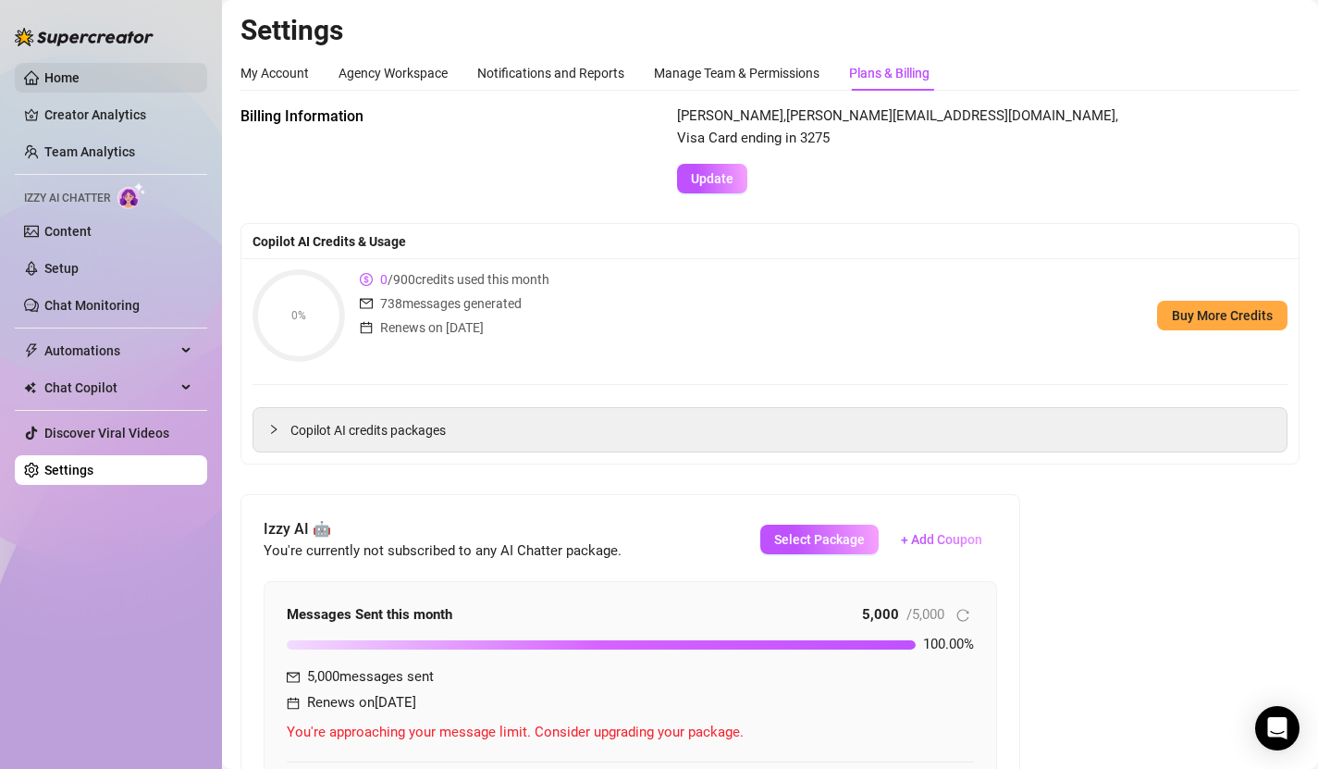
click at [80, 76] on link "Home" at bounding box center [61, 77] width 35 height 15
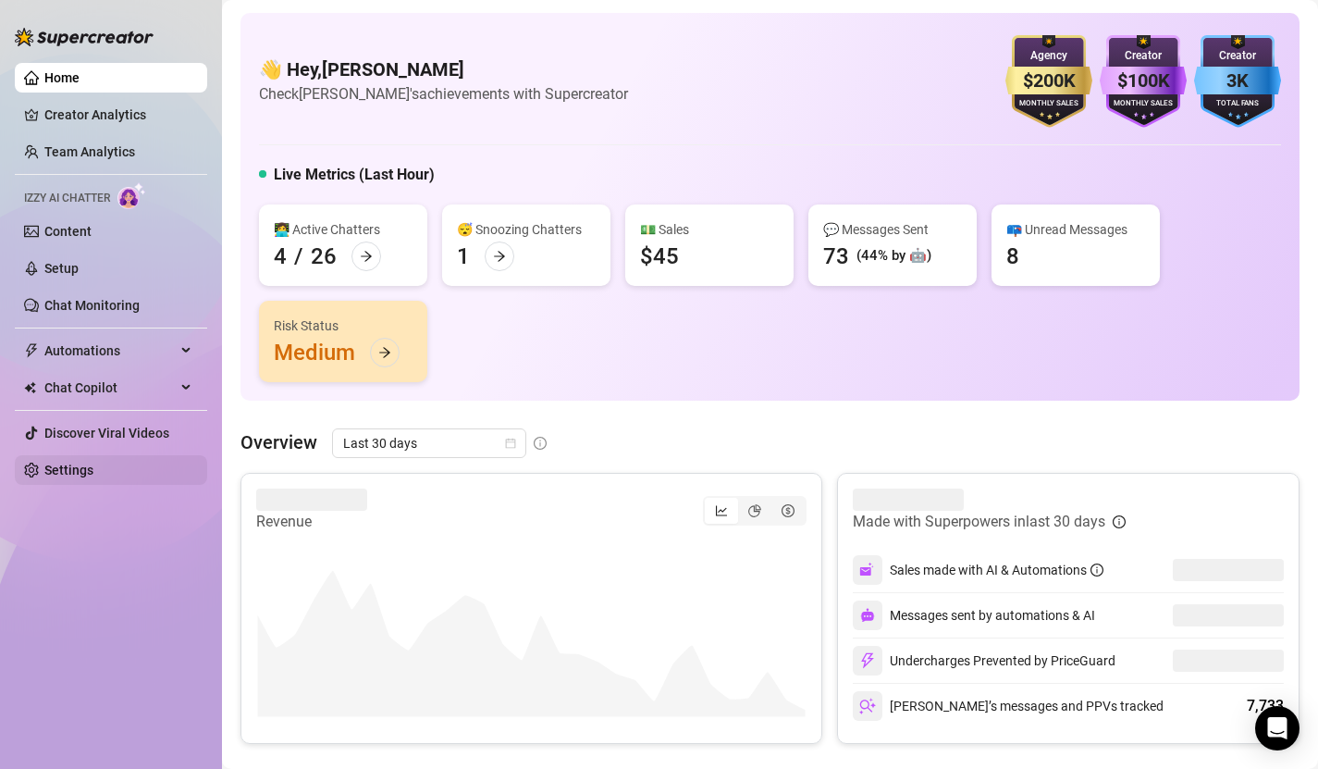
click at [87, 465] on link "Settings" at bounding box center [68, 469] width 49 height 15
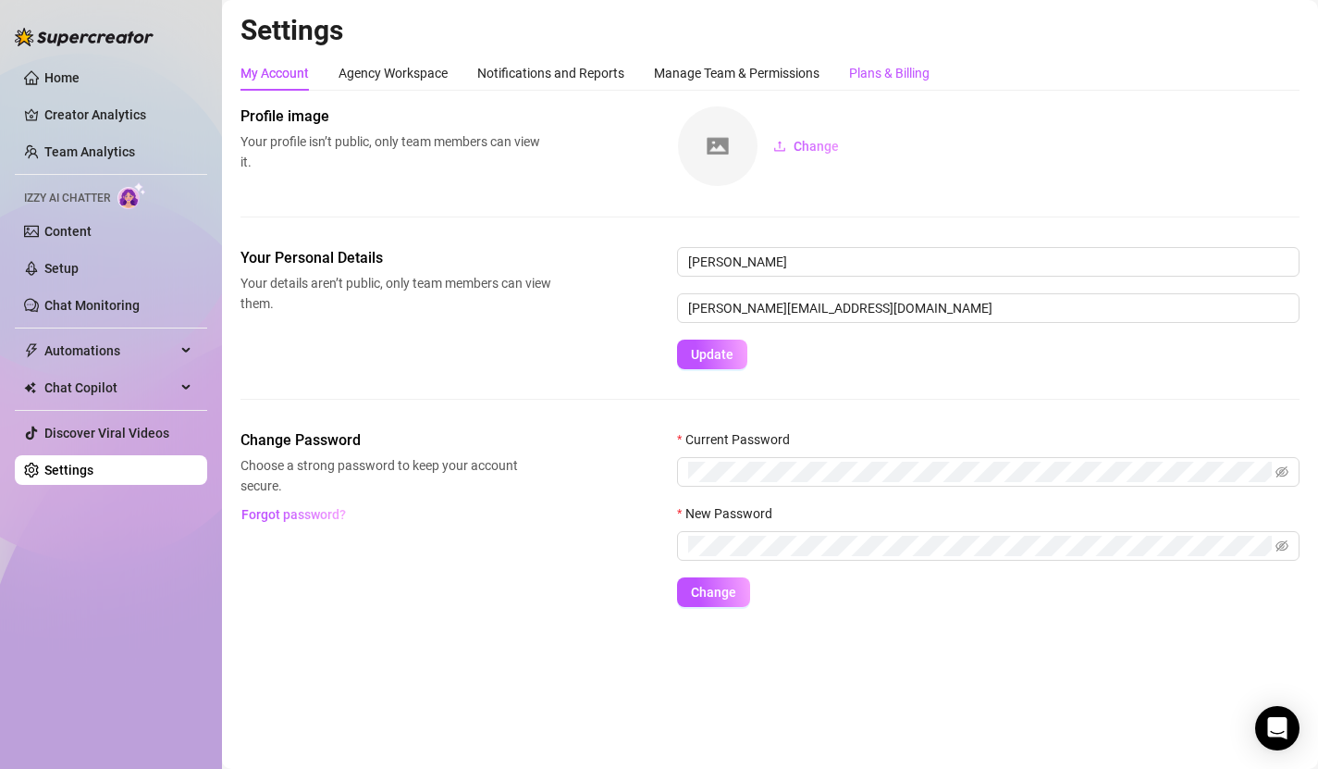
click at [871, 76] on div "Plans & Billing" at bounding box center [889, 73] width 80 height 20
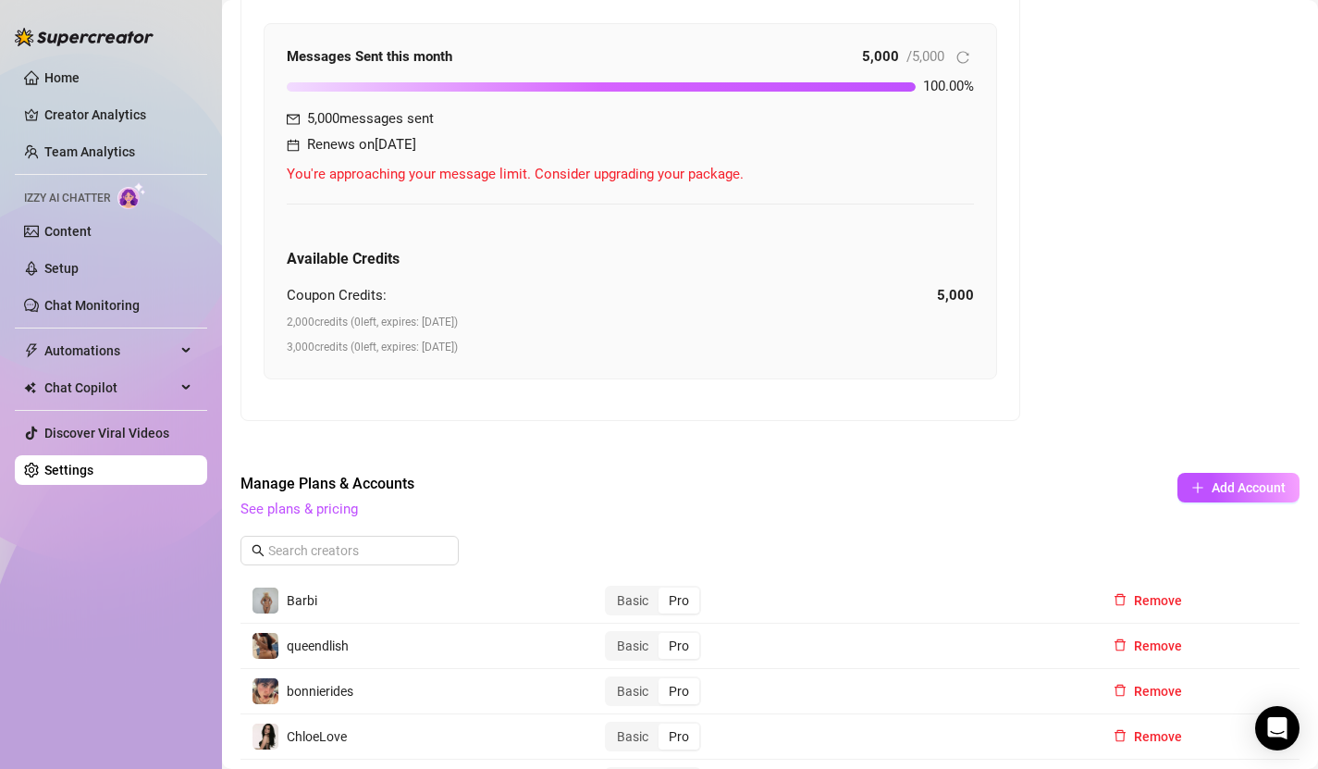
scroll to position [560, 0]
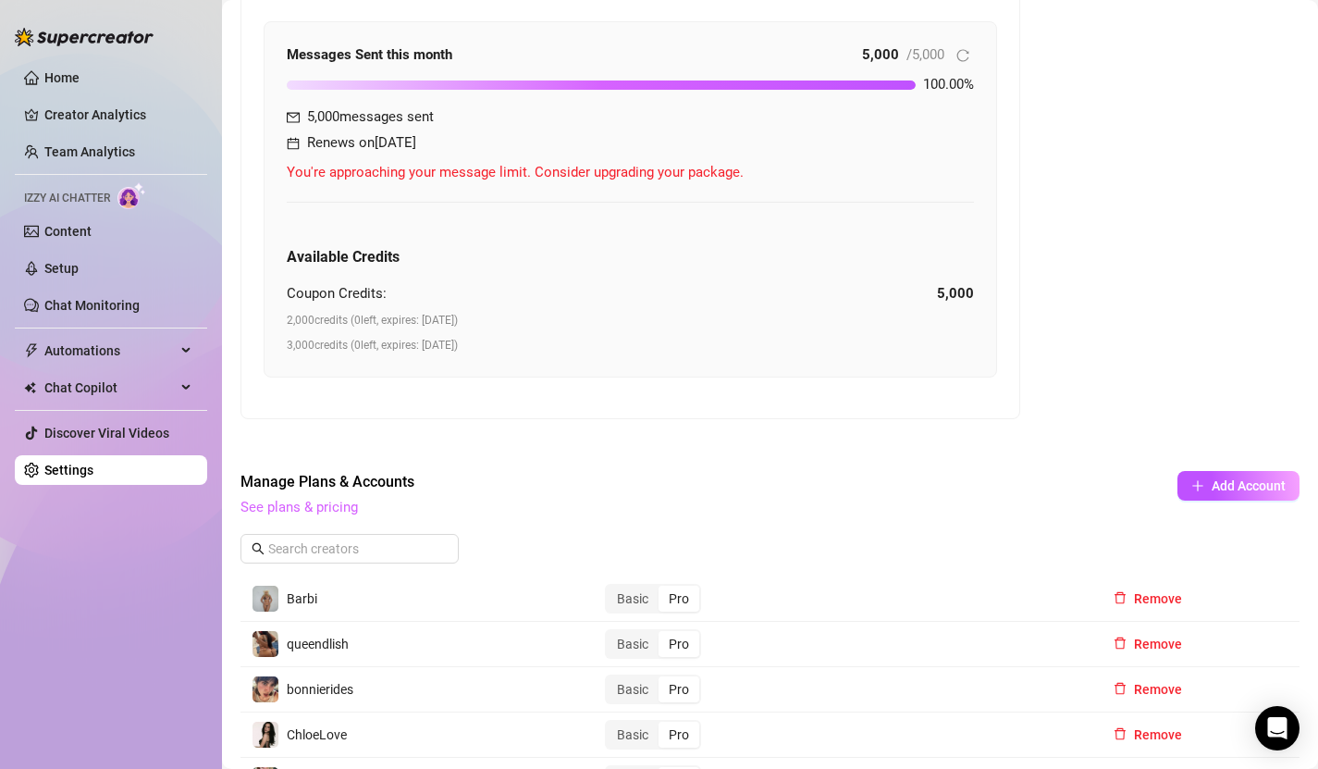
click at [344, 510] on link "See plans & pricing" at bounding box center [298, 506] width 117 height 17
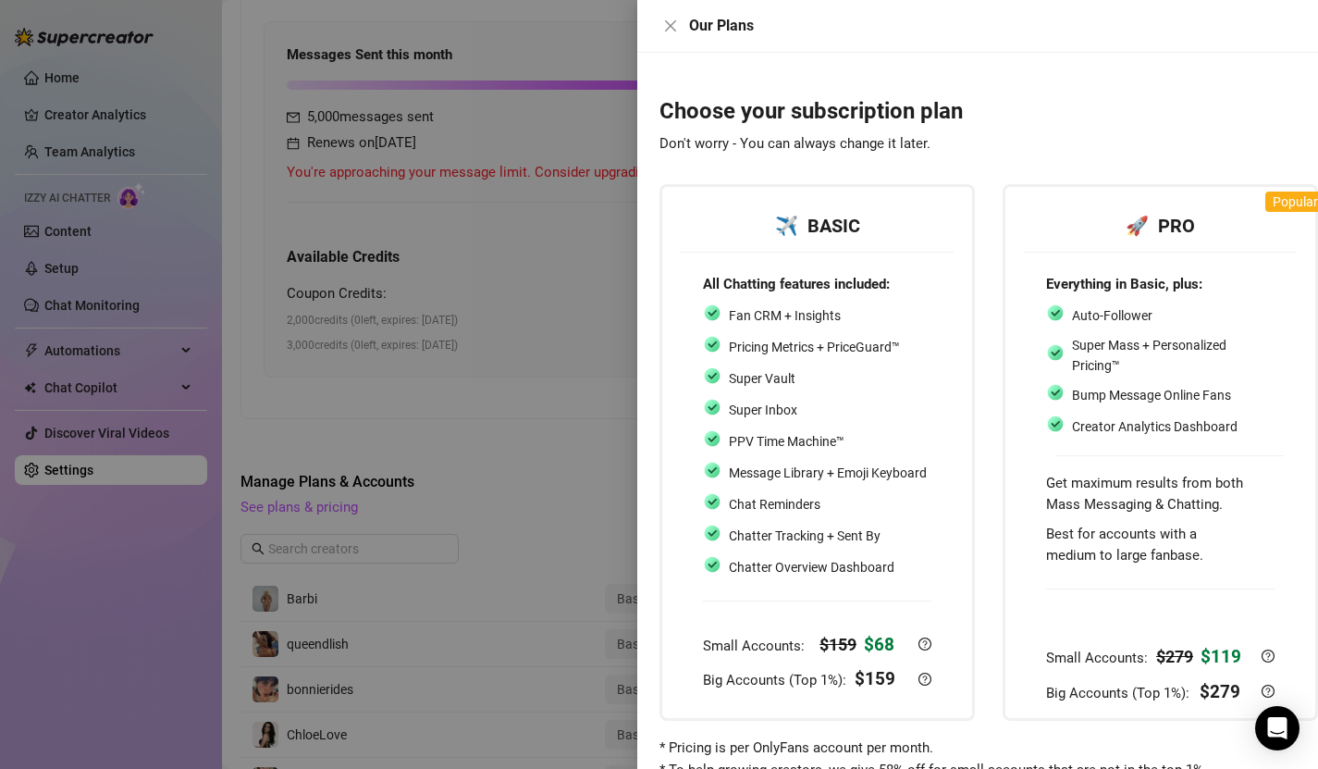
scroll to position [34, 0]
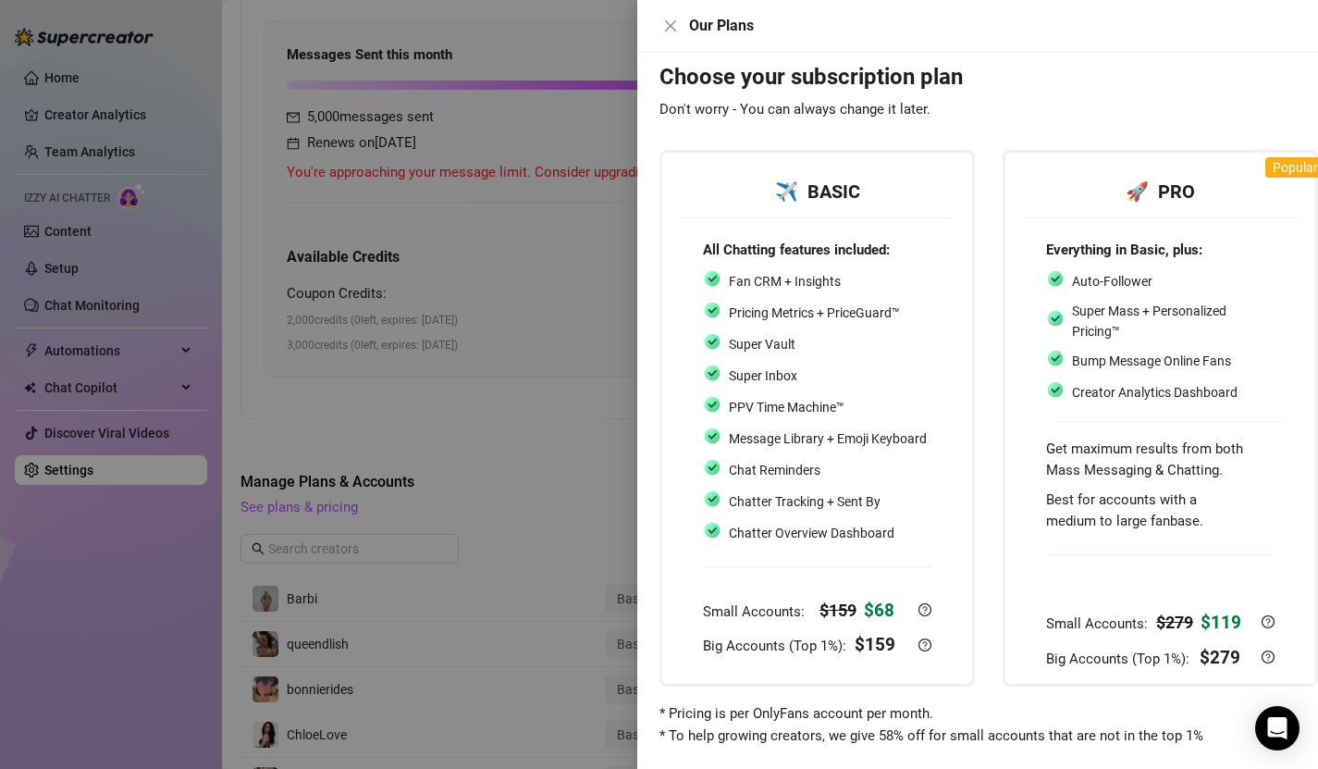
click at [1162, 508] on span "Best for accounts with a medium to large fanbase." at bounding box center [1124, 510] width 157 height 39
click at [1227, 269] on div "Auto-Follower" at bounding box center [1160, 281] width 228 height 24
click at [664, 29] on icon "close" at bounding box center [670, 25] width 15 height 15
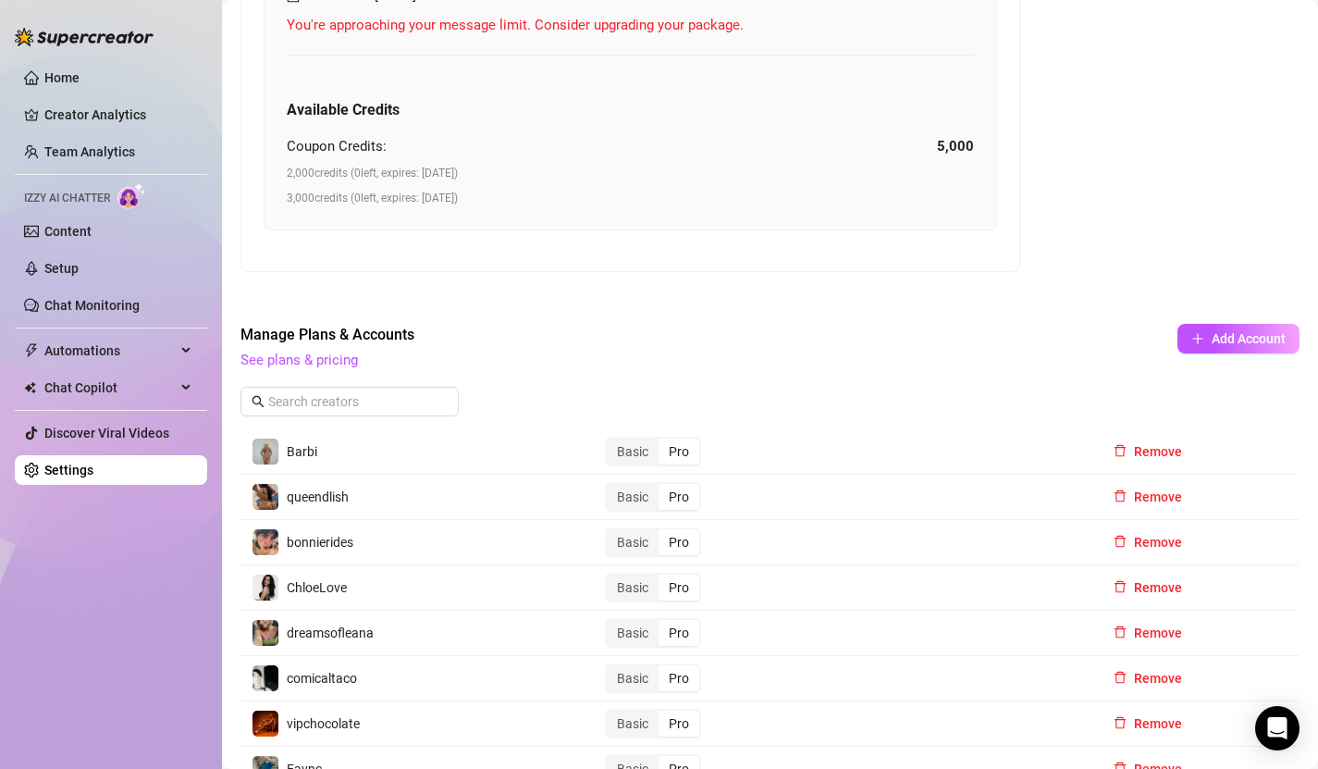
scroll to position [0, 0]
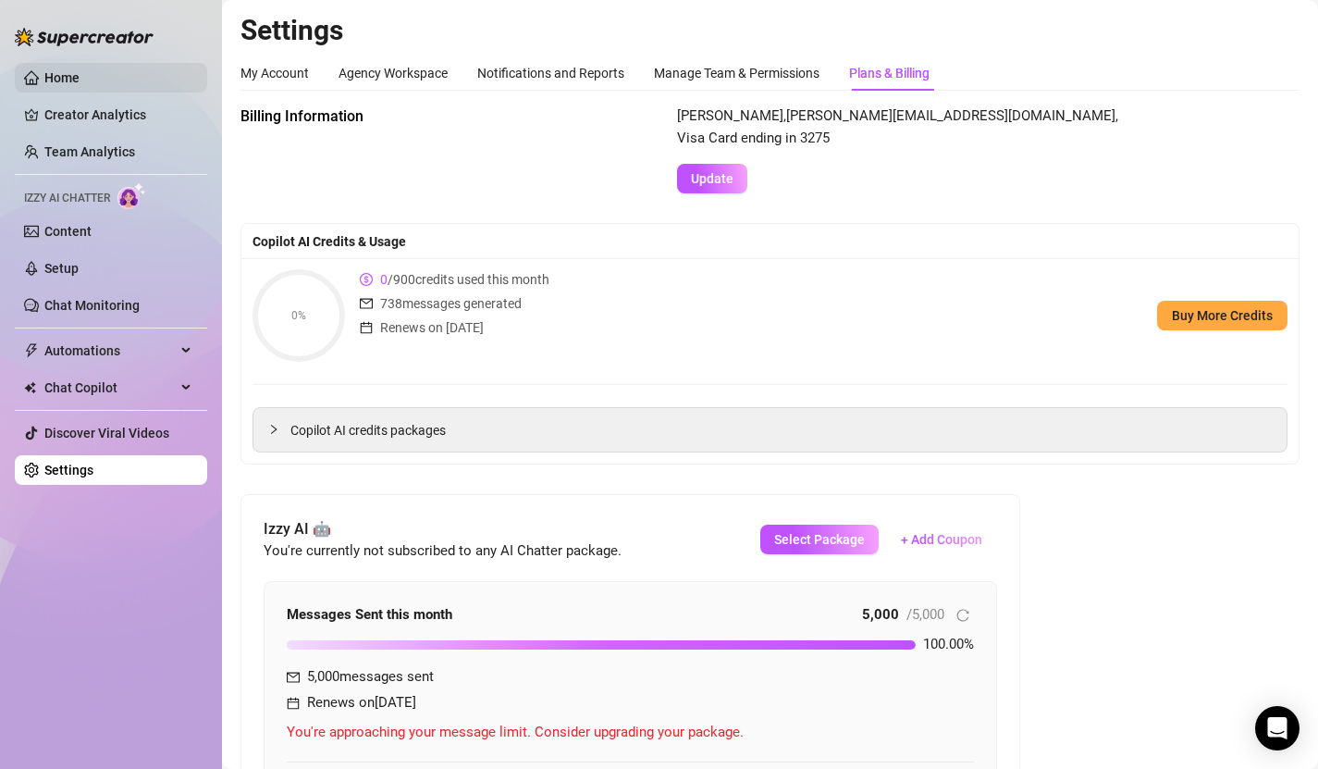
click at [59, 70] on link "Home" at bounding box center [61, 77] width 35 height 15
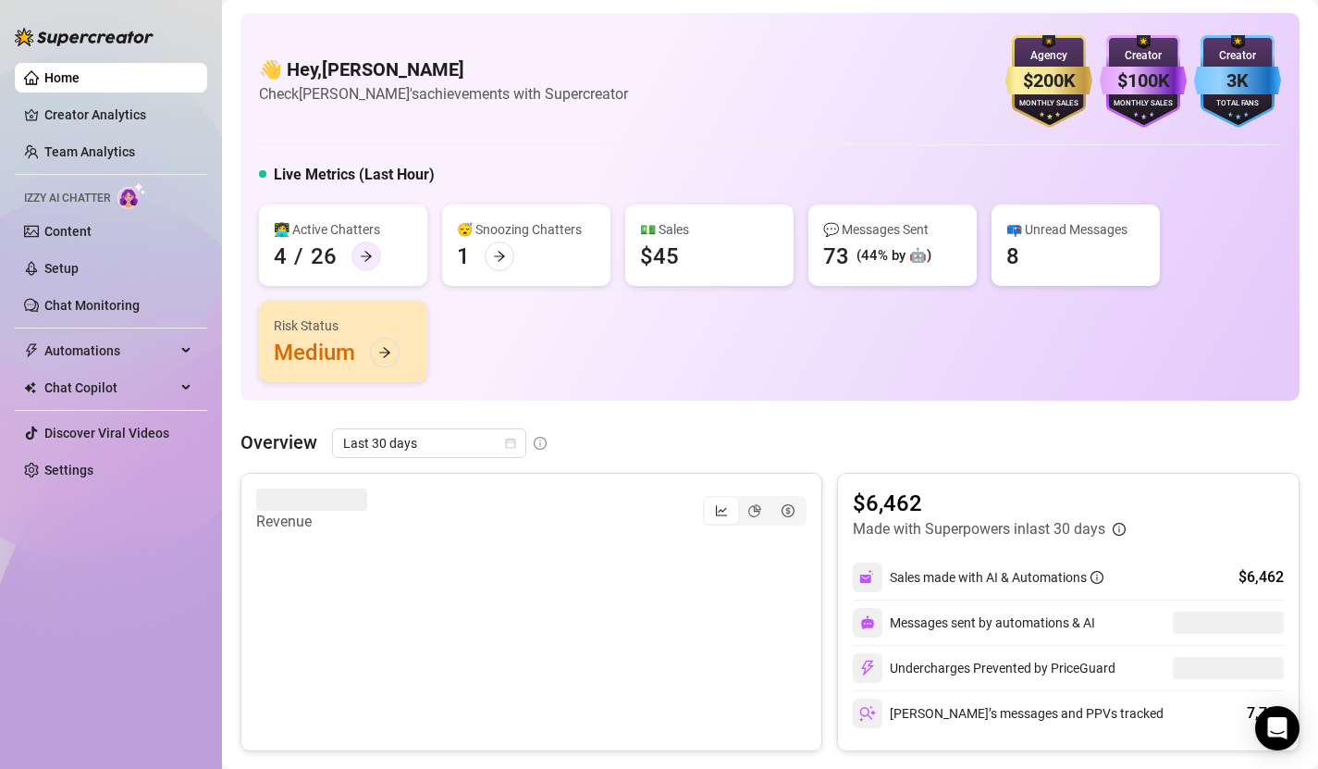
click at [370, 256] on icon "arrow-right" at bounding box center [366, 256] width 13 height 13
